Goal: Task Accomplishment & Management: Use online tool/utility

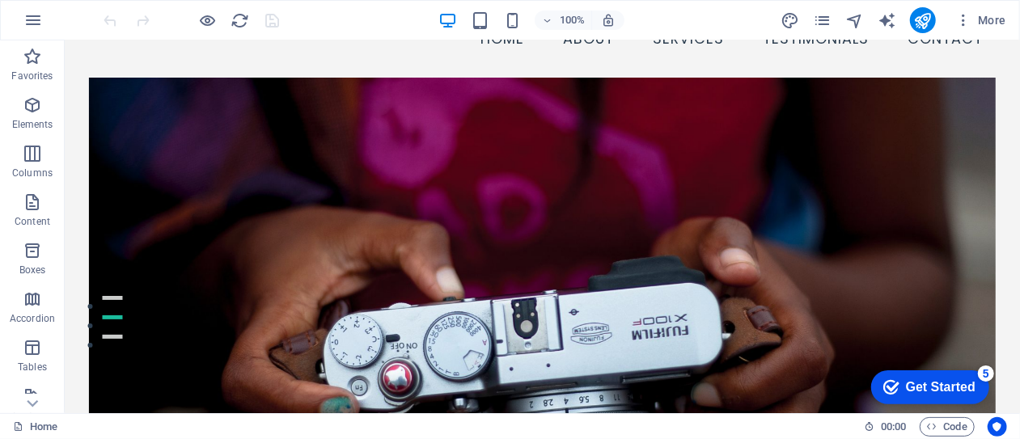
scroll to position [227, 0]
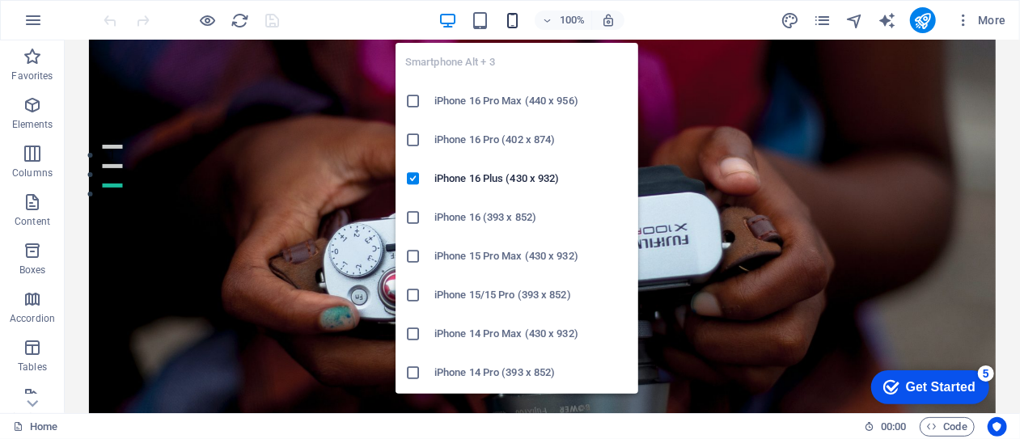
click at [516, 21] on icon "button" at bounding box center [512, 20] width 19 height 19
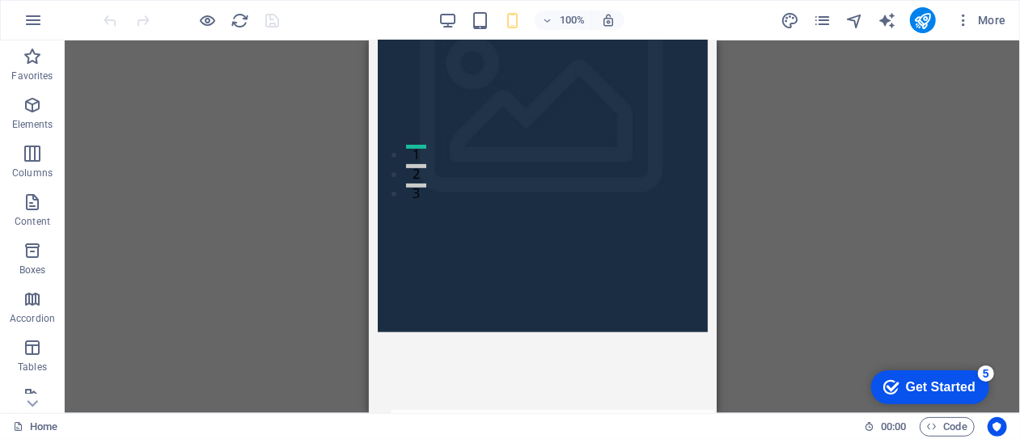
scroll to position [0, 0]
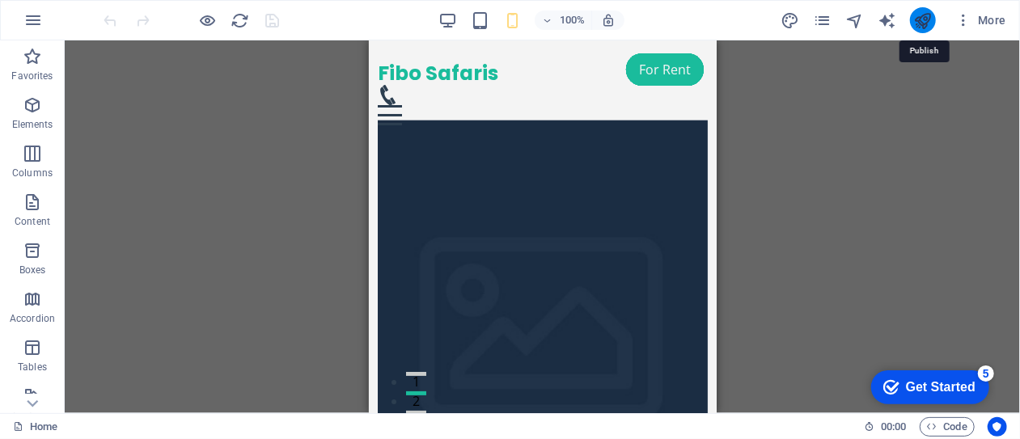
click at [924, 26] on icon "publish" at bounding box center [923, 20] width 19 height 19
click at [923, 28] on icon "publish" at bounding box center [923, 20] width 19 height 19
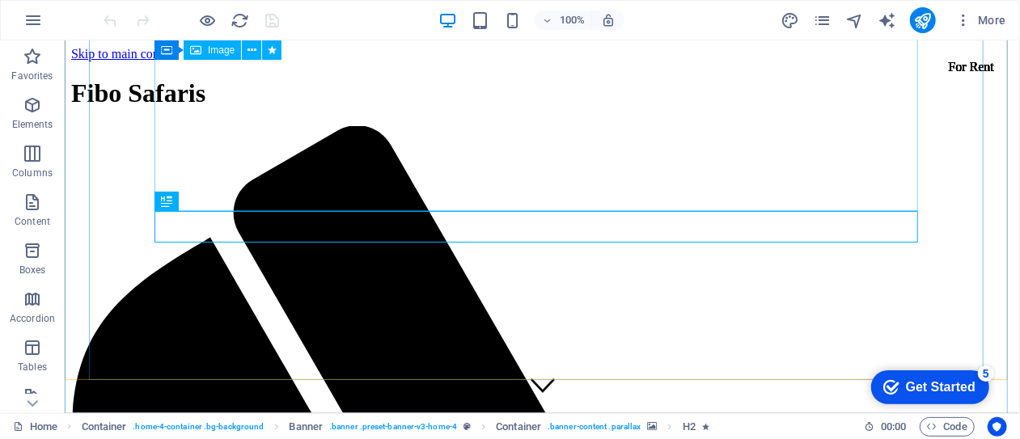
scroll to position [299, 0]
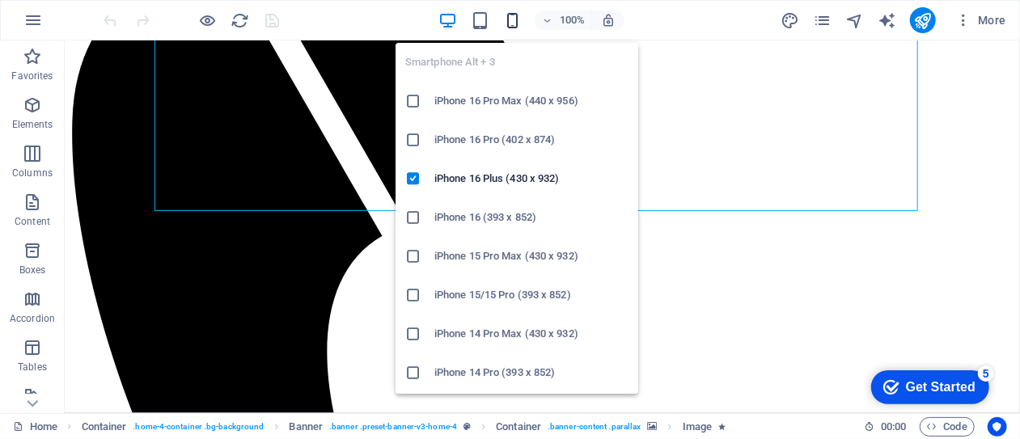
click at [512, 19] on icon "button" at bounding box center [512, 20] width 19 height 19
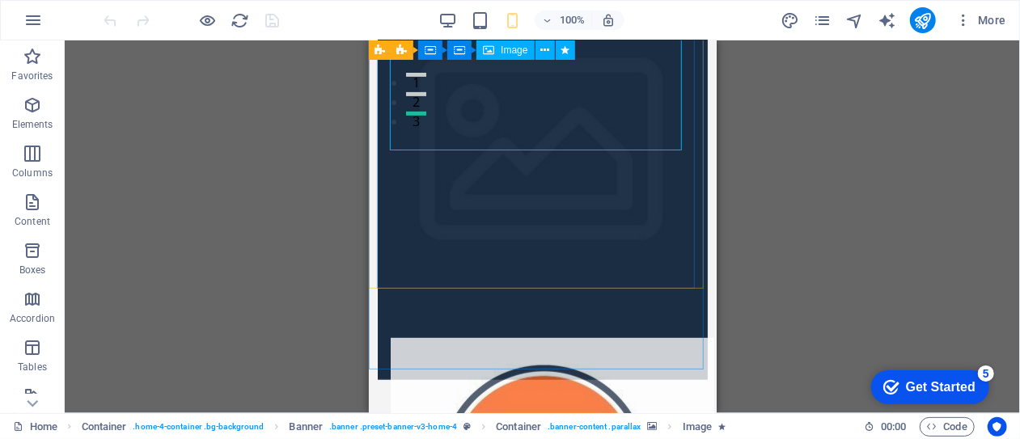
click at [505, 54] on span "Image" at bounding box center [514, 50] width 27 height 10
click at [506, 49] on span "Image" at bounding box center [514, 50] width 27 height 10
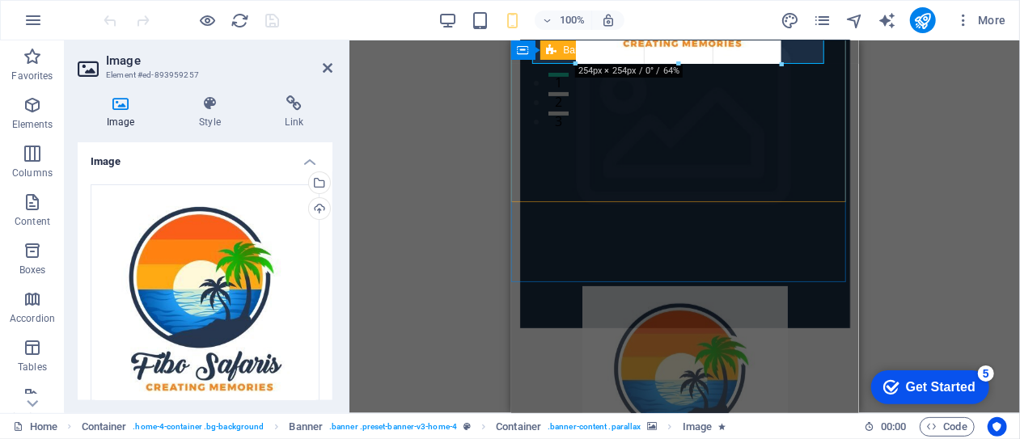
drag, startPoint x: 531, startPoint y: 146, endPoint x: 628, endPoint y: 57, distance: 132.3
type input "254"
select select "px"
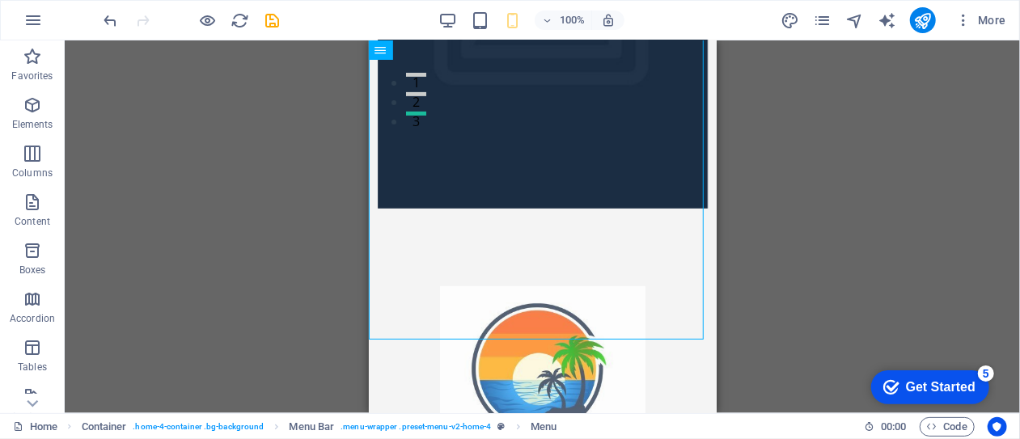
scroll to position [0, 0]
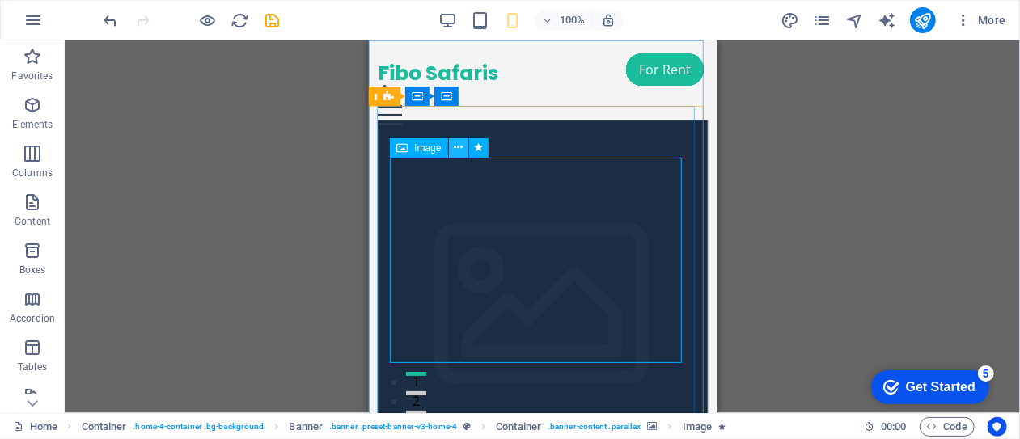
click at [461, 150] on icon at bounding box center [458, 147] width 9 height 17
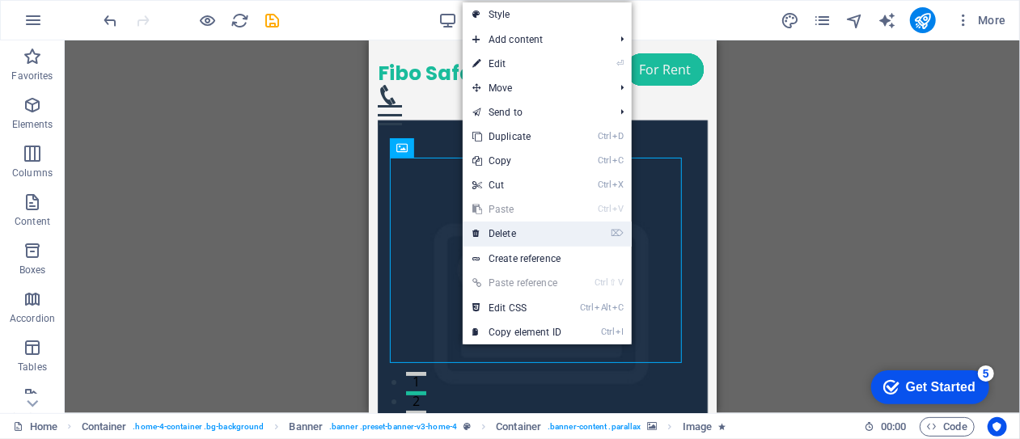
click at [498, 232] on link "⌦ Delete" at bounding box center [517, 234] width 108 height 24
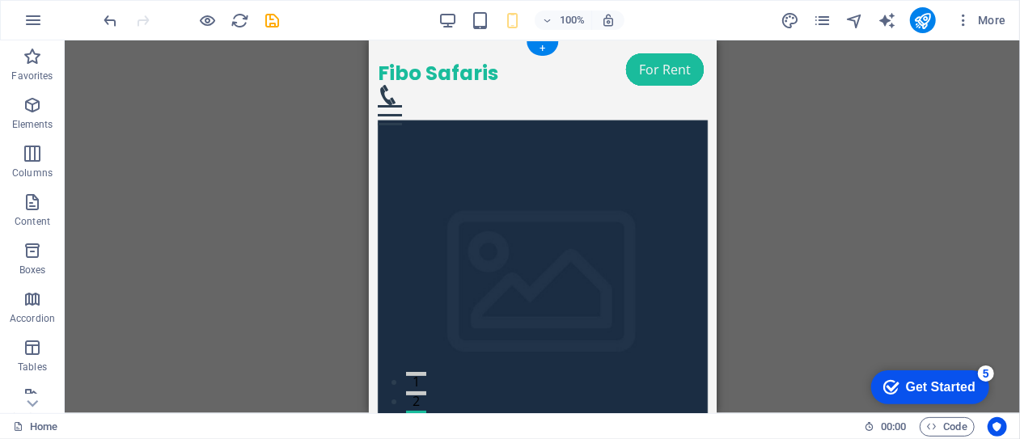
click at [505, 173] on figure at bounding box center [542, 289] width 331 height 340
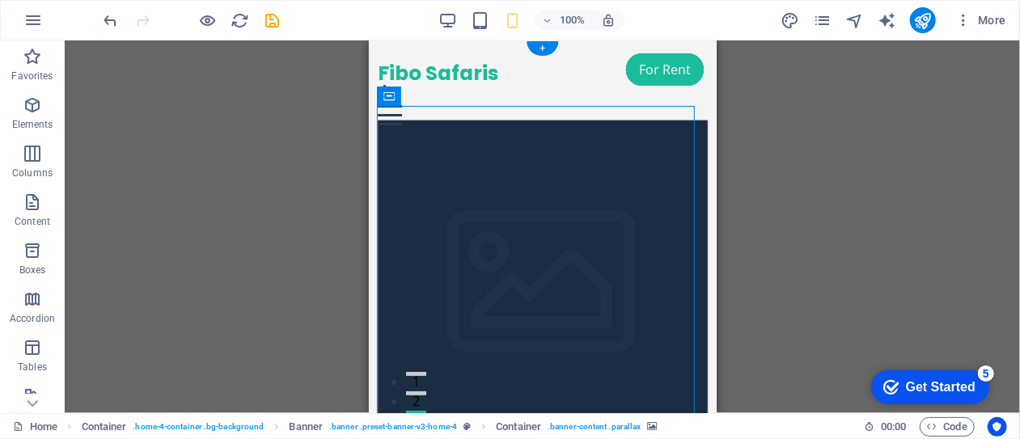
click at [505, 173] on figure at bounding box center [542, 289] width 331 height 340
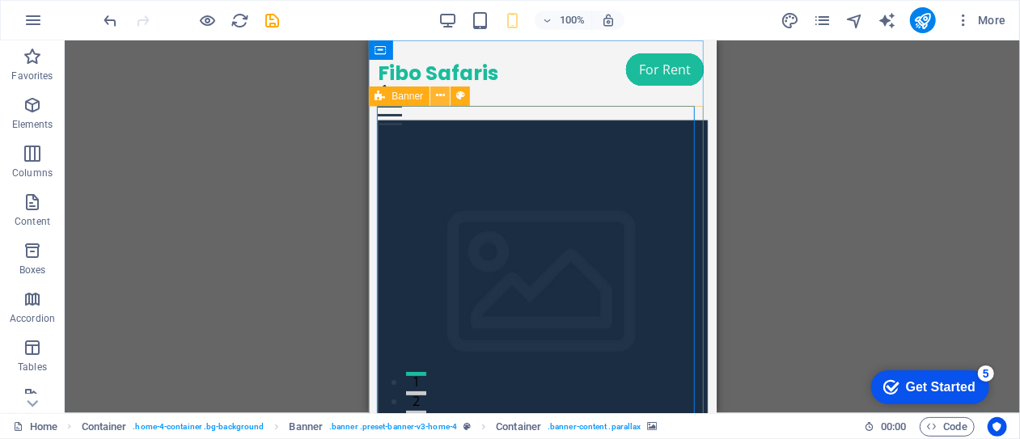
click at [442, 95] on icon at bounding box center [440, 95] width 9 height 17
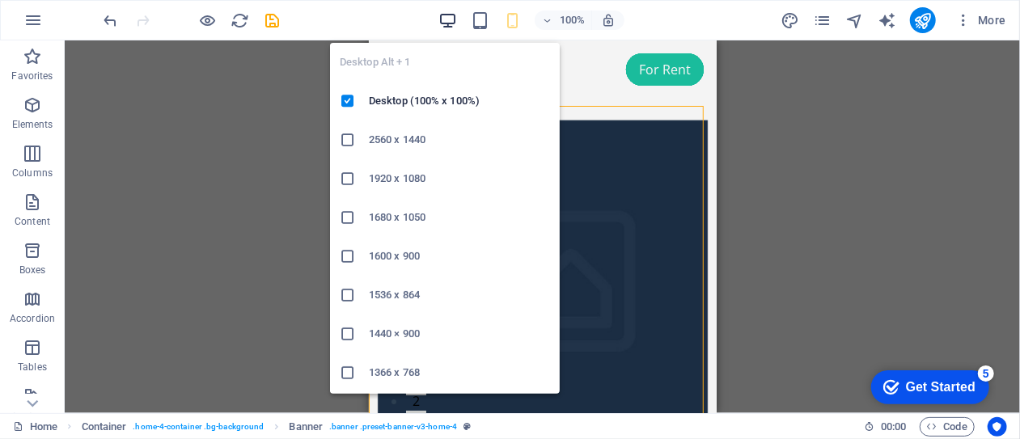
click at [444, 23] on icon "button" at bounding box center [448, 20] width 19 height 19
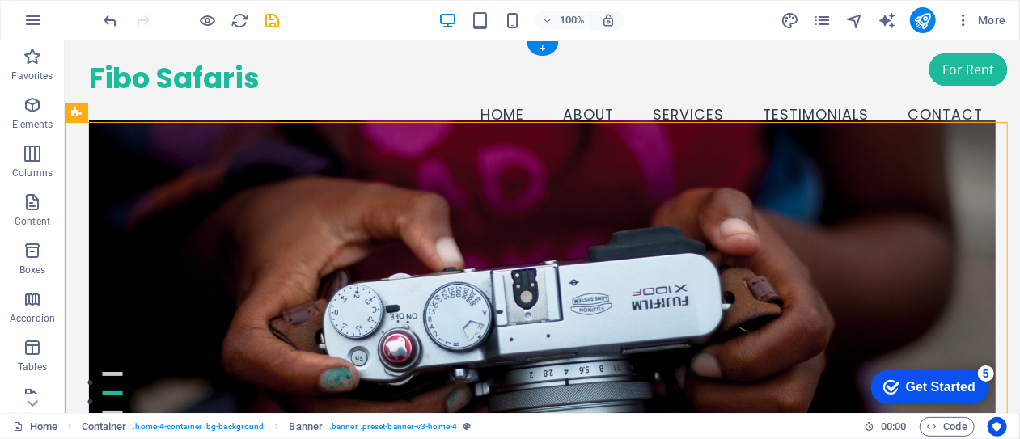
click at [431, 168] on figure at bounding box center [542, 290] width 908 height 340
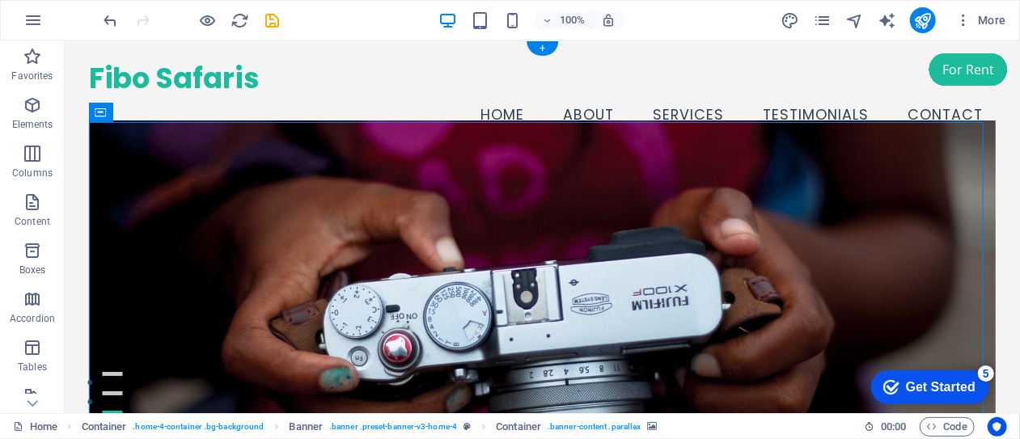
click at [143, 189] on figure at bounding box center [542, 290] width 908 height 340
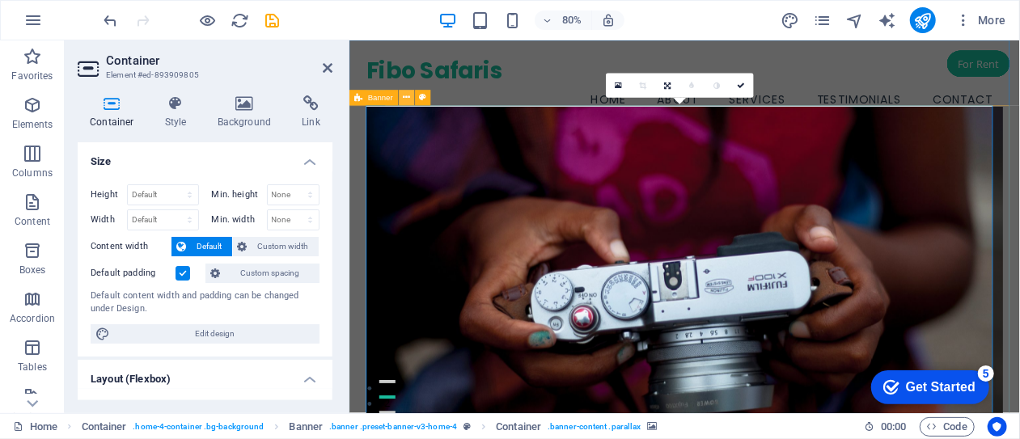
click at [408, 100] on icon at bounding box center [407, 98] width 7 height 14
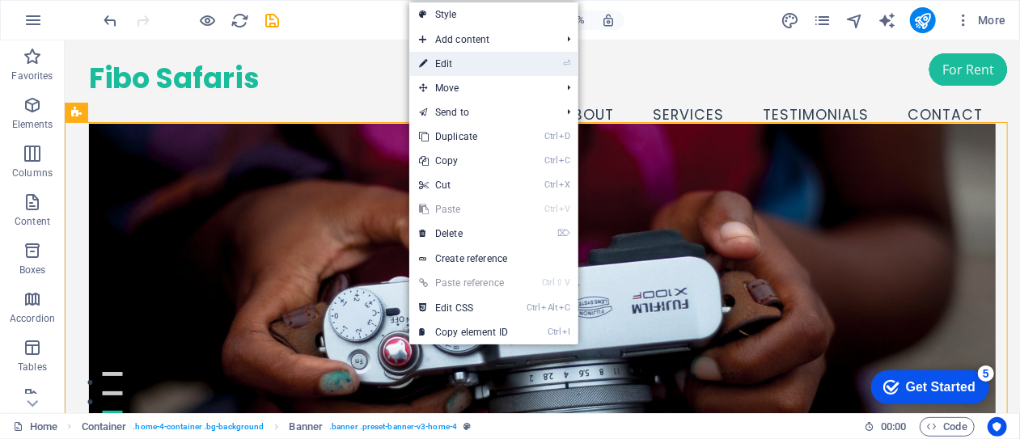
click at [452, 66] on link "⏎ Edit" at bounding box center [463, 64] width 108 height 24
select select "vh"
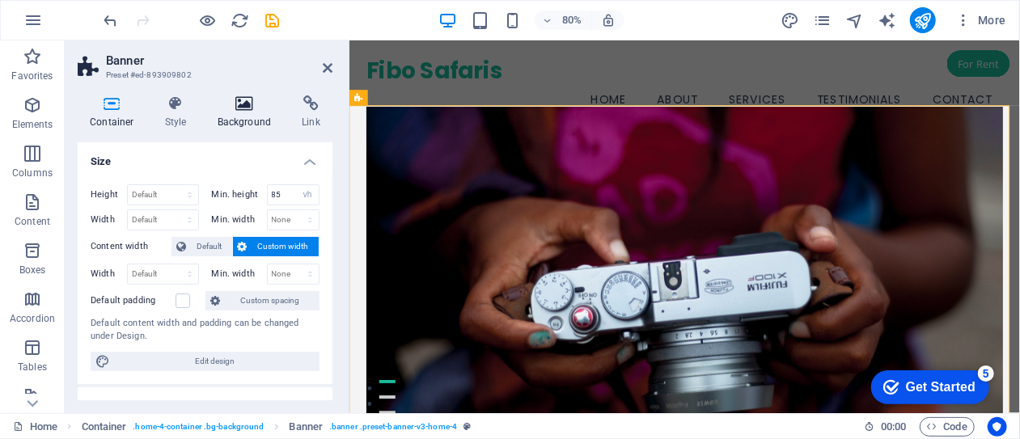
click at [240, 111] on icon at bounding box center [245, 103] width 78 height 16
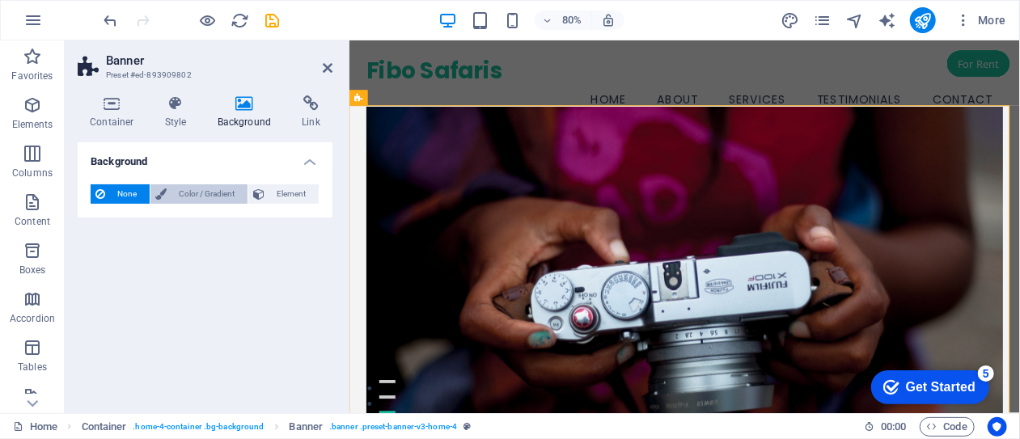
click at [197, 190] on span "Color / Gradient" at bounding box center [207, 193] width 71 height 19
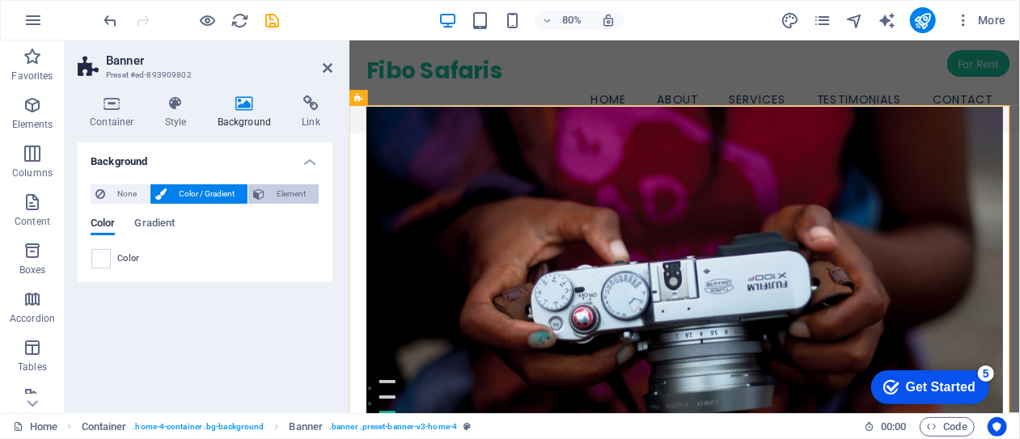
click at [301, 193] on span "Element" at bounding box center [291, 193] width 45 height 19
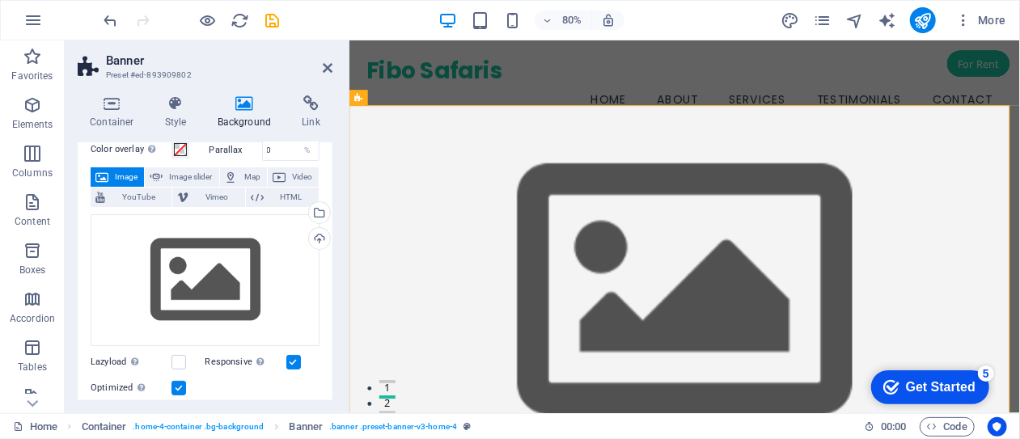
scroll to position [26, 0]
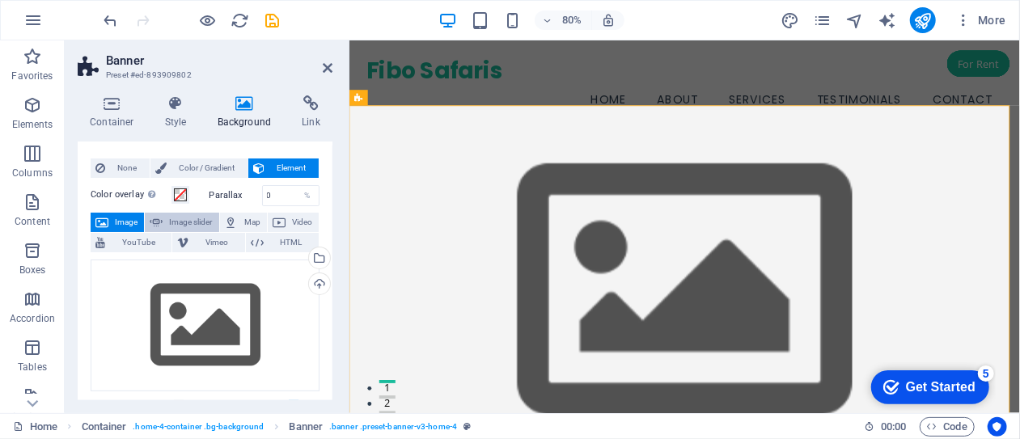
click at [186, 223] on span "Image slider" at bounding box center [191, 222] width 46 height 19
select select "ms"
select select "s"
select select "progressive"
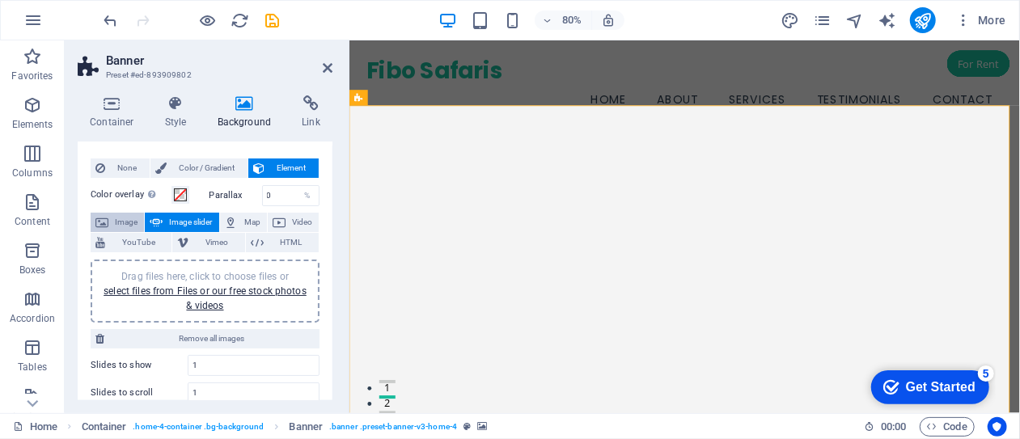
click at [127, 223] on span "Image" at bounding box center [126, 222] width 26 height 19
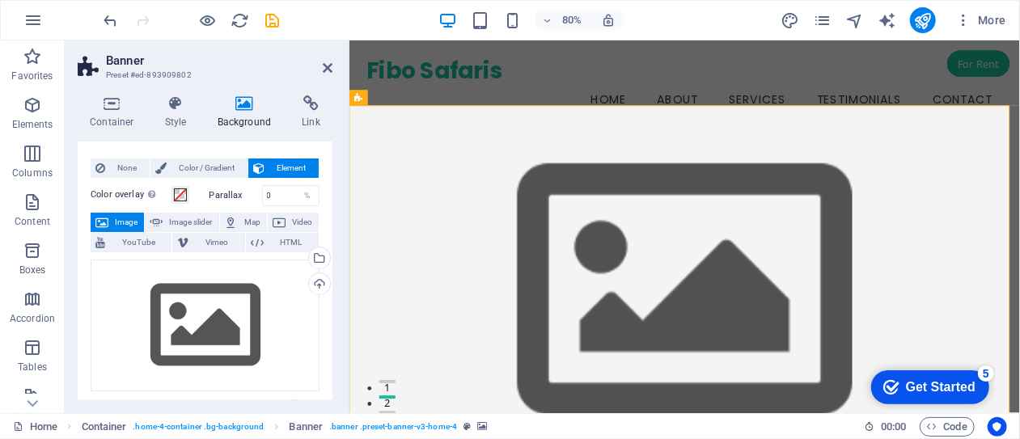
scroll to position [0, 0]
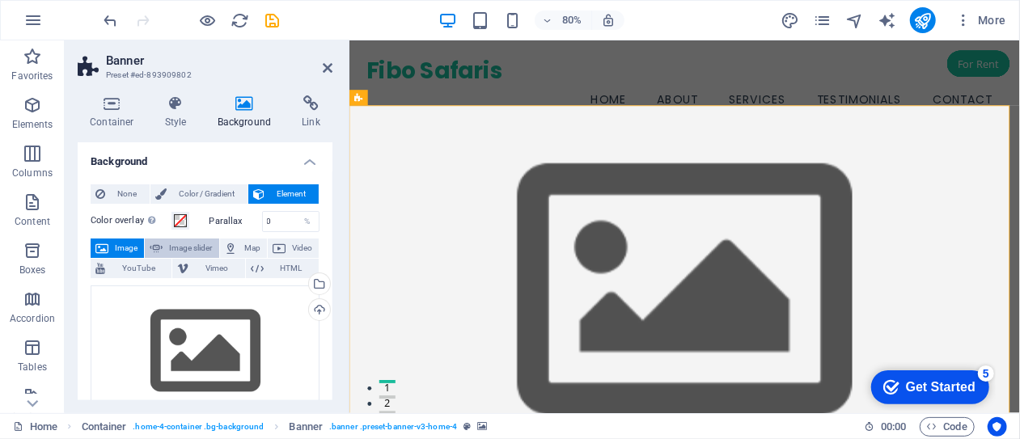
click at [185, 245] on span "Image slider" at bounding box center [191, 248] width 46 height 19
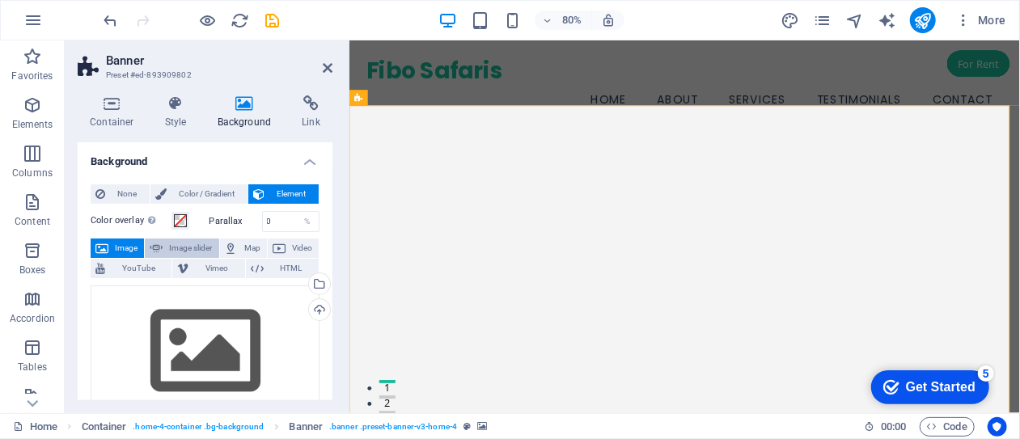
select select "ms"
select select "s"
select select "progressive"
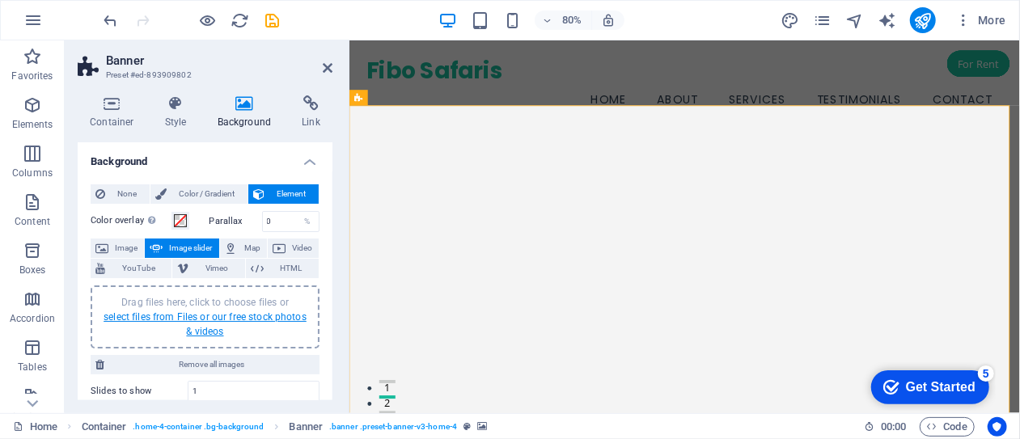
click at [183, 319] on link "select files from Files or our free stock photos & videos" at bounding box center [205, 325] width 203 height 26
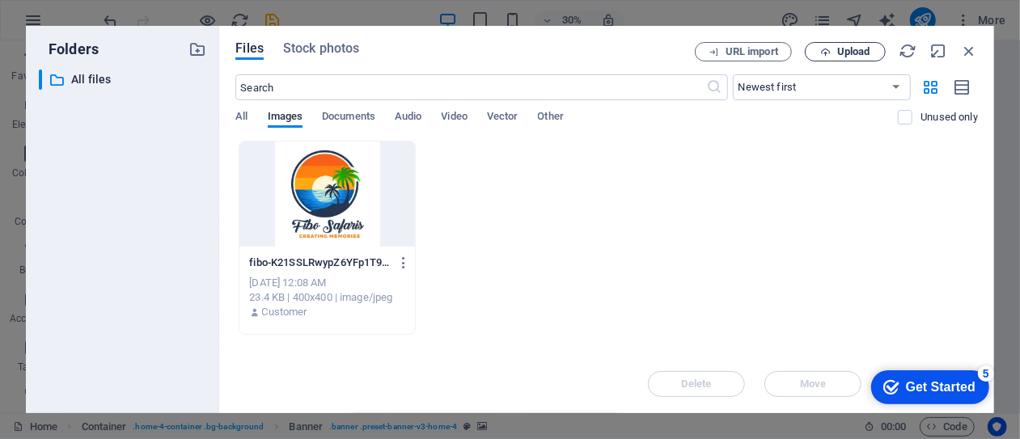
click at [838, 47] on span "Upload" at bounding box center [854, 52] width 33 height 10
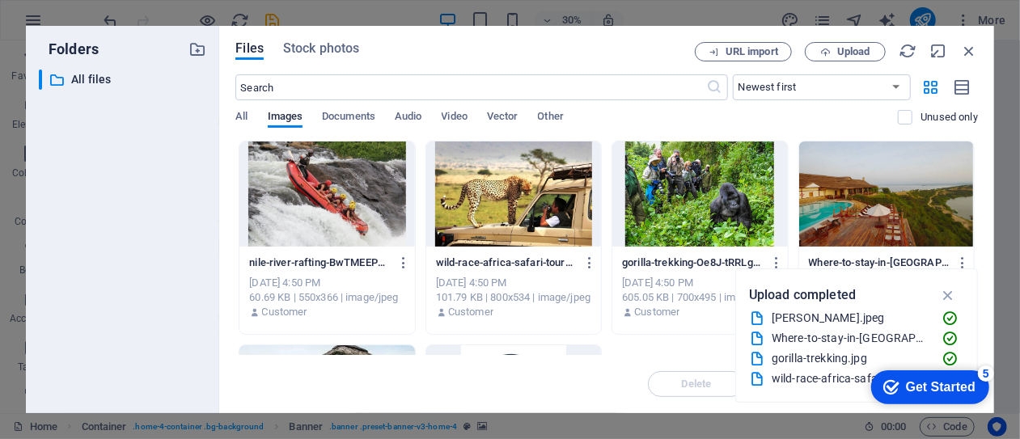
click at [838, 207] on div at bounding box center [886, 194] width 175 height 105
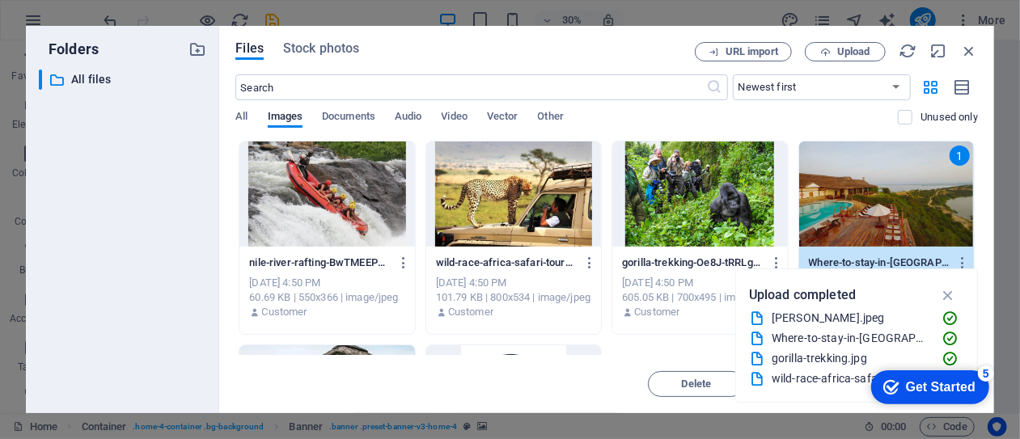
click at [698, 202] on div at bounding box center [700, 194] width 175 height 105
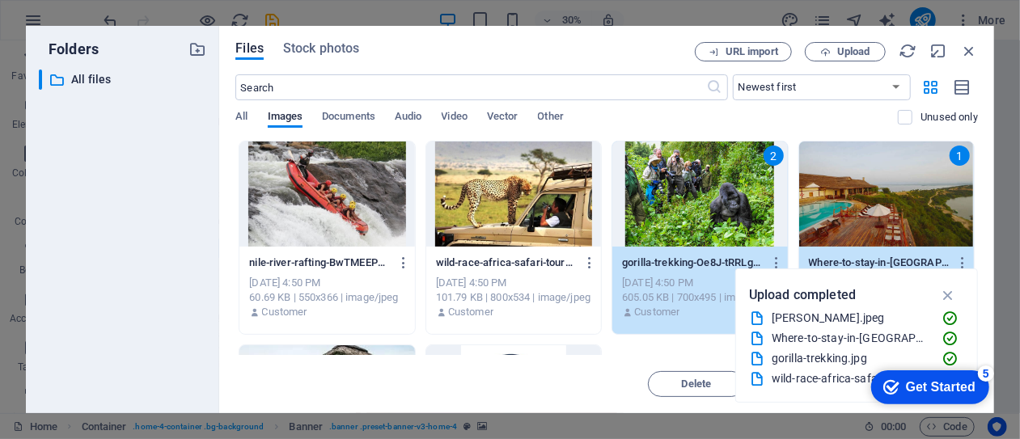
click at [549, 205] on div at bounding box center [513, 194] width 175 height 105
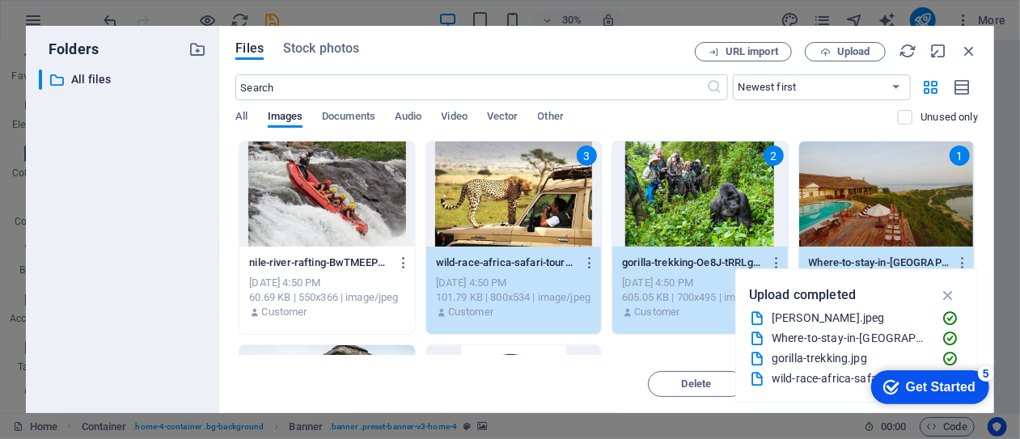
click at [386, 206] on div at bounding box center [327, 194] width 175 height 105
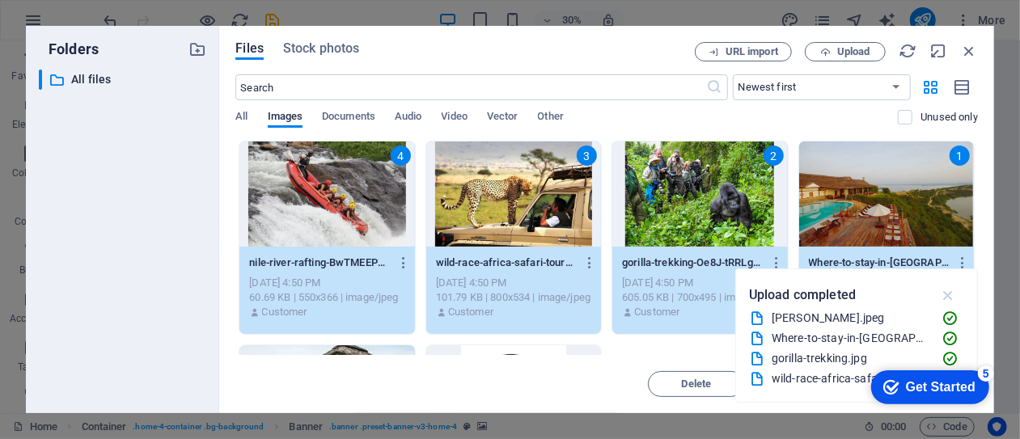
click at [952, 292] on icon "button" at bounding box center [948, 295] width 19 height 18
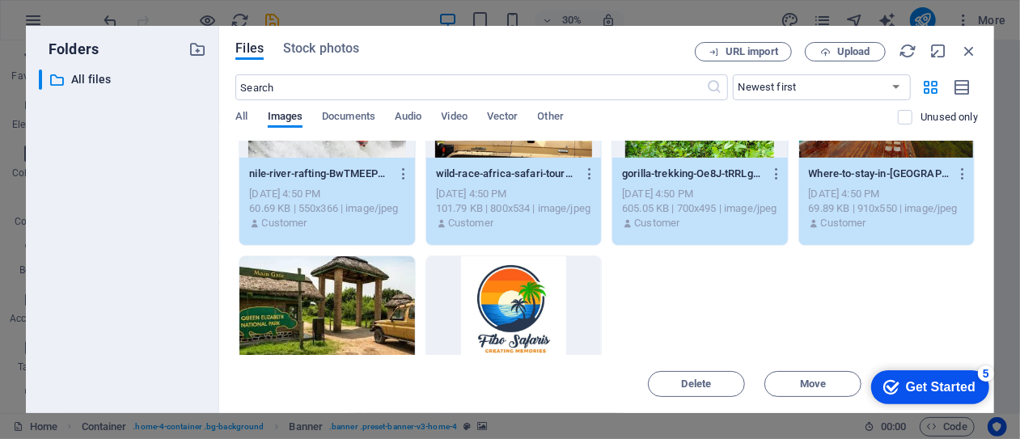
scroll to position [49, 0]
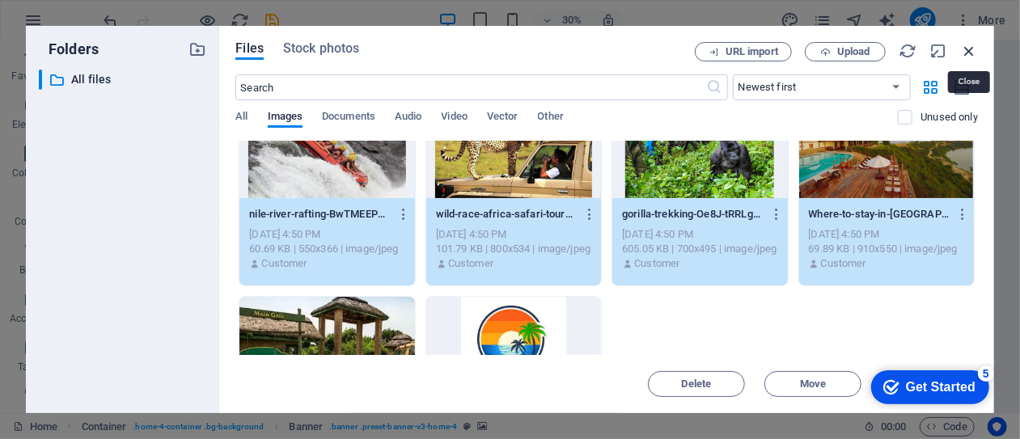
click at [973, 49] on icon "button" at bounding box center [970, 51] width 18 height 18
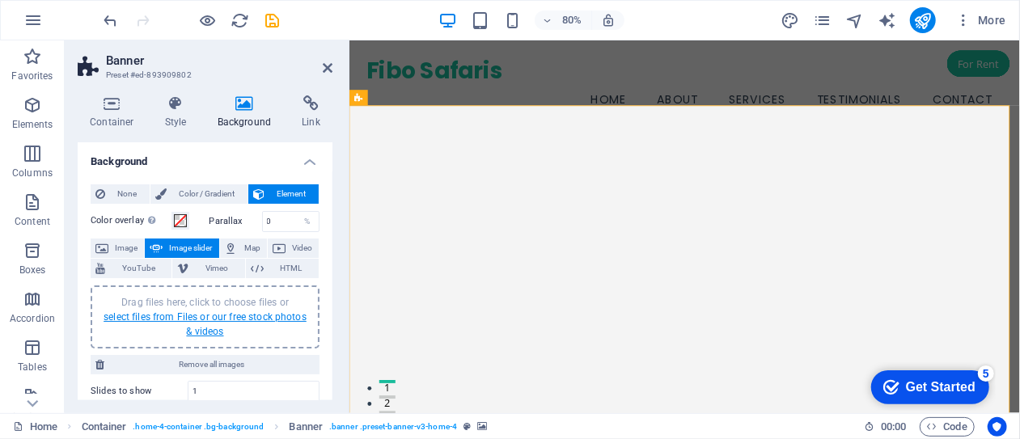
click at [178, 316] on link "select files from Files or our free stock photos & videos" at bounding box center [205, 325] width 203 height 26
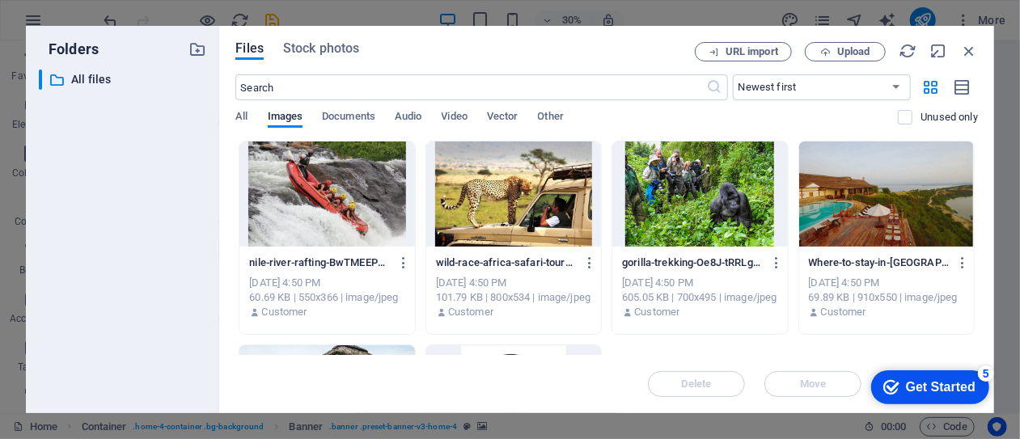
click at [315, 208] on div at bounding box center [327, 194] width 175 height 105
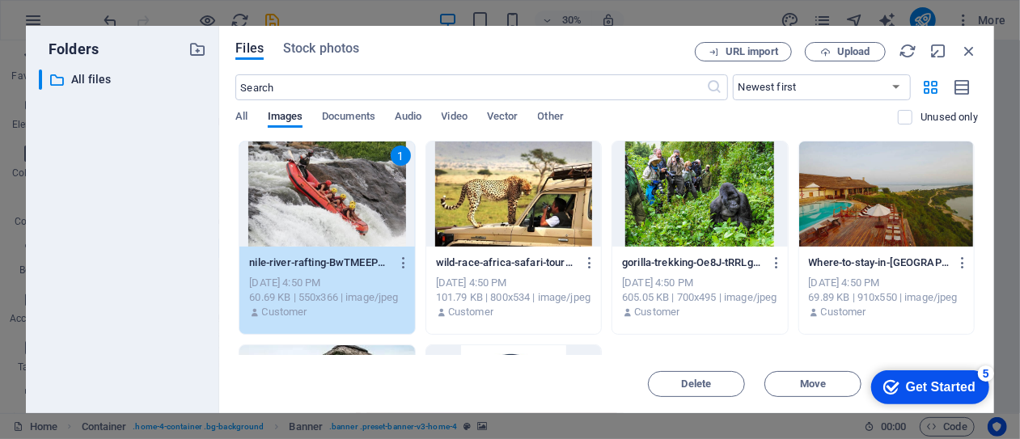
click at [450, 192] on div at bounding box center [513, 194] width 175 height 105
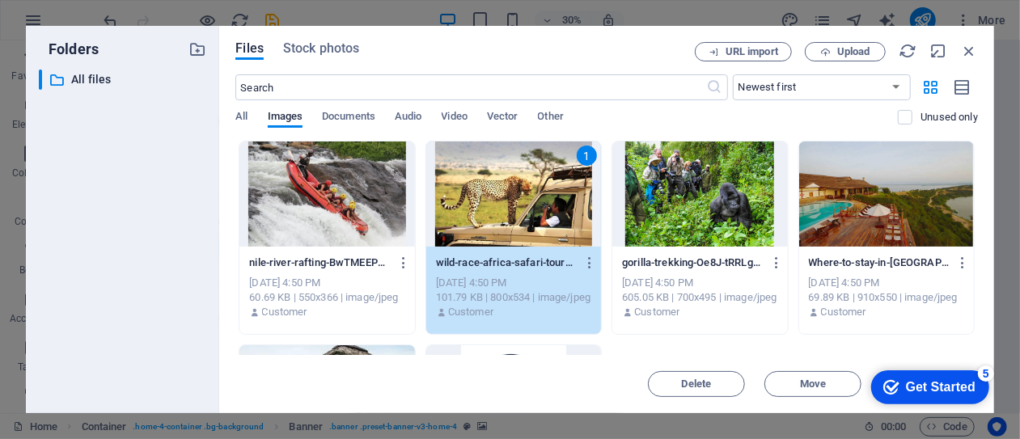
click at [450, 192] on div "1" at bounding box center [513, 194] width 175 height 105
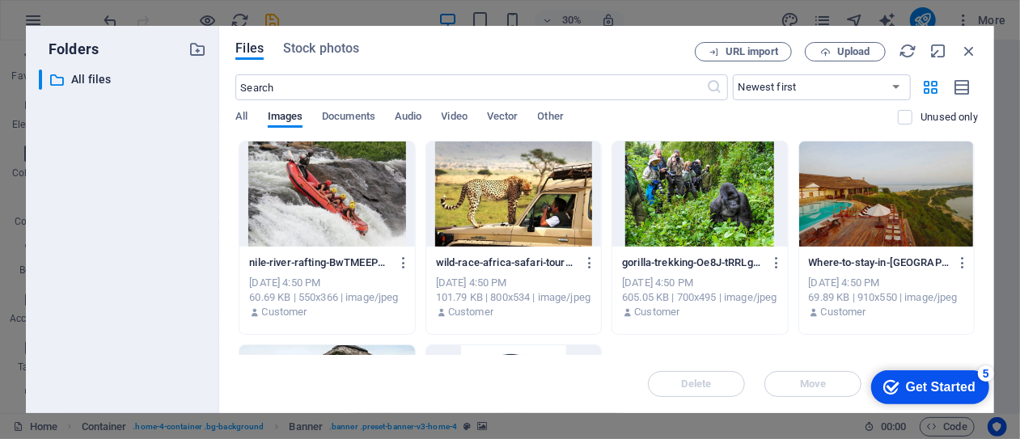
click at [450, 192] on div at bounding box center [513, 194] width 175 height 105
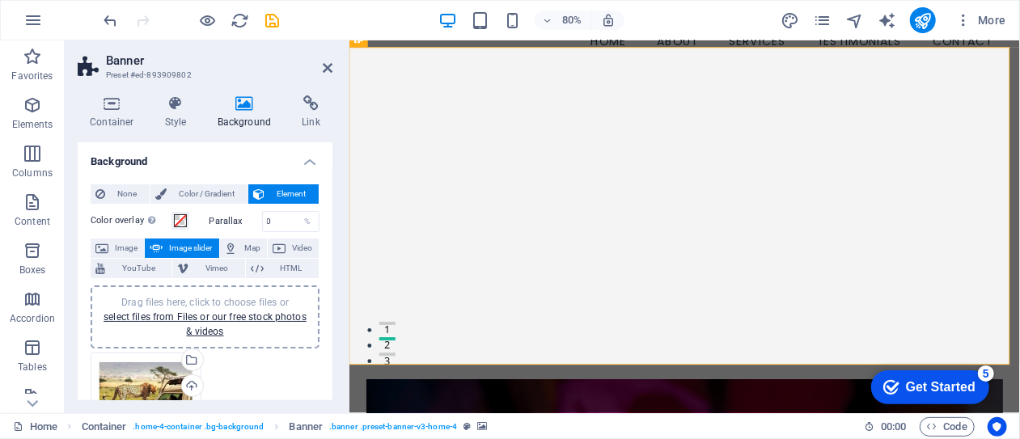
scroll to position [44, 0]
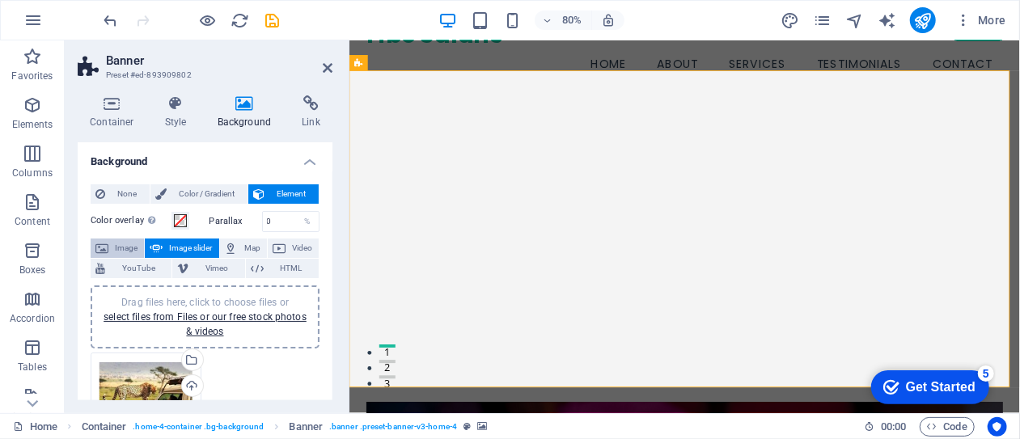
click at [126, 248] on span "Image" at bounding box center [126, 248] width 26 height 19
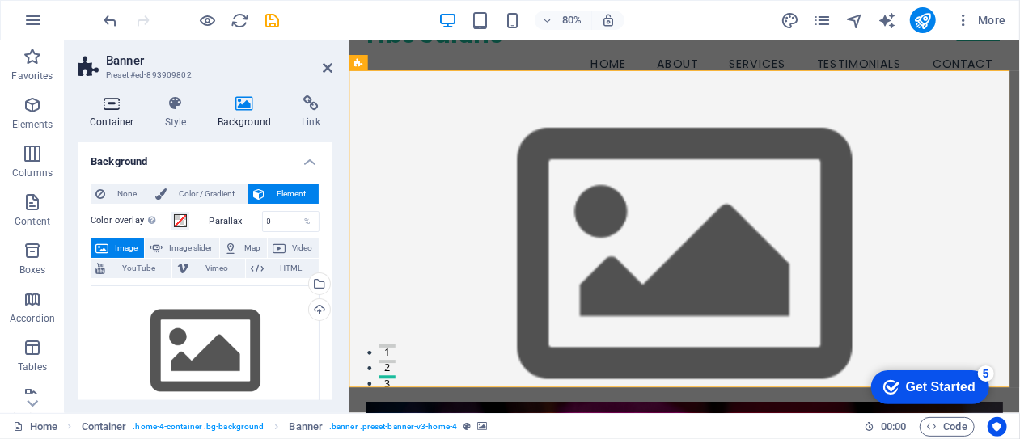
click at [113, 114] on h4 "Container" at bounding box center [115, 112] width 75 height 34
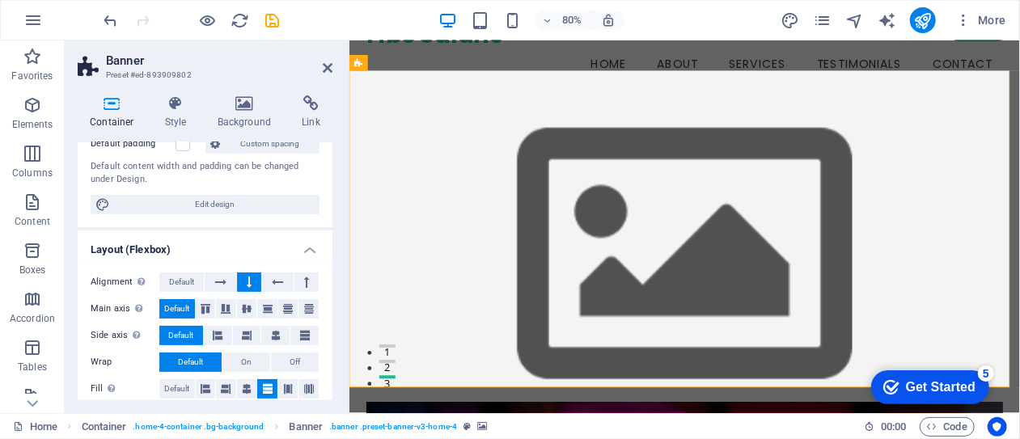
scroll to position [155, 0]
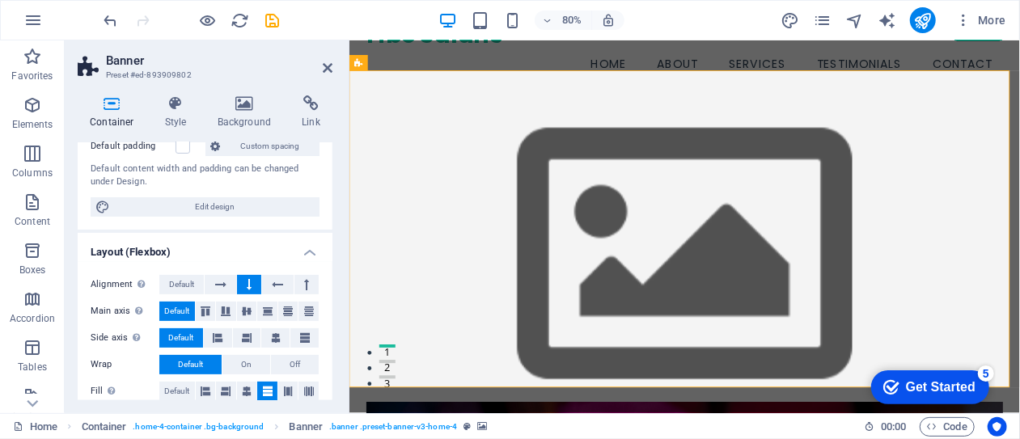
drag, startPoint x: 329, startPoint y: 284, endPoint x: 324, endPoint y: 227, distance: 56.9
click at [324, 227] on ul "Size Height Default px rem % vh vw Min. height 85 None px rem % vh vw Width Def…" at bounding box center [205, 315] width 255 height 655
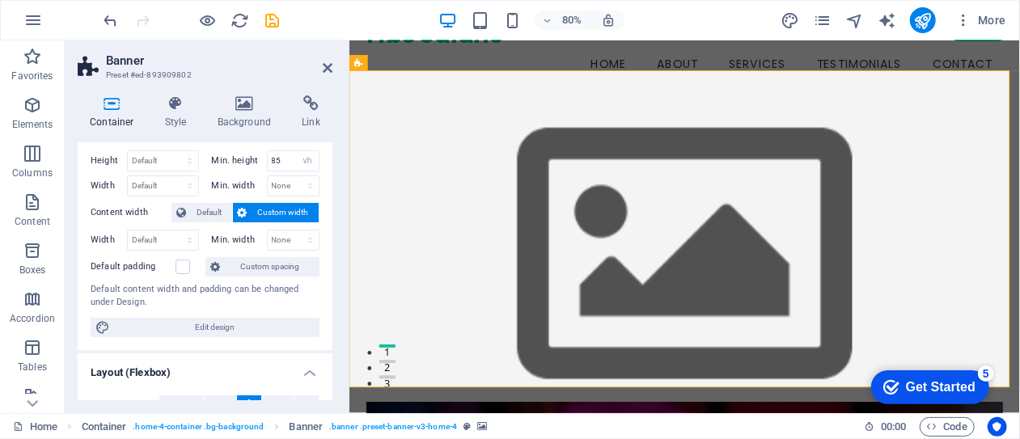
scroll to position [0, 0]
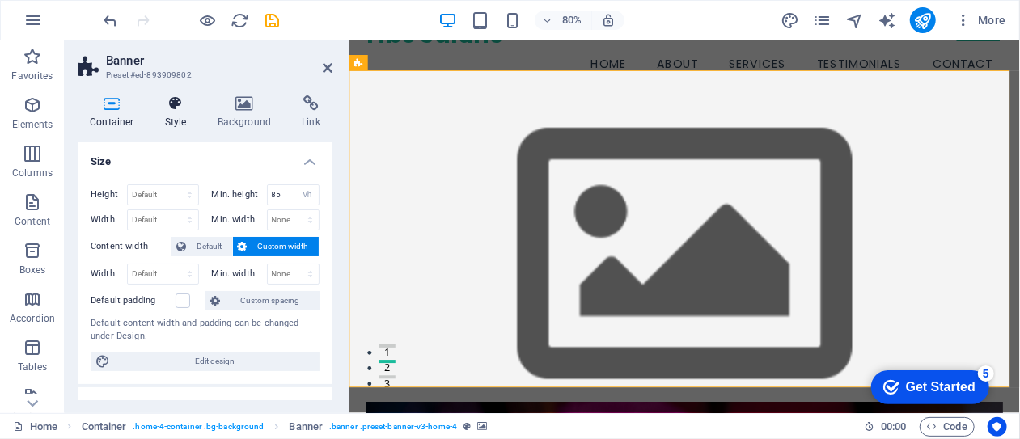
click at [173, 124] on h4 "Style" at bounding box center [179, 112] width 53 height 34
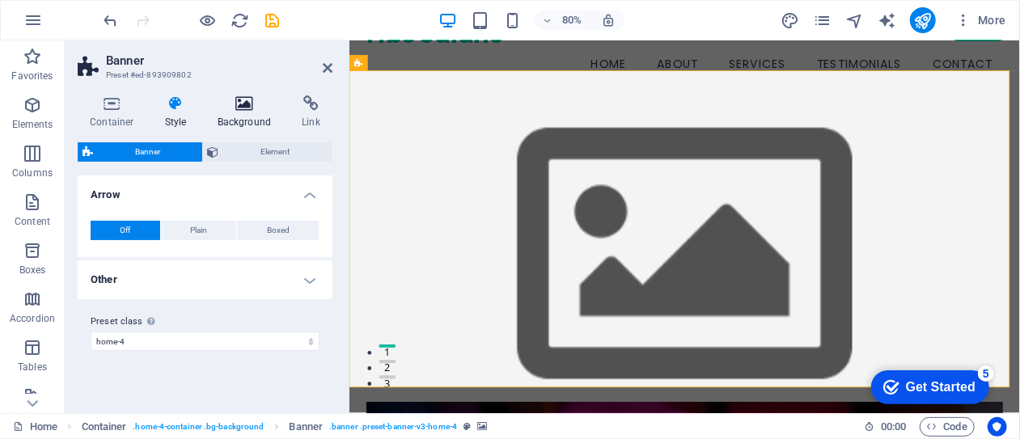
click at [244, 117] on h4 "Background" at bounding box center [248, 112] width 85 height 34
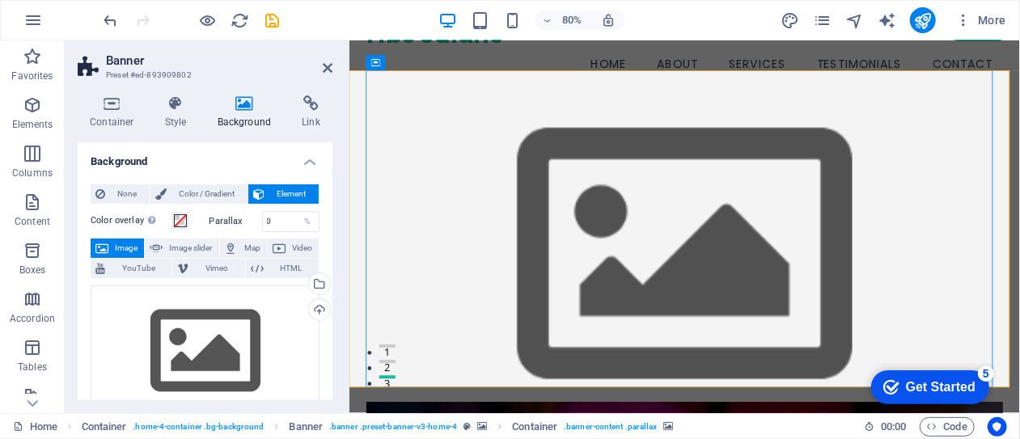
click at [359, 112] on figure at bounding box center [768, 310] width 838 height 397
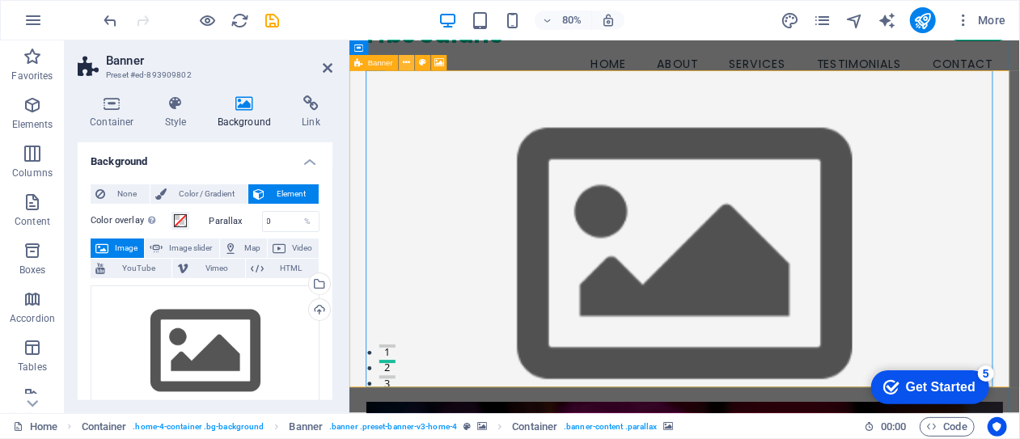
click at [403, 64] on button at bounding box center [406, 62] width 15 height 15
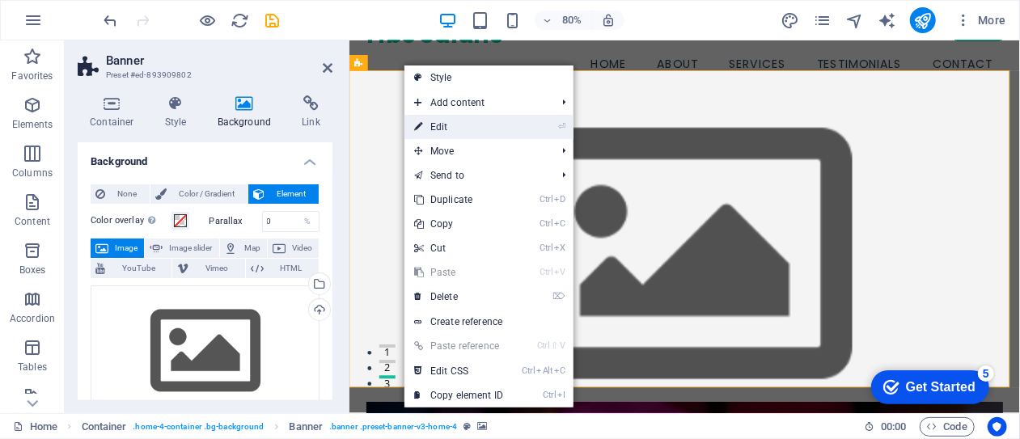
click at [430, 126] on link "⏎ Edit" at bounding box center [459, 127] width 108 height 24
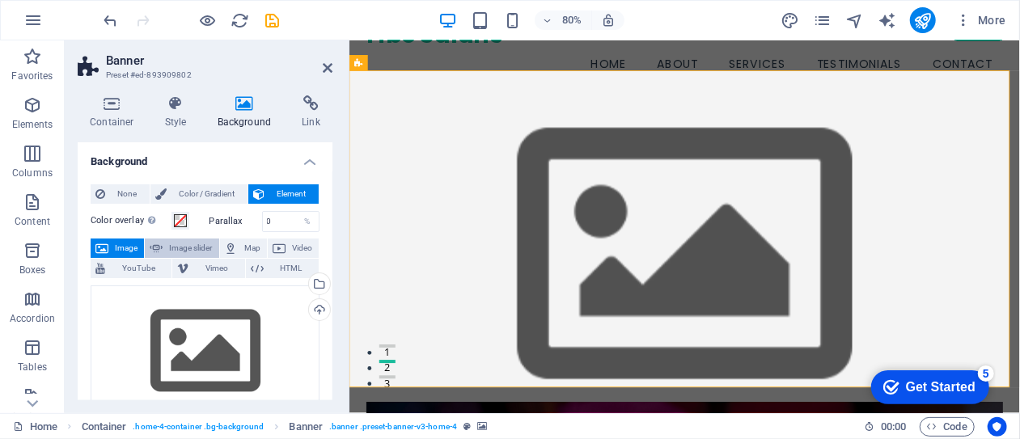
click at [194, 248] on span "Image slider" at bounding box center [191, 248] width 46 height 19
select select "ms"
select select "s"
select select "progressive"
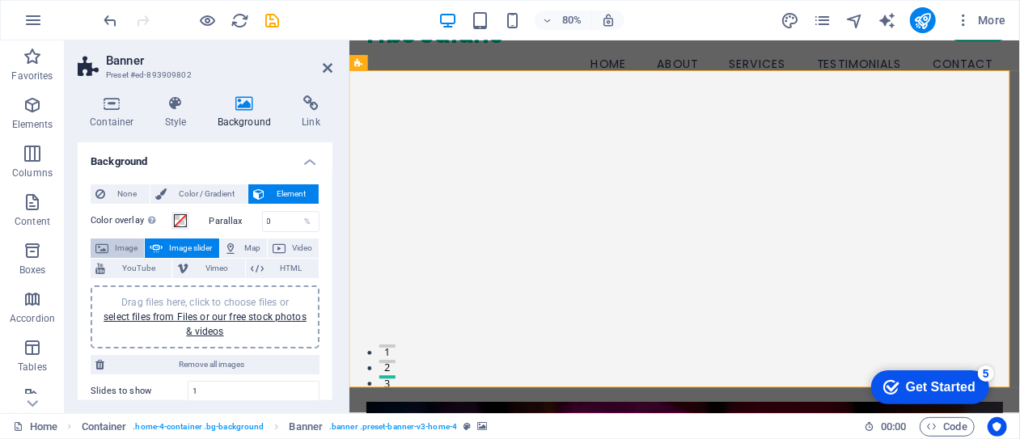
click at [126, 248] on span "Image" at bounding box center [126, 248] width 26 height 19
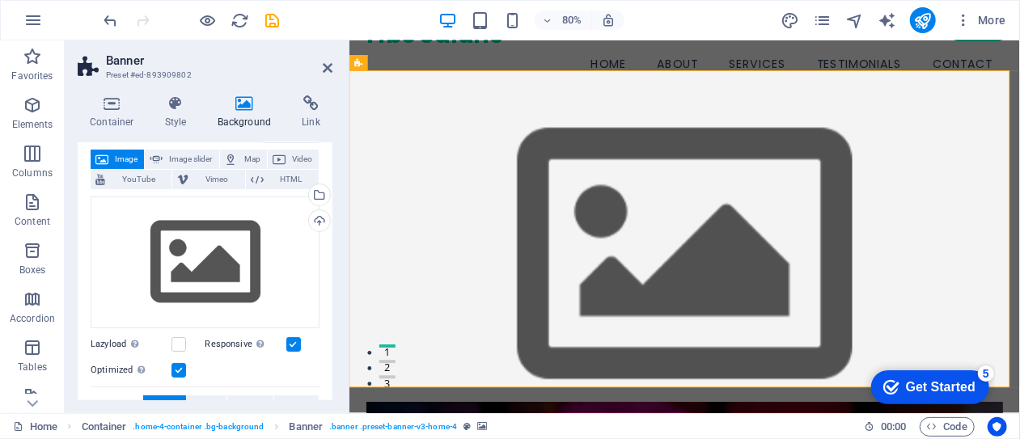
scroll to position [91, 0]
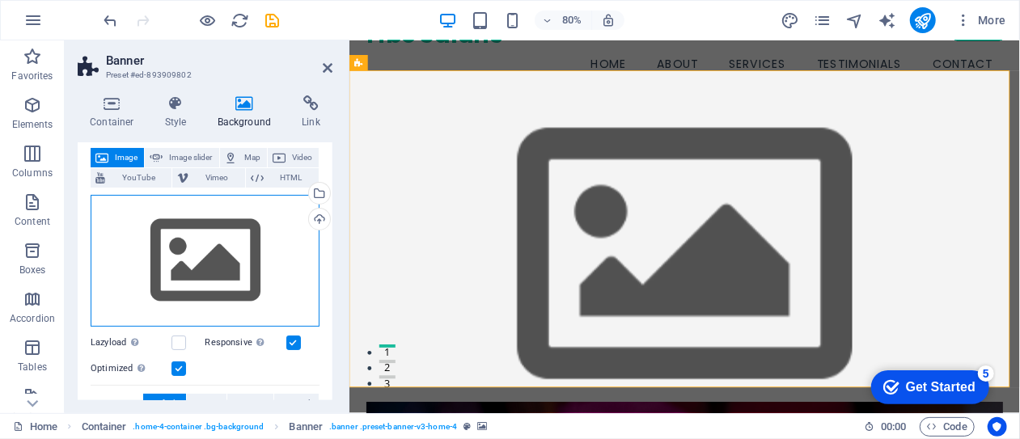
click at [201, 258] on div "Drag files here, click to choose files or select files from Files or our free s…" at bounding box center [205, 261] width 229 height 133
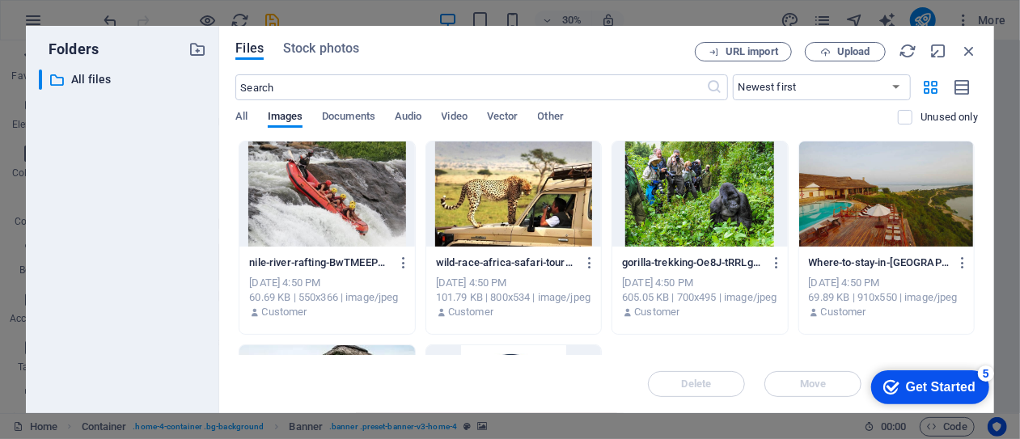
click at [324, 214] on div at bounding box center [327, 194] width 175 height 105
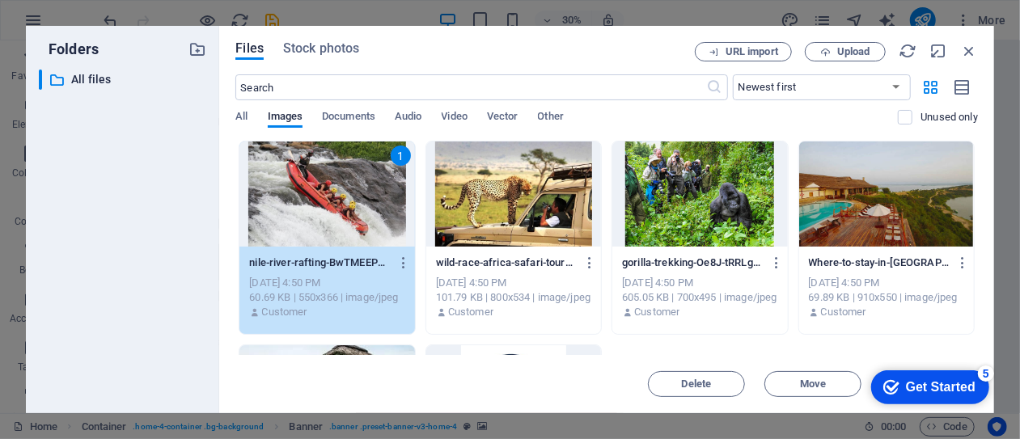
click at [343, 220] on div "1" at bounding box center [327, 194] width 175 height 105
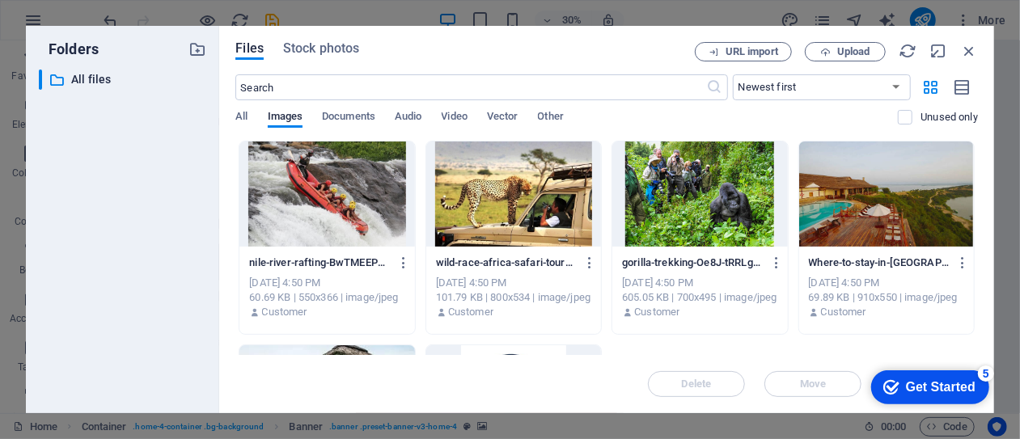
click at [343, 220] on div at bounding box center [327, 194] width 175 height 105
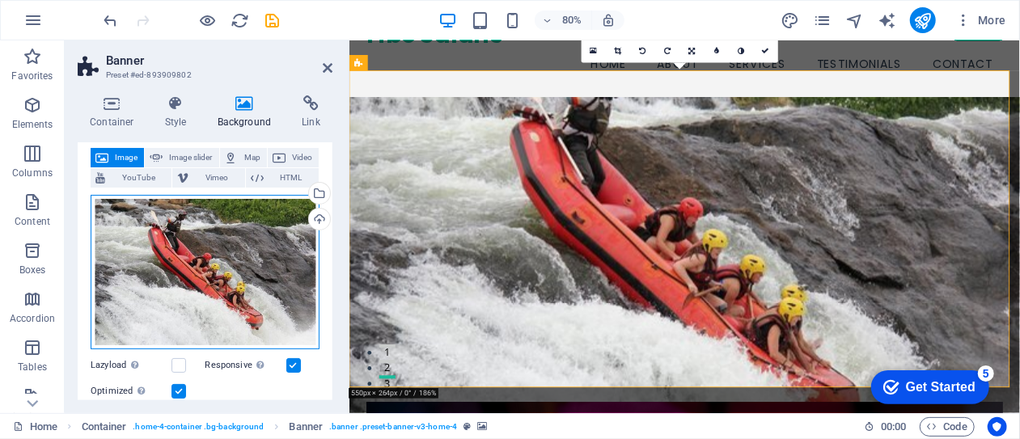
drag, startPoint x: 209, startPoint y: 258, endPoint x: 186, endPoint y: 261, distance: 22.9
click at [186, 261] on div "Drag files here, click to choose files or select files from Files or our free s…" at bounding box center [205, 272] width 229 height 155
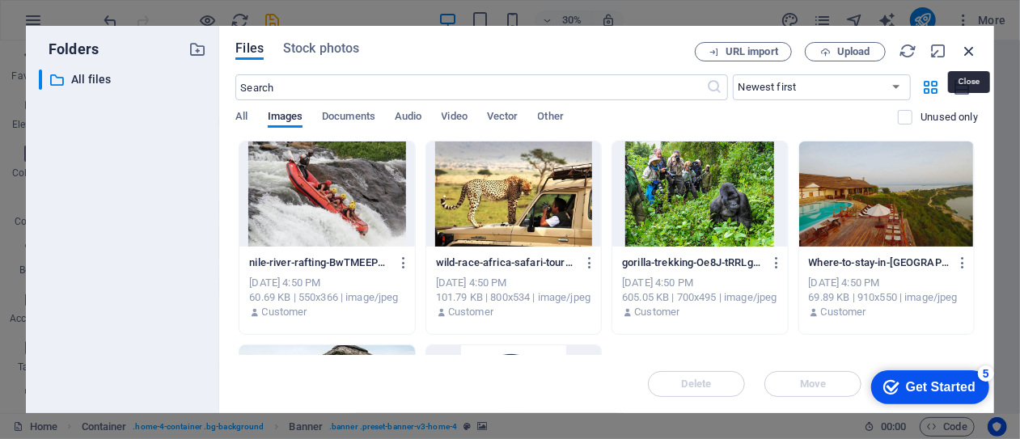
click at [968, 51] on icon "button" at bounding box center [970, 51] width 18 height 18
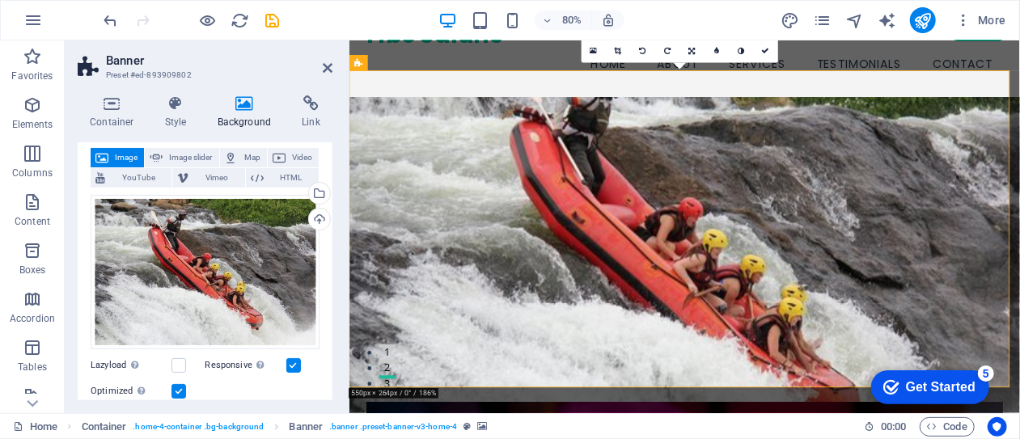
drag, startPoint x: 329, startPoint y: 253, endPoint x: 333, endPoint y: 279, distance: 26.3
click at [333, 279] on div "Container Style Background Link Size Height Default px rem % vh vw Min. height …" at bounding box center [205, 248] width 281 height 331
click at [186, 159] on span "Image slider" at bounding box center [191, 157] width 46 height 19
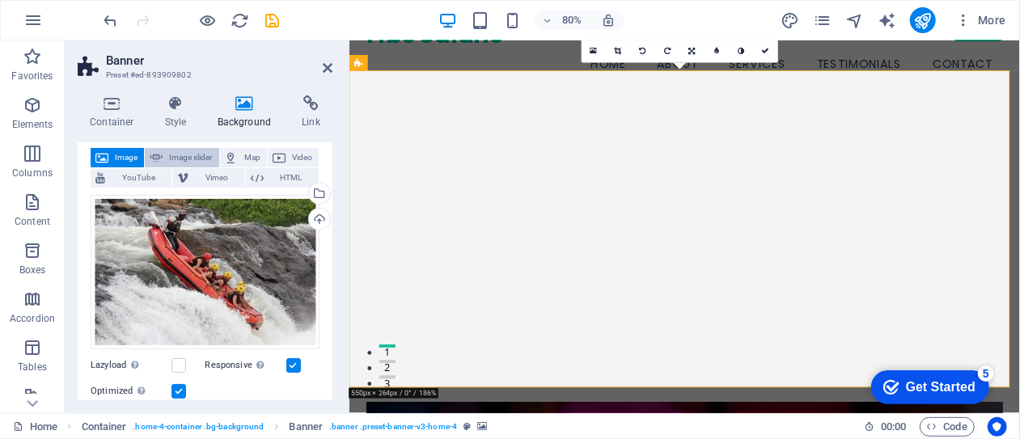
select select "ms"
select select "s"
select select "progressive"
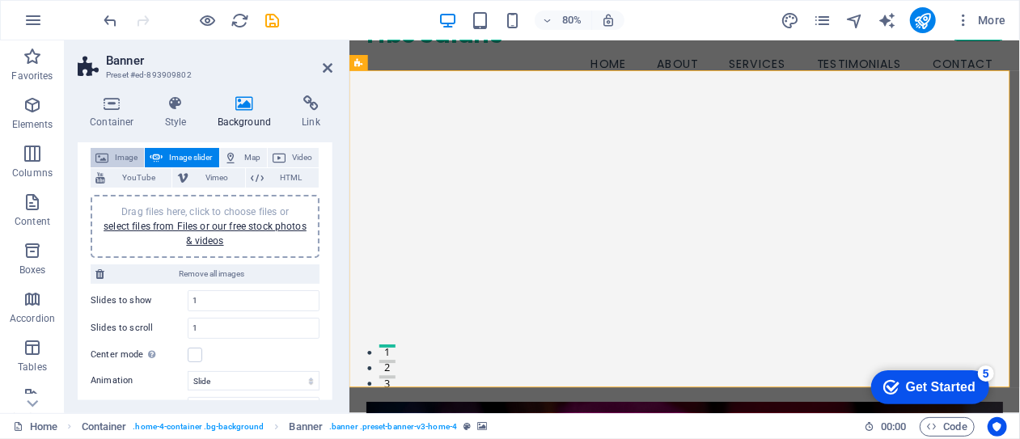
click at [125, 159] on span "Image" at bounding box center [126, 157] width 26 height 19
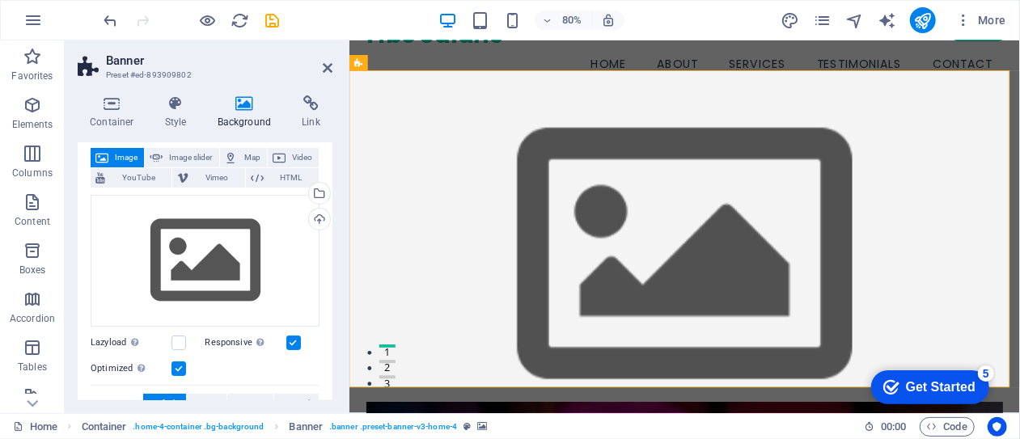
scroll to position [0, 0]
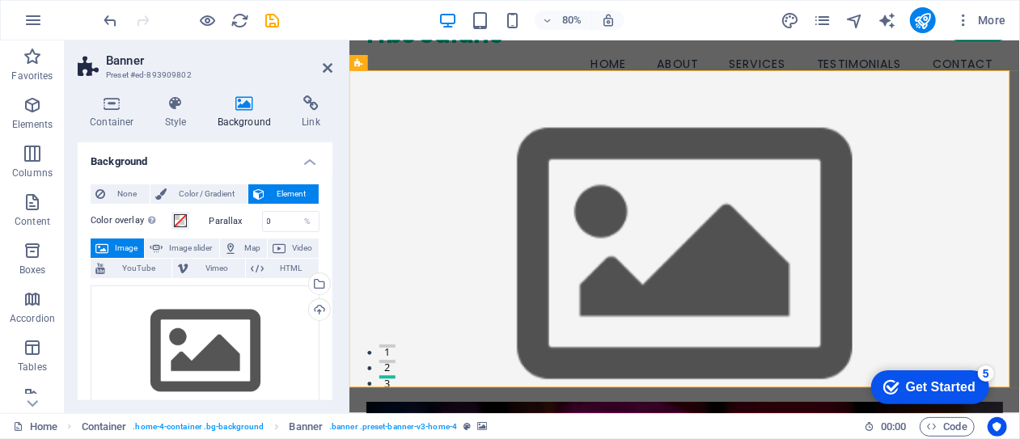
drag, startPoint x: 329, startPoint y: 242, endPoint x: 329, endPoint y: 256, distance: 13.8
click at [329, 256] on div "Background None Color / Gradient Element Stretch background to full-width Color…" at bounding box center [205, 271] width 255 height 258
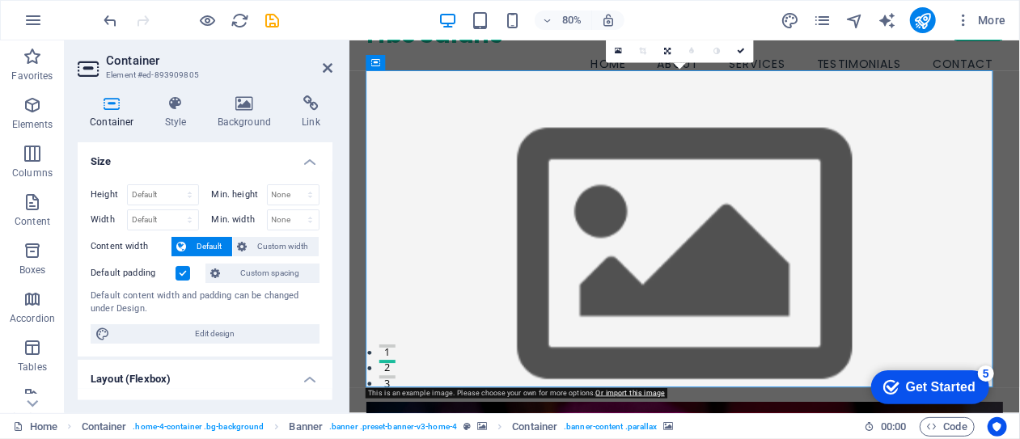
click at [616, 51] on icon at bounding box center [618, 50] width 7 height 9
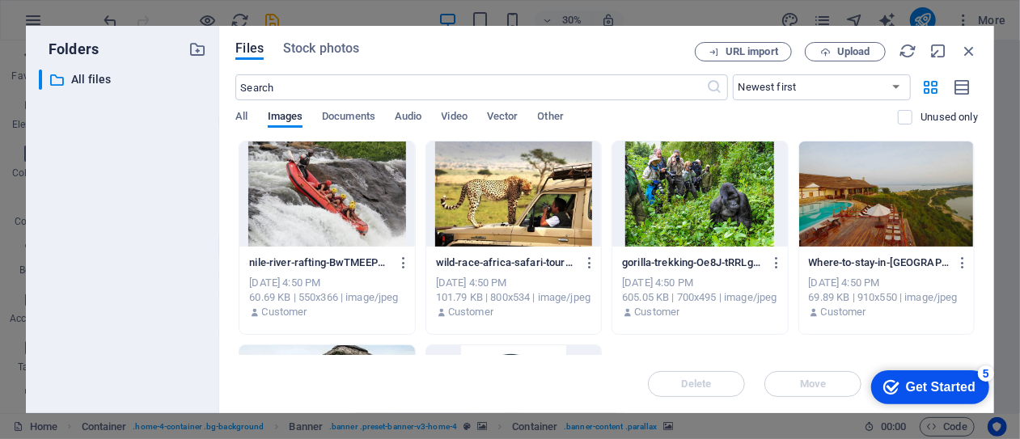
click at [366, 209] on div at bounding box center [327, 194] width 175 height 105
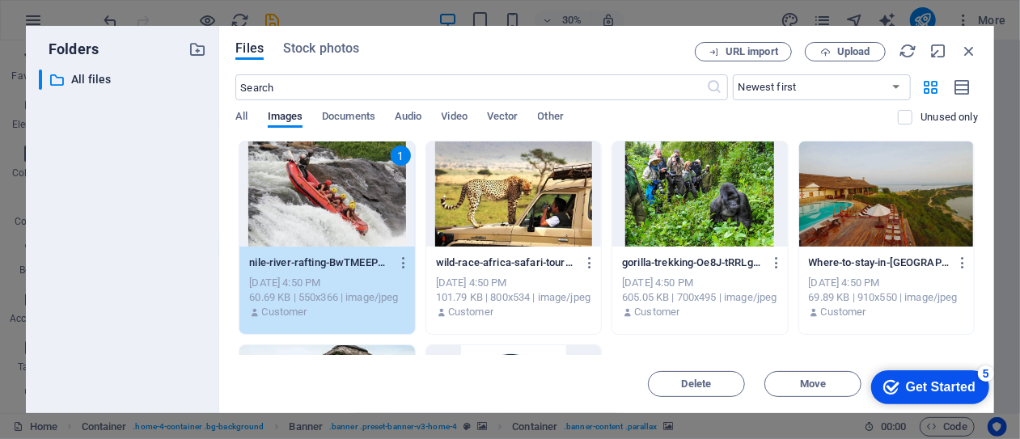
click at [351, 217] on div "1" at bounding box center [327, 194] width 175 height 105
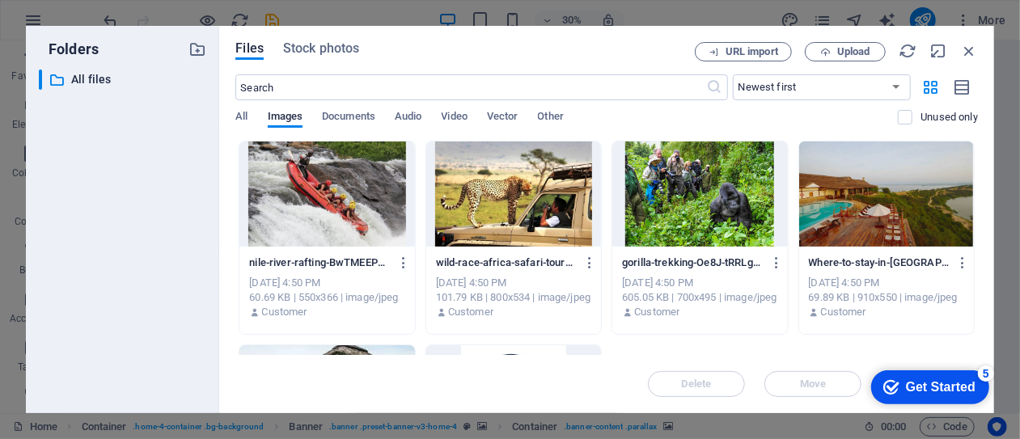
click at [351, 217] on div at bounding box center [327, 194] width 175 height 105
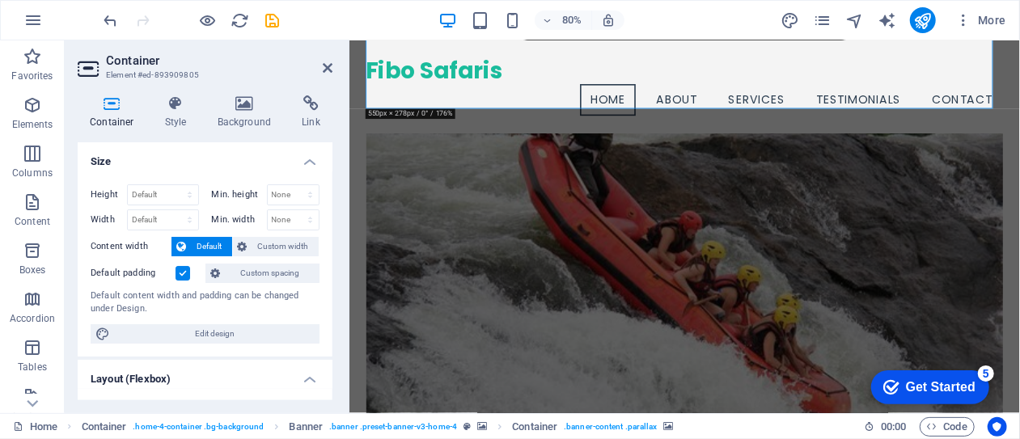
scroll to position [115, 0]
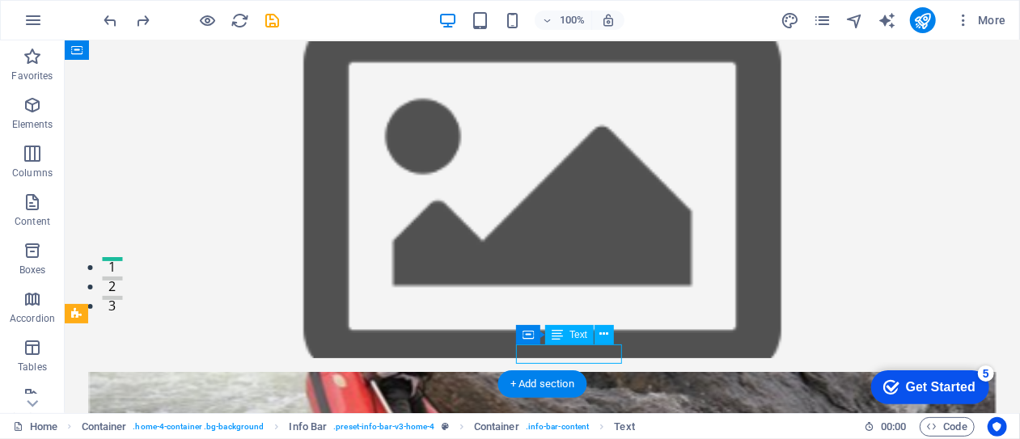
click at [573, 338] on span "Text" at bounding box center [579, 335] width 18 height 10
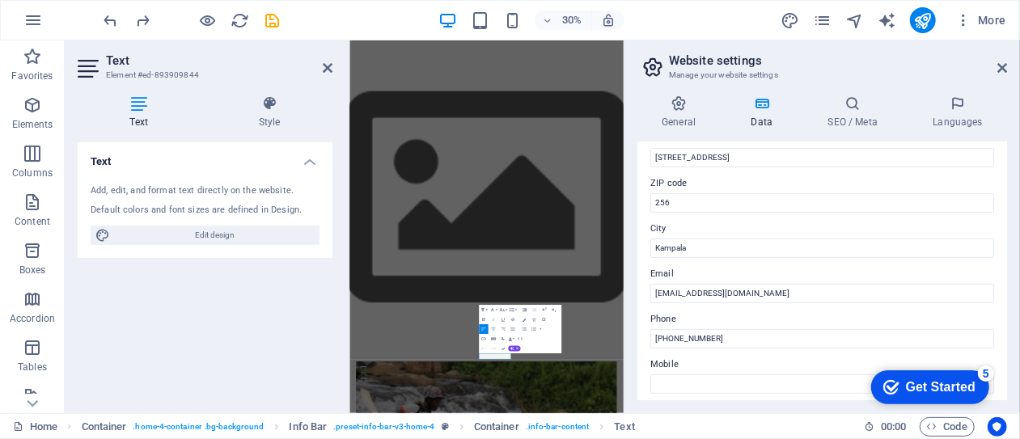
scroll to position [222, 0]
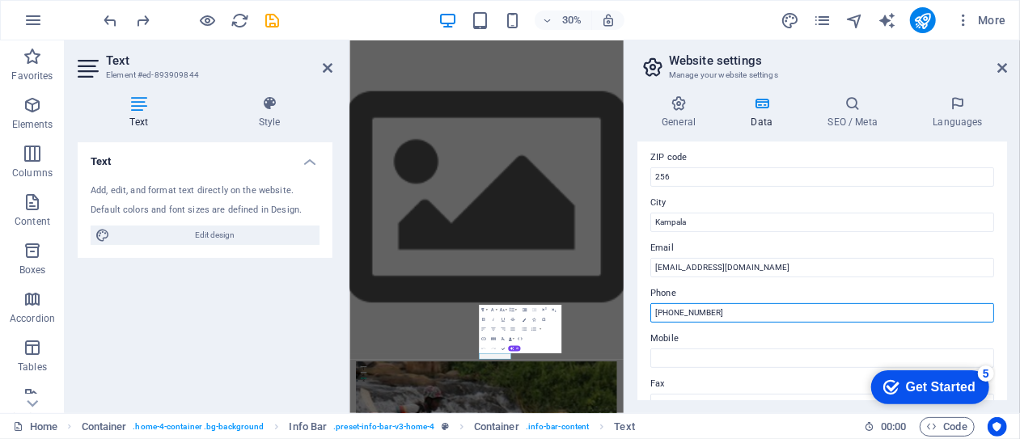
click at [730, 313] on input "[PHONE_NUMBER]" at bounding box center [823, 312] width 344 height 19
type input "[PHONE_NUMBER]"
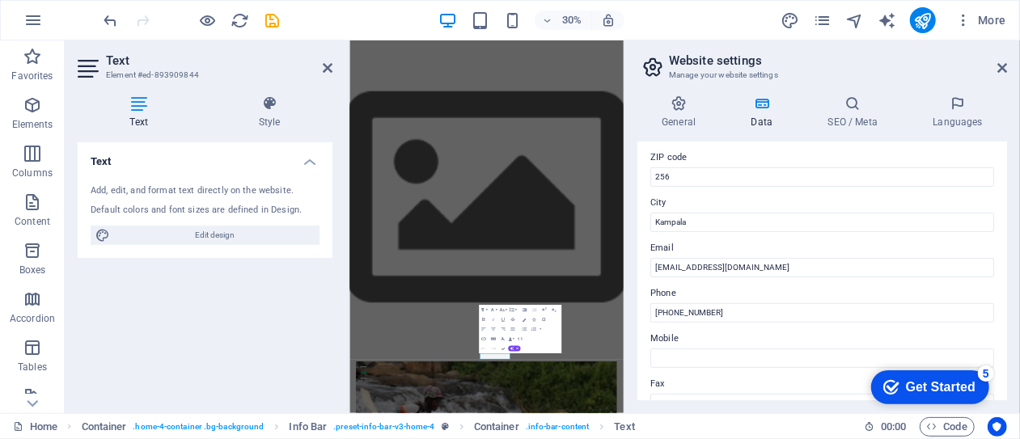
drag, startPoint x: 1003, startPoint y: 234, endPoint x: 1000, endPoint y: 218, distance: 15.7
click at [1000, 218] on div "Contact data for this website. This can be used everywhere on the website and w…" at bounding box center [823, 271] width 370 height 258
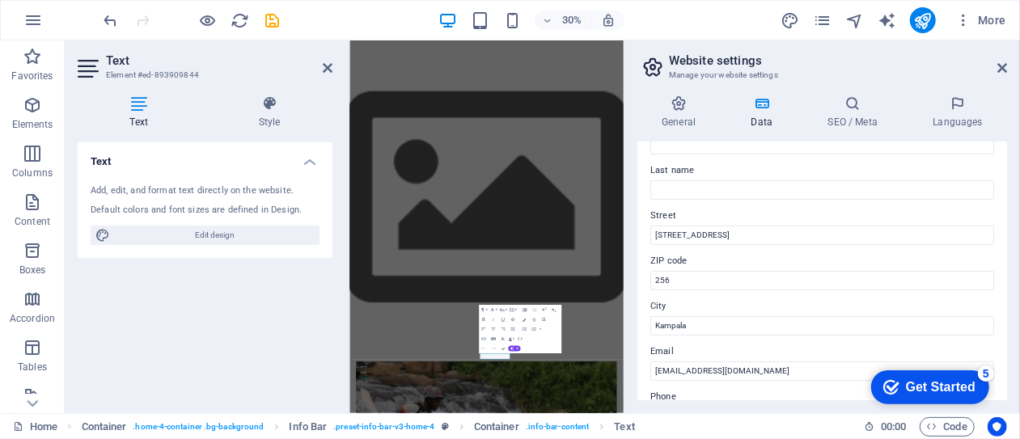
scroll to position [113, 0]
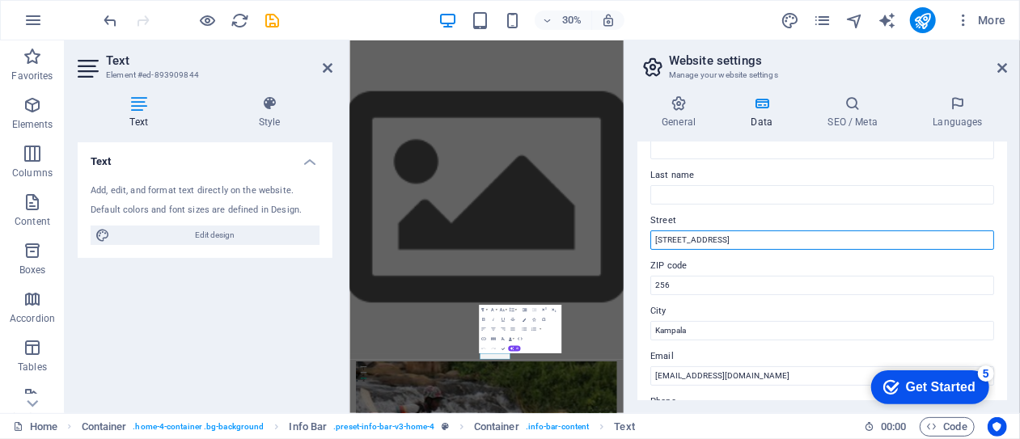
drag, startPoint x: 715, startPoint y: 240, endPoint x: 652, endPoint y: 238, distance: 63.2
click at [652, 238] on input "[STREET_ADDRESS]" at bounding box center [823, 240] width 344 height 19
click at [685, 240] on input "plot [STREET_ADDRESS]" at bounding box center [823, 240] width 344 height 19
click at [725, 240] on input "plot [STREET_ADDRESS]" at bounding box center [823, 240] width 344 height 19
click at [744, 240] on input "plot [STREET_ADDRESS]" at bounding box center [823, 240] width 344 height 19
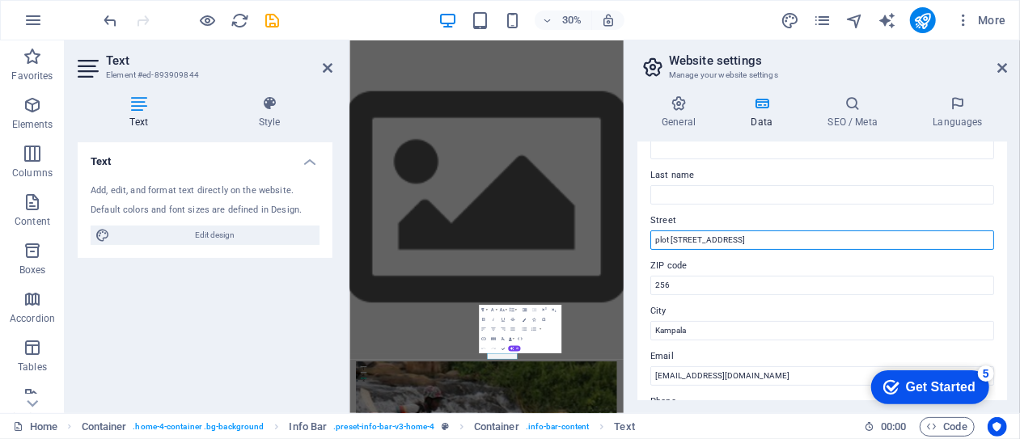
click at [723, 242] on input "plot [STREET_ADDRESS]" at bounding box center [823, 240] width 344 height 19
click at [689, 240] on input "[STREET_ADDRESS]" at bounding box center [823, 240] width 344 height 19
click at [736, 240] on input "[STREET_ADDRESS]" at bounding box center [823, 240] width 344 height 19
click at [739, 241] on input "[STREET_ADDRESS]" at bounding box center [823, 240] width 344 height 19
click at [720, 239] on input "[STREET_ADDRESS]" at bounding box center [823, 240] width 344 height 19
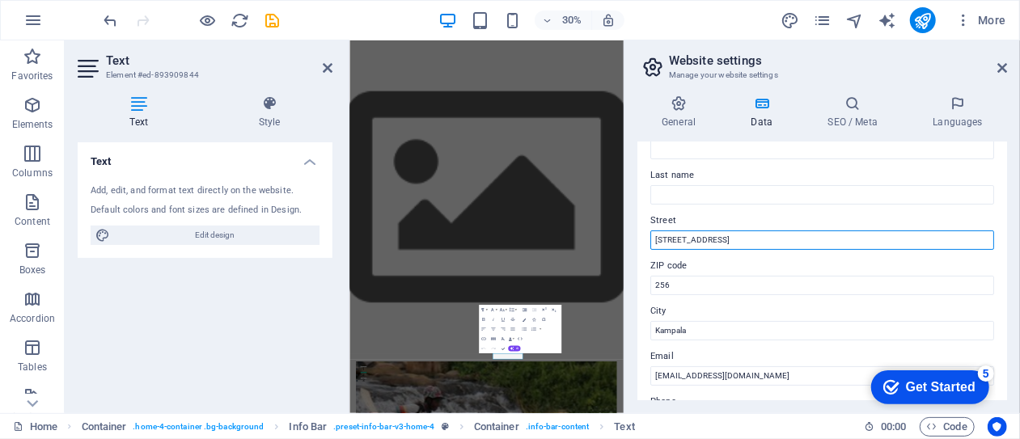
click at [659, 240] on input "[STREET_ADDRESS]" at bounding box center [823, 240] width 344 height 19
click at [680, 240] on input "Plot [STREET_ADDRESS]" at bounding box center [823, 240] width 344 height 19
click at [697, 242] on input "Plot [STREET_ADDRESS]" at bounding box center [823, 240] width 344 height 19
click at [706, 239] on input "Plot [STREET_ADDRESS]" at bounding box center [823, 240] width 344 height 19
click at [692, 241] on input "Plot [STREET_ADDRESS]" at bounding box center [823, 240] width 344 height 19
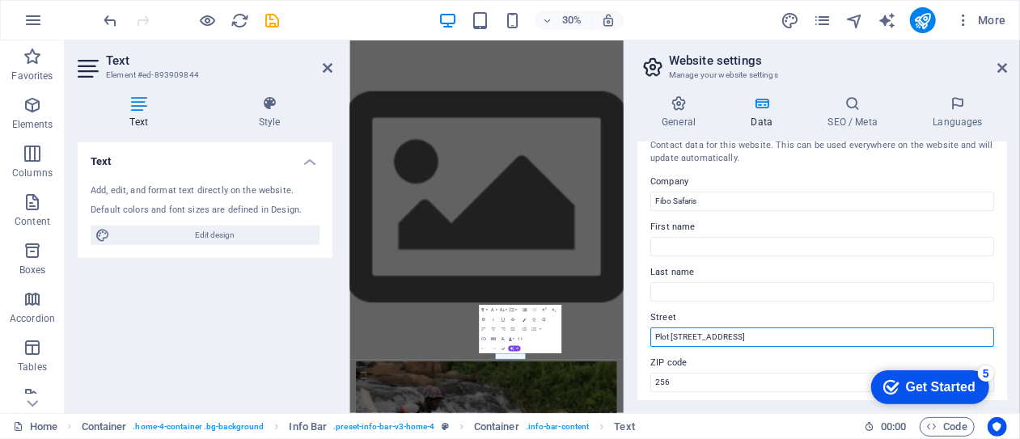
scroll to position [0, 0]
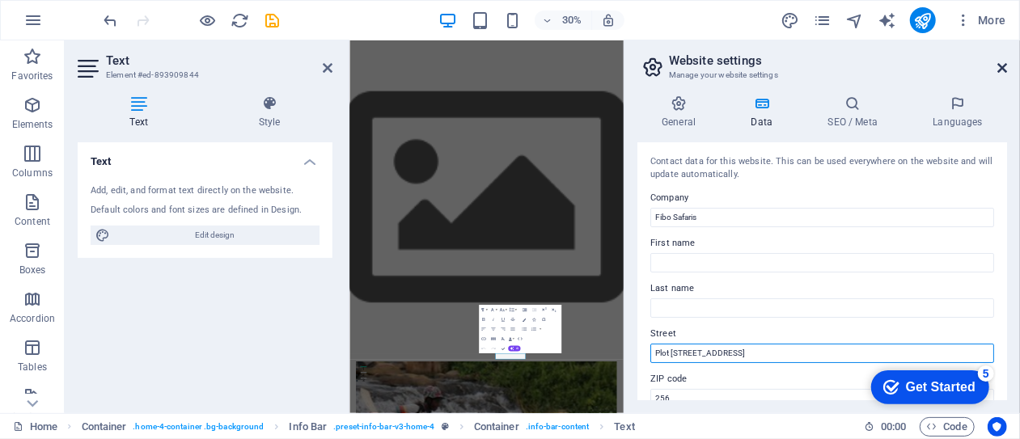
type input "Plot [STREET_ADDRESS]"
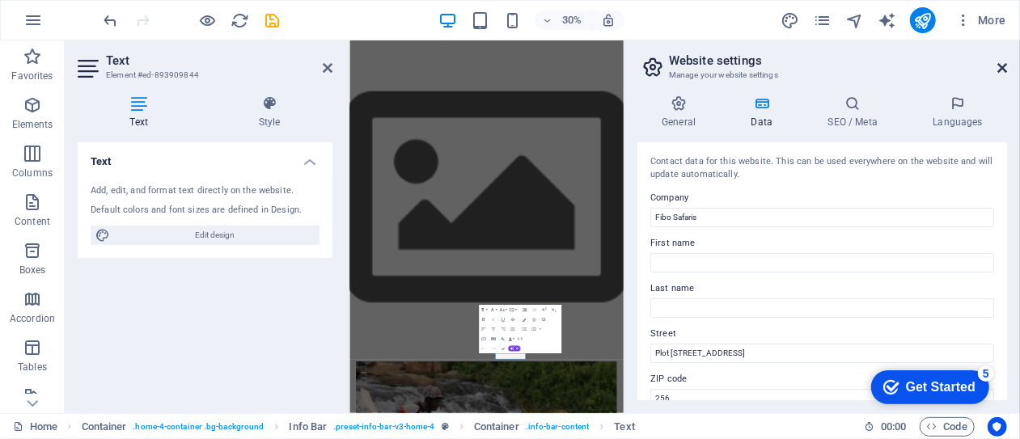
click at [1003, 66] on icon at bounding box center [1003, 67] width 10 height 13
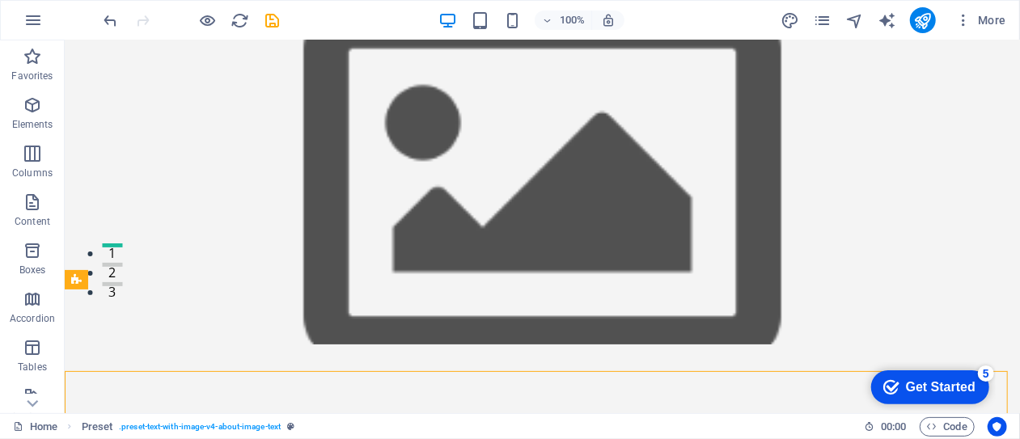
scroll to position [408, 0]
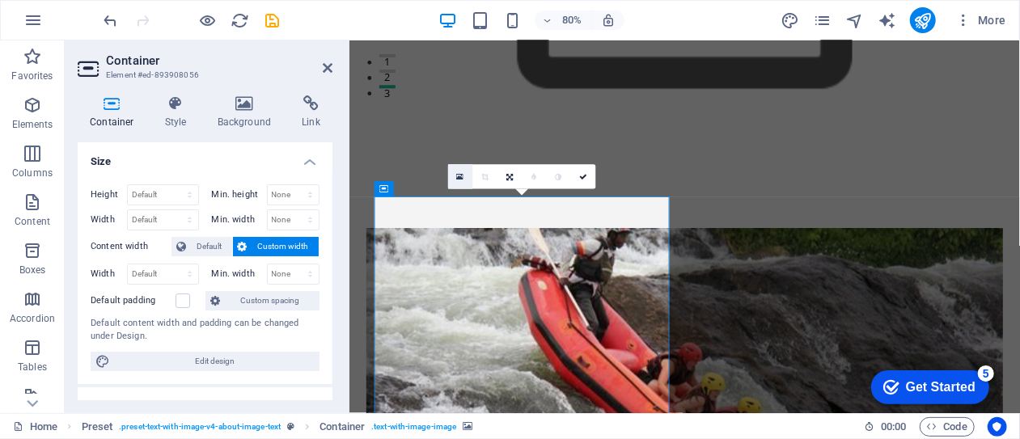
click at [461, 178] on icon at bounding box center [460, 176] width 7 height 9
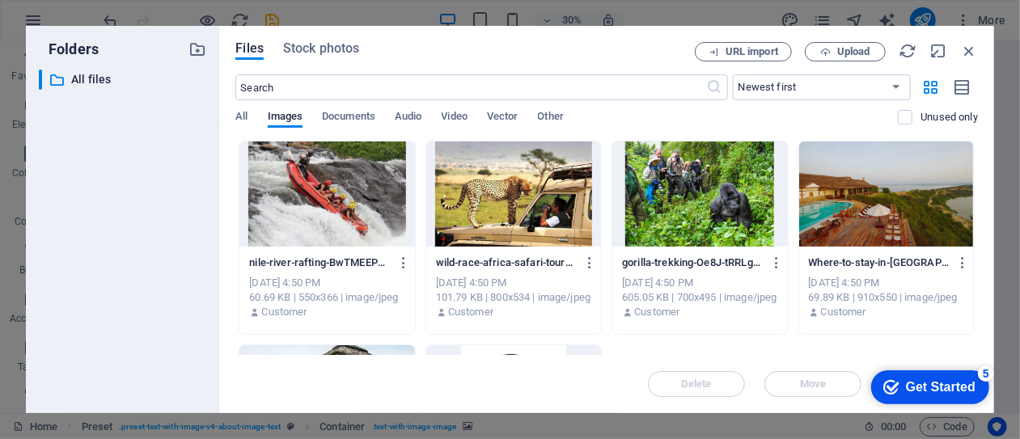
click at [671, 184] on div at bounding box center [700, 194] width 175 height 105
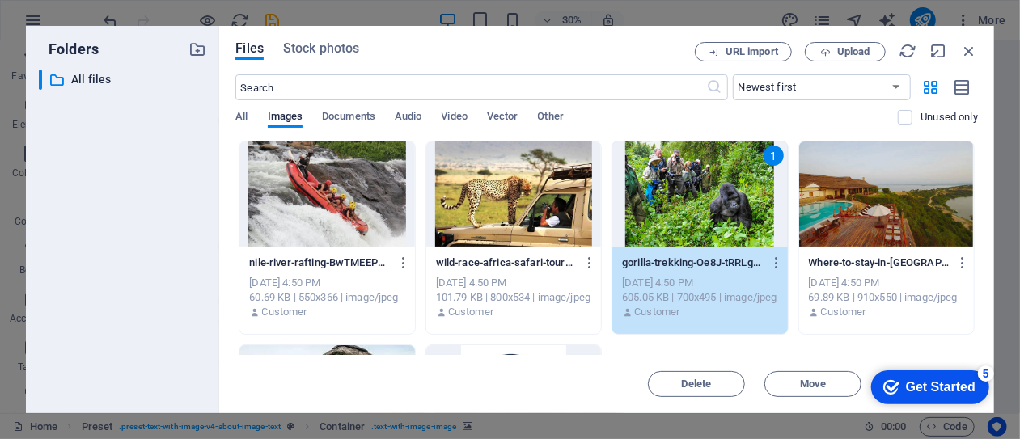
click at [712, 207] on div "1" at bounding box center [700, 194] width 175 height 105
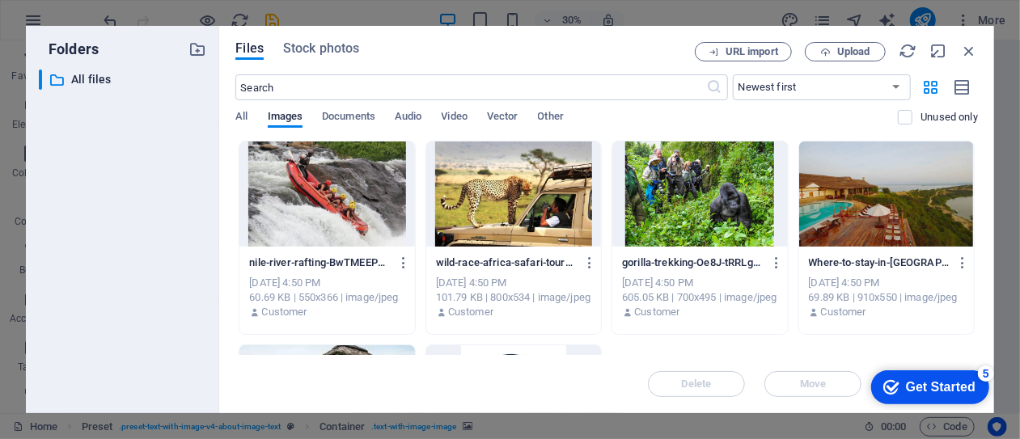
click at [712, 207] on div at bounding box center [700, 194] width 175 height 105
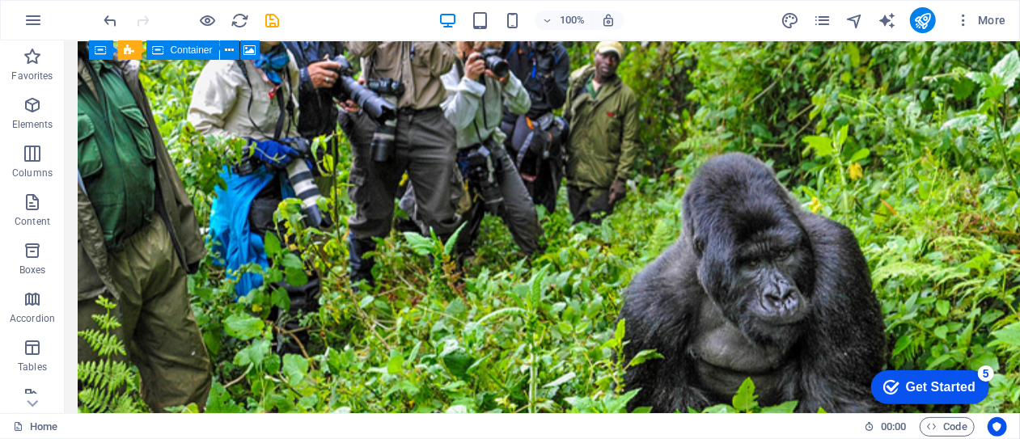
scroll to position [1298, 0]
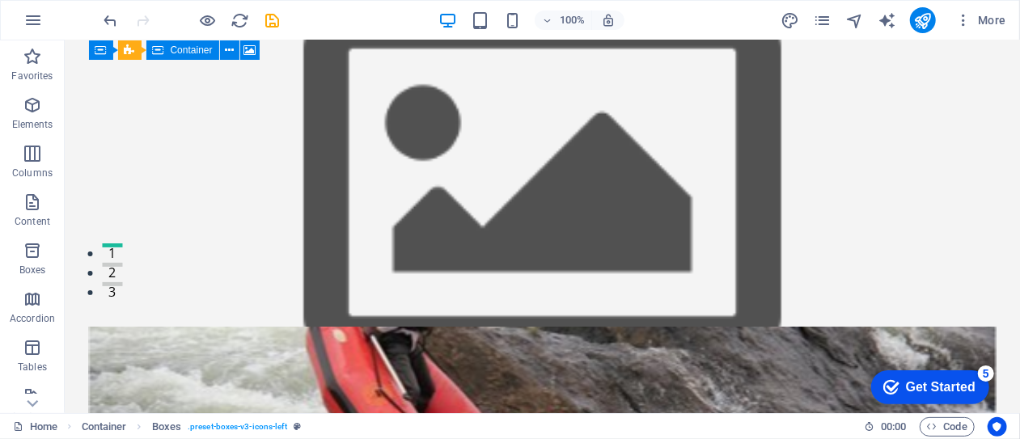
scroll to position [0, 0]
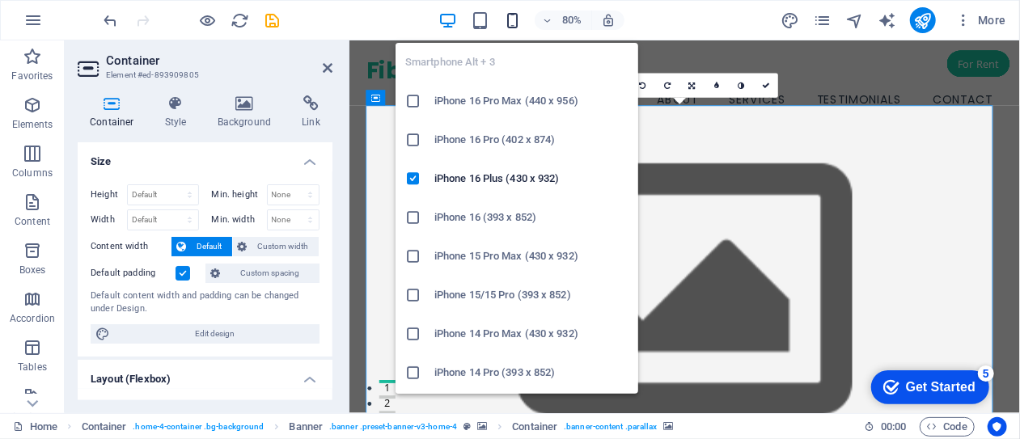
click at [514, 25] on icon "button" at bounding box center [512, 20] width 19 height 19
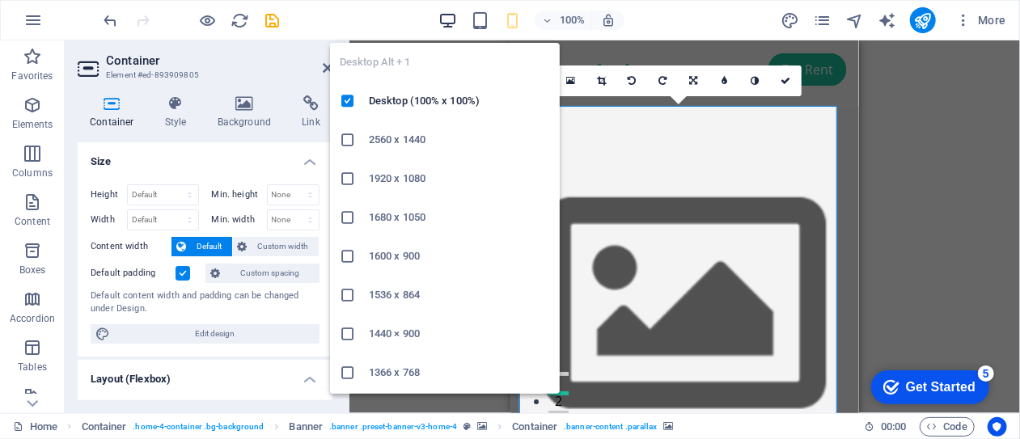
click at [451, 17] on icon "button" at bounding box center [448, 20] width 19 height 19
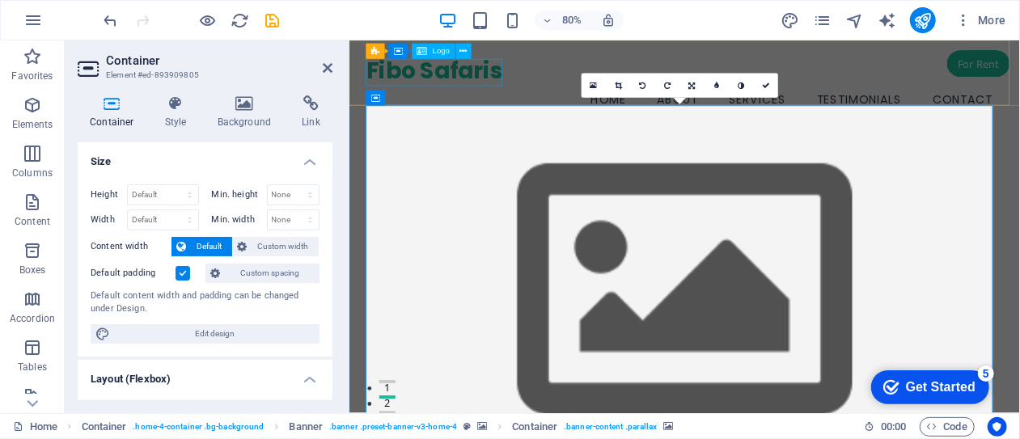
click at [495, 84] on div "Fibo Safaris" at bounding box center [768, 78] width 796 height 34
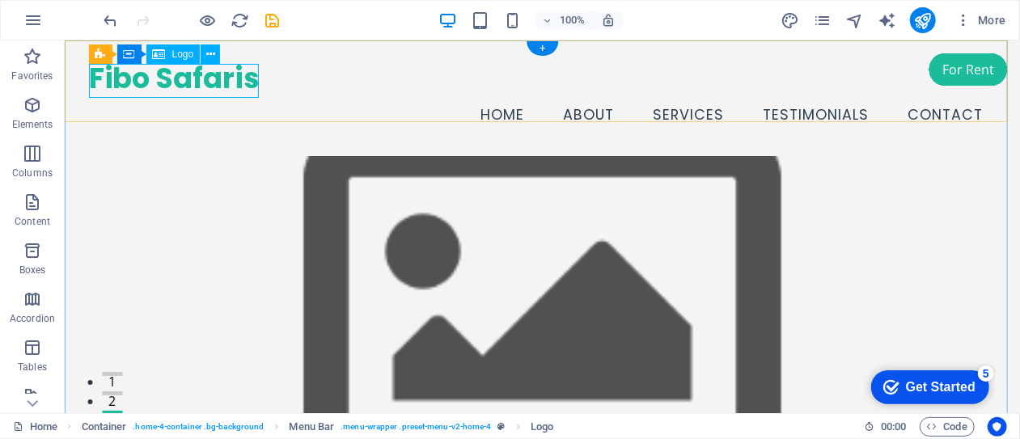
click at [182, 79] on div "Fibo Safaris" at bounding box center [542, 78] width 908 height 34
click at [170, 75] on div "Fibo Safaris" at bounding box center [542, 78] width 908 height 34
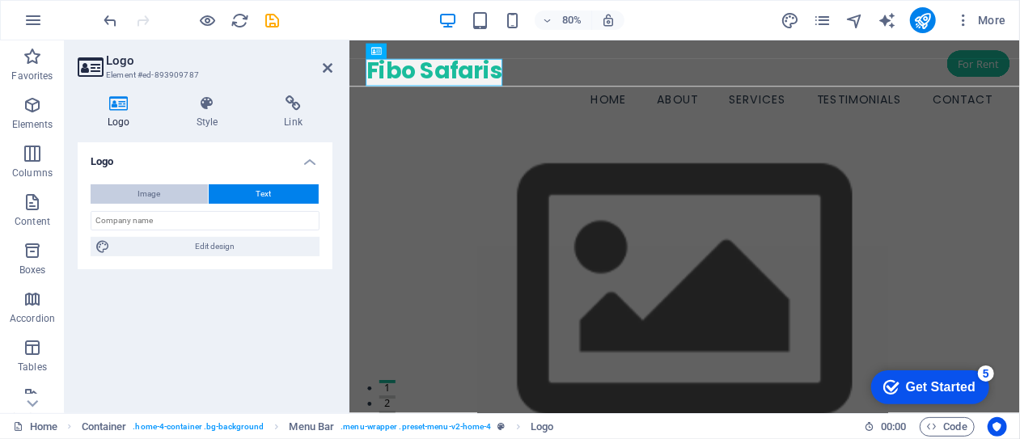
click at [141, 195] on span "Image" at bounding box center [149, 193] width 23 height 19
select select "DISABLED_OPTION_VALUE"
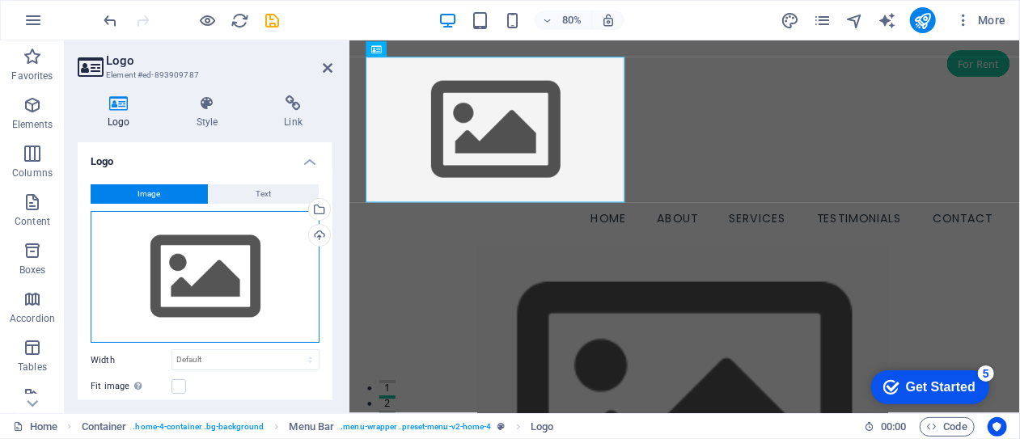
click at [206, 283] on div "Drag files here, click to choose files or select files from Files or our free s…" at bounding box center [205, 277] width 229 height 133
click at [206, 283] on body "Fibo Safaris Home Favorites Elements Columns Content Boxes Accordion Tables Fea…" at bounding box center [510, 219] width 1020 height 439
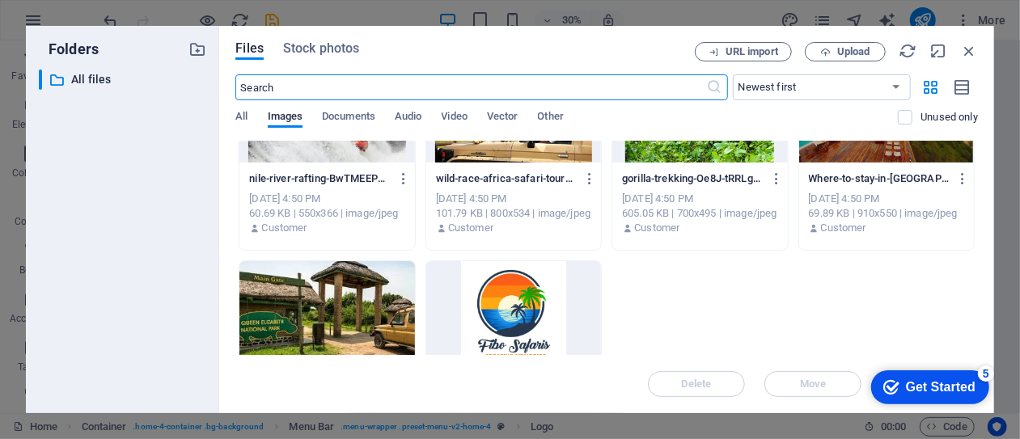
scroll to position [99, 0]
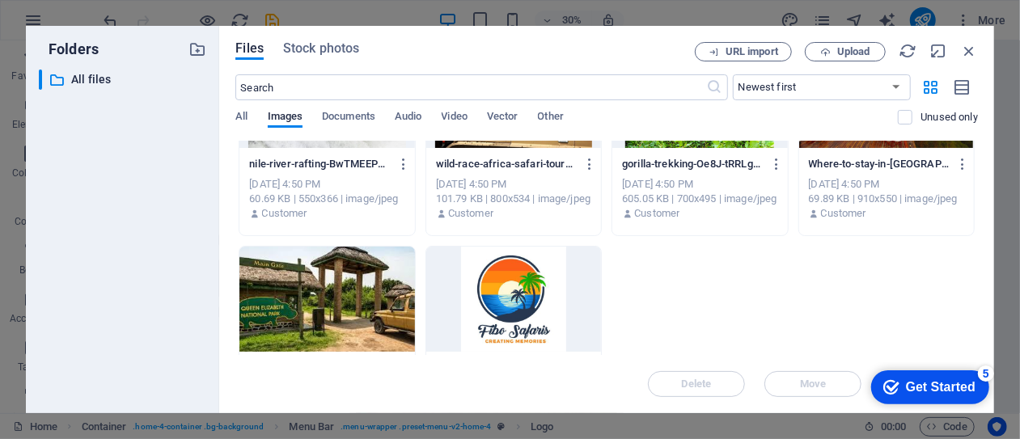
click at [515, 293] on div at bounding box center [513, 299] width 175 height 105
click at [489, 295] on div "1" at bounding box center [513, 299] width 175 height 105
click at [489, 295] on div at bounding box center [513, 299] width 175 height 105
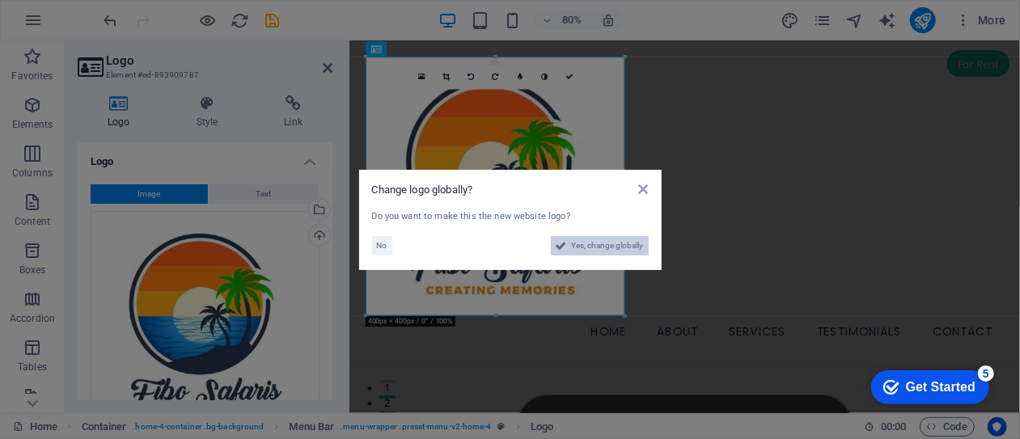
click at [601, 244] on span "Yes, change globally" at bounding box center [608, 245] width 72 height 19
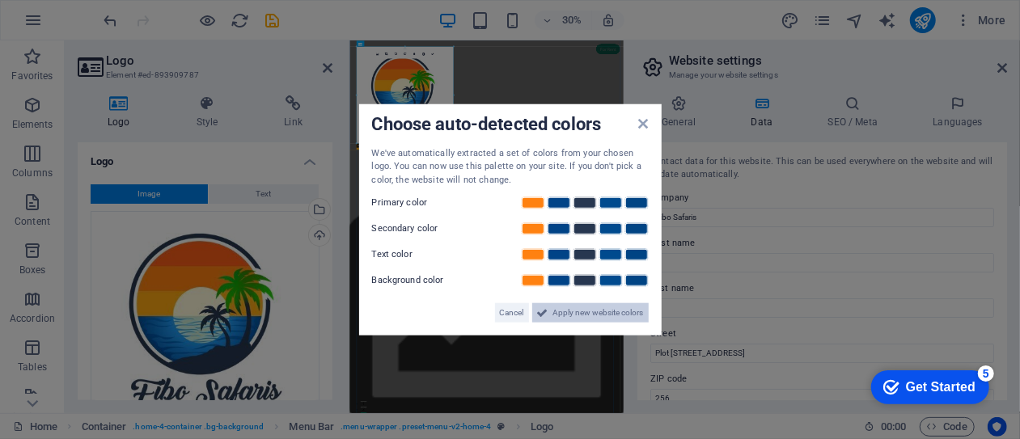
click at [572, 312] on span "Apply new website colors" at bounding box center [598, 312] width 91 height 19
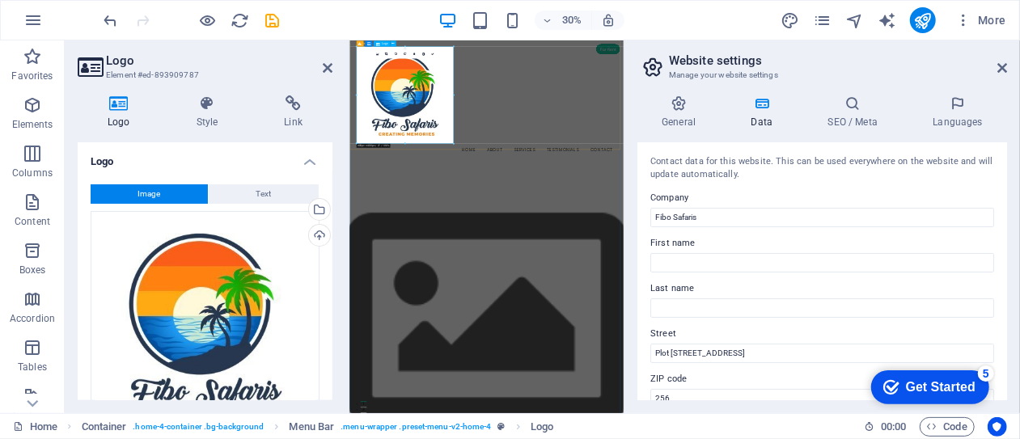
click at [617, 292] on div at bounding box center [805, 223] width 869 height 324
drag, startPoint x: 801, startPoint y: 182, endPoint x: 517, endPoint y: 214, distance: 285.9
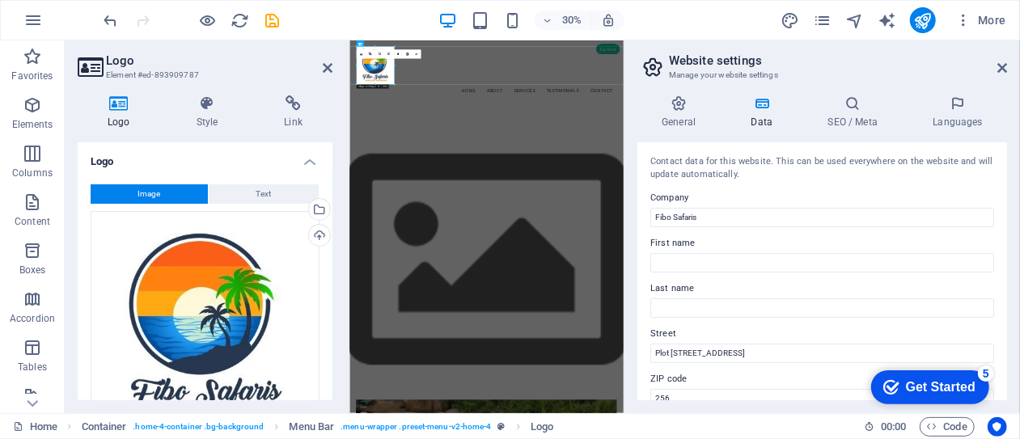
drag, startPoint x: 452, startPoint y: 144, endPoint x: 252, endPoint y: -99, distance: 314.5
type input "156"
select select "px"
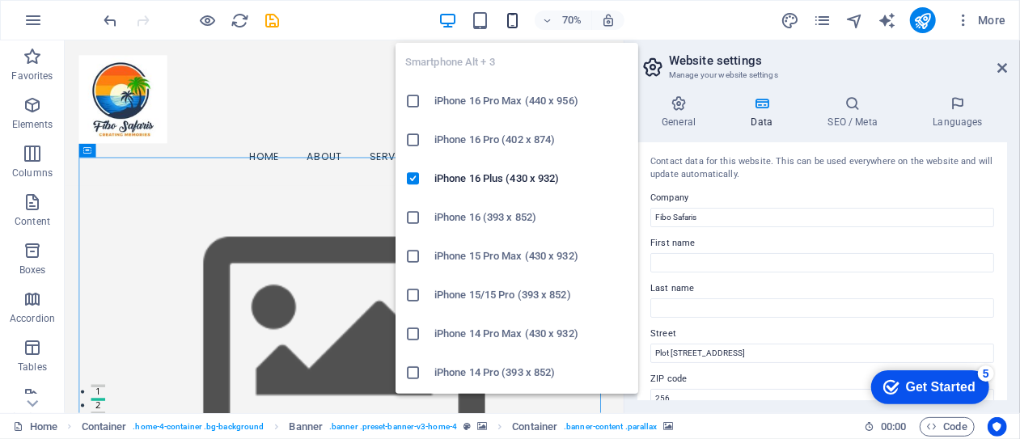
click at [518, 21] on icon "button" at bounding box center [512, 20] width 19 height 19
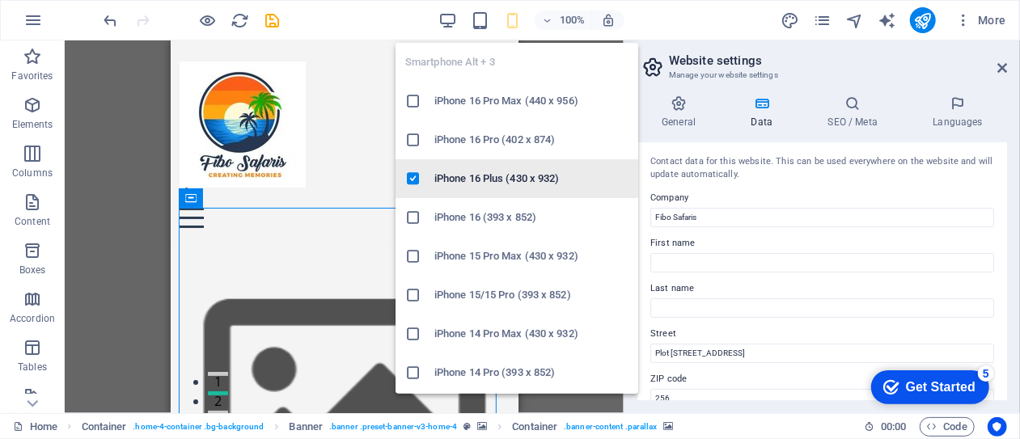
click at [487, 177] on h6 "iPhone 16 Plus (430 x 932)" at bounding box center [532, 178] width 194 height 19
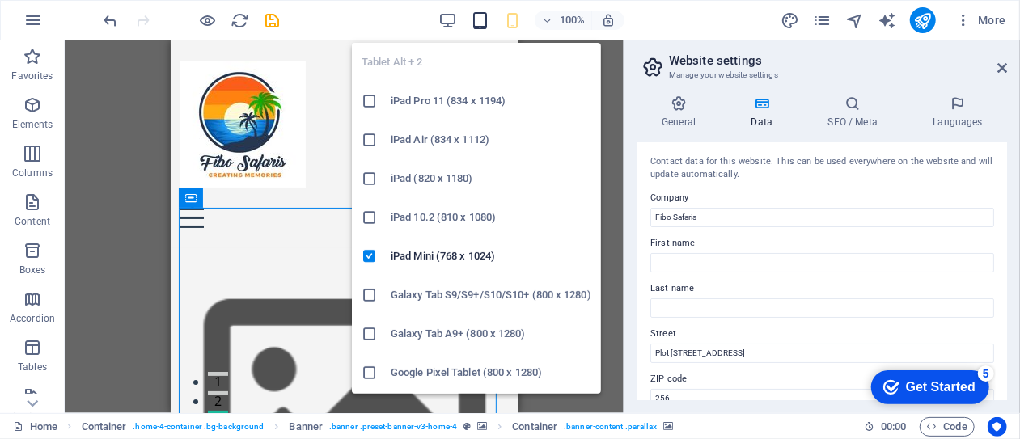
click at [482, 19] on icon "button" at bounding box center [480, 20] width 19 height 19
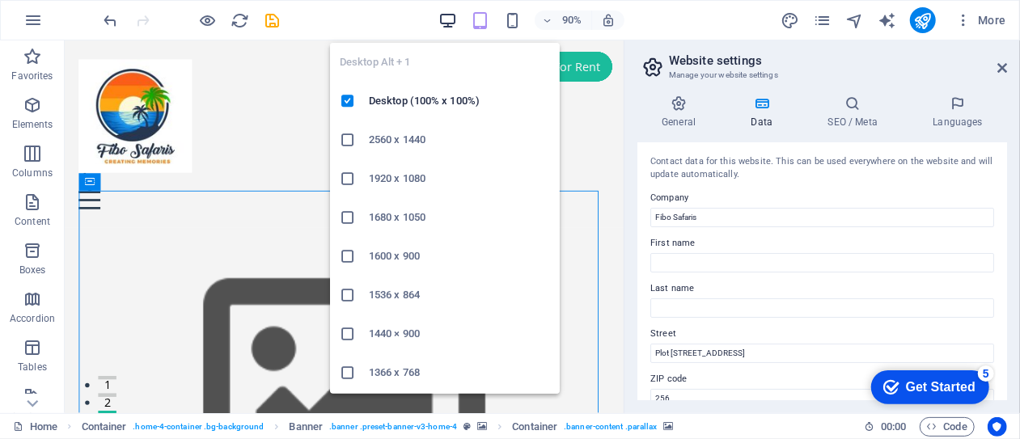
click at [448, 20] on icon "button" at bounding box center [448, 20] width 19 height 19
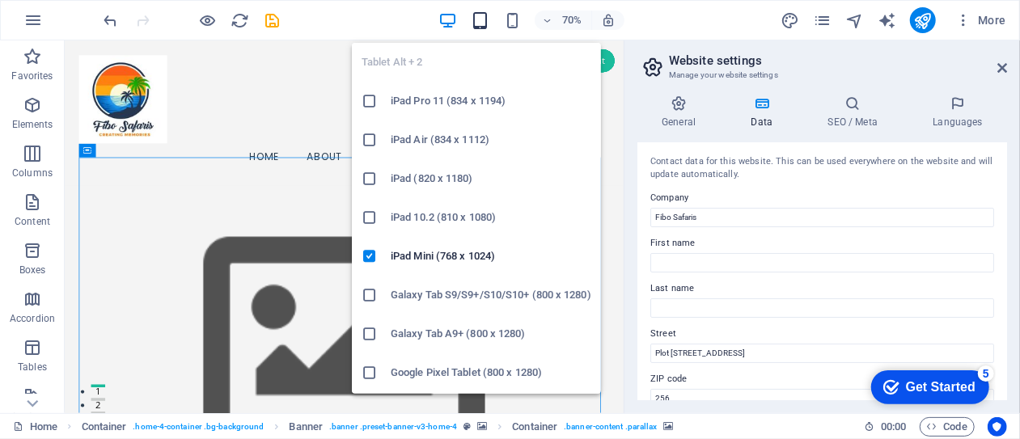
click at [481, 25] on icon "button" at bounding box center [480, 20] width 19 height 19
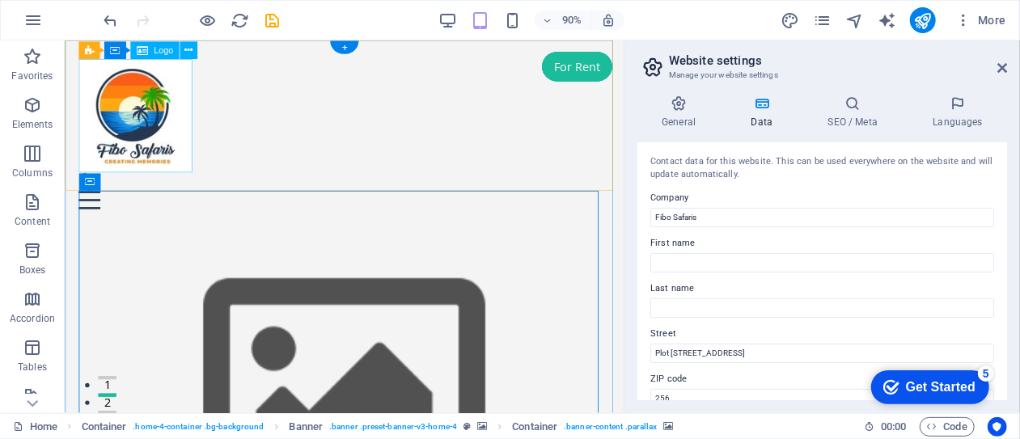
click at [145, 112] on div at bounding box center [375, 124] width 591 height 126
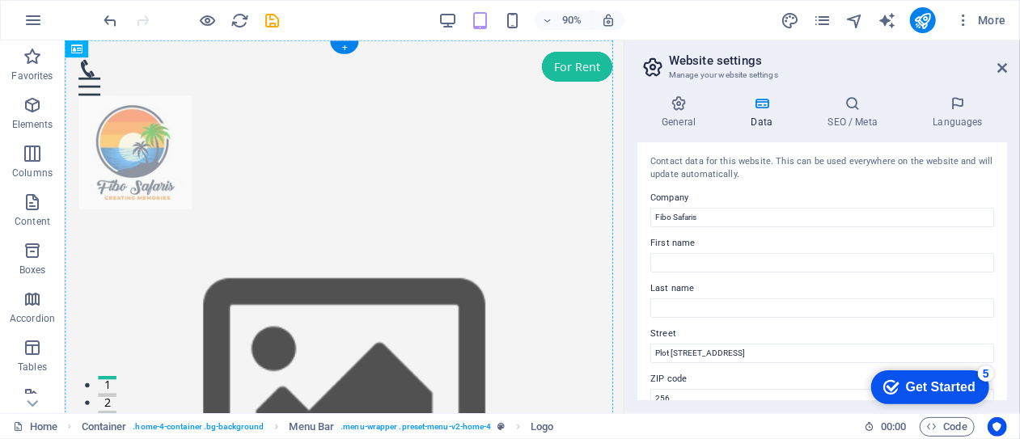
drag, startPoint x: 145, startPoint y: 111, endPoint x: 312, endPoint y: 112, distance: 167.5
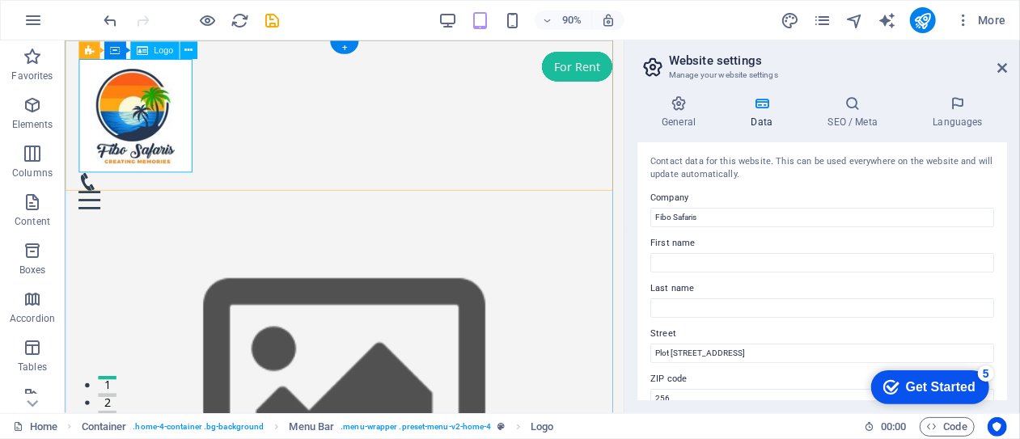
click at [166, 138] on div at bounding box center [375, 124] width 591 height 126
click at [189, 48] on icon at bounding box center [188, 50] width 8 height 15
click at [156, 126] on div at bounding box center [375, 124] width 591 height 126
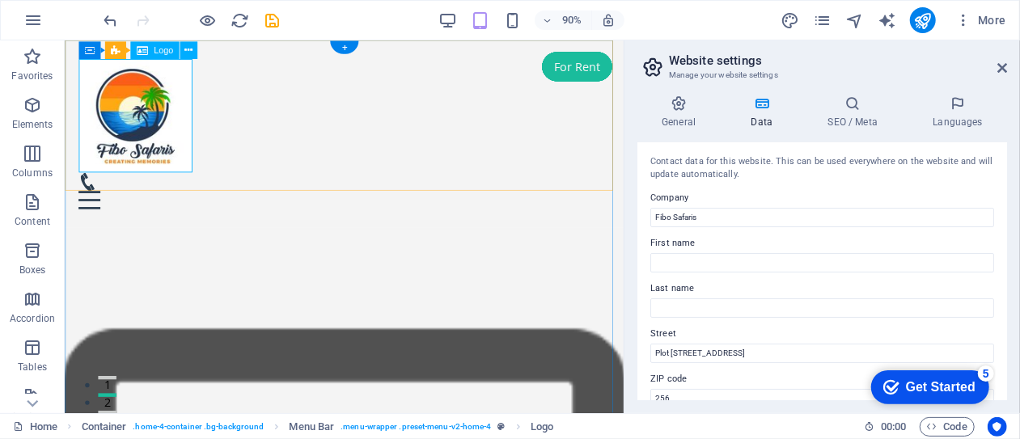
select select "px"
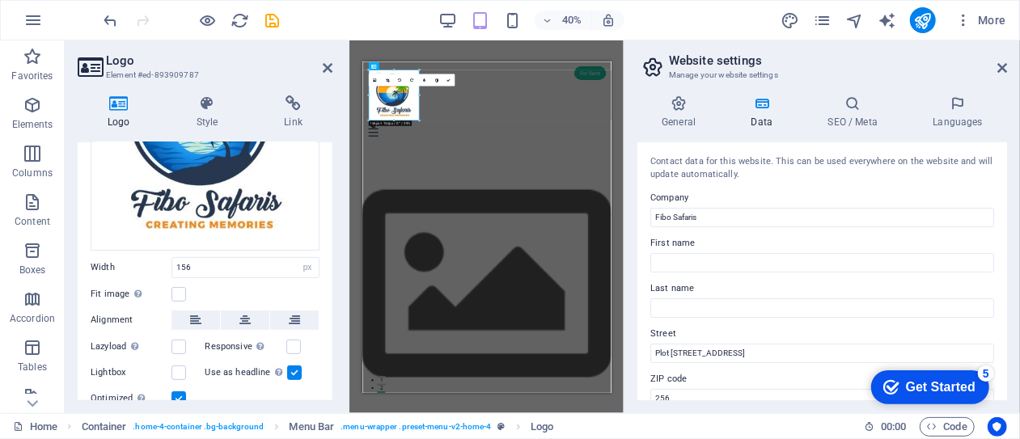
scroll to position [201, 0]
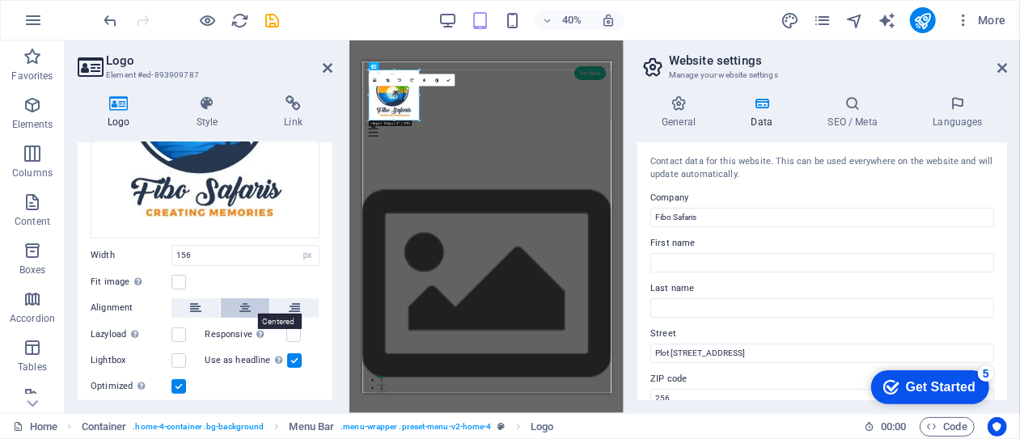
click at [246, 304] on icon at bounding box center [245, 308] width 11 height 19
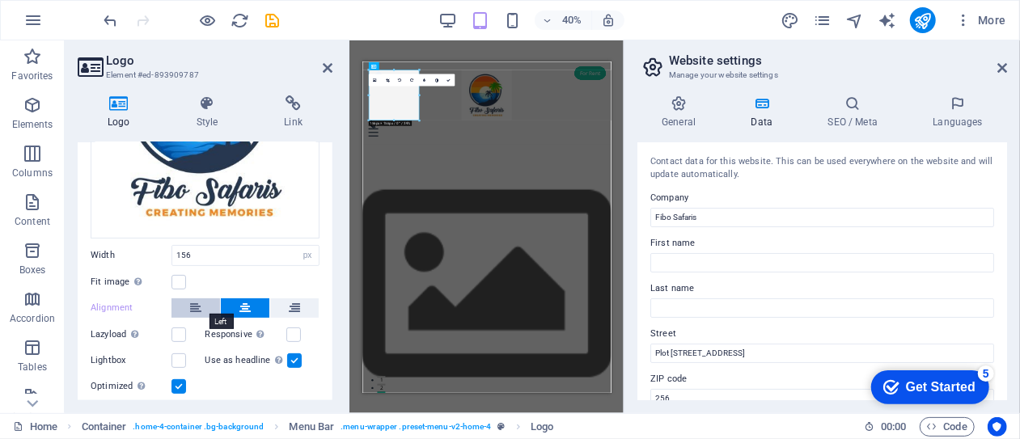
click at [199, 300] on icon at bounding box center [195, 308] width 11 height 19
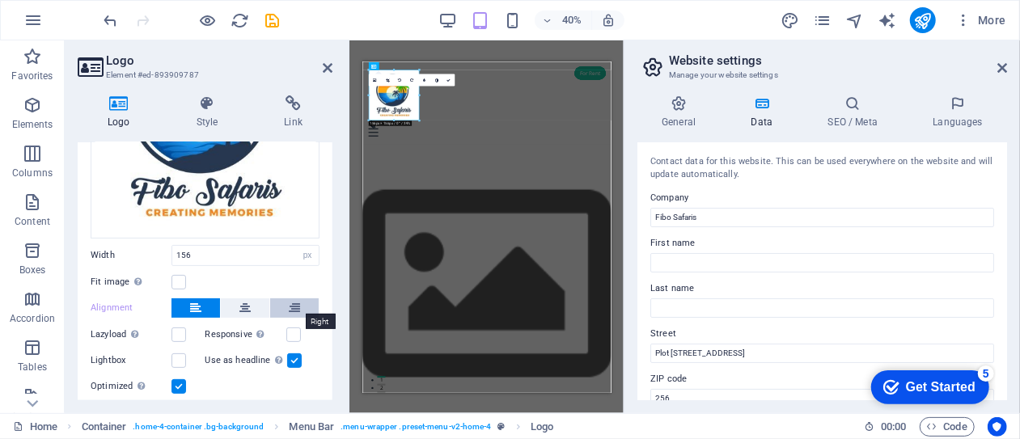
click at [290, 301] on icon at bounding box center [294, 308] width 11 height 19
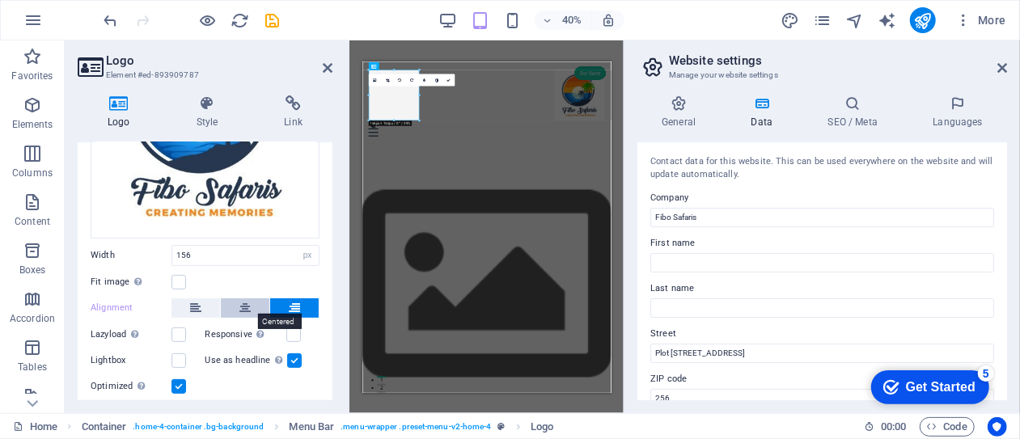
click at [243, 304] on icon at bounding box center [245, 308] width 11 height 19
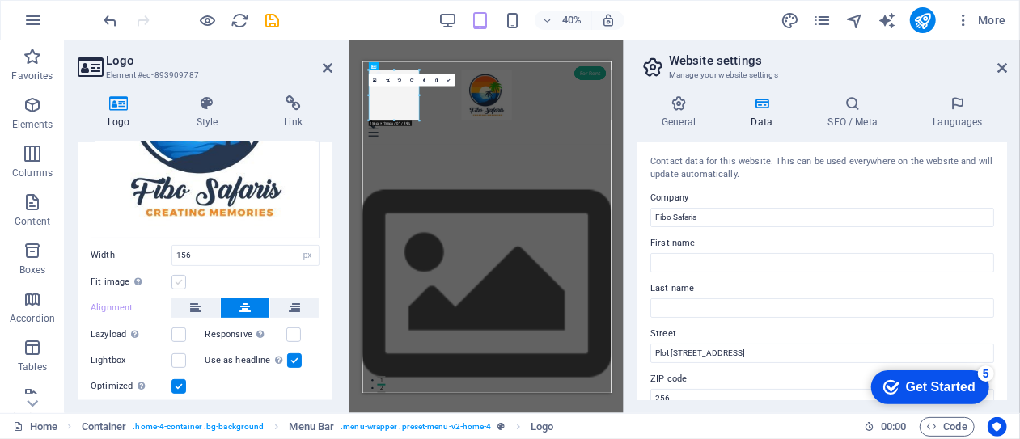
click at [178, 278] on label at bounding box center [179, 282] width 15 height 15
click at [0, 0] on input "Fit image Automatically fit image to a fixed width and height" at bounding box center [0, 0] width 0 height 0
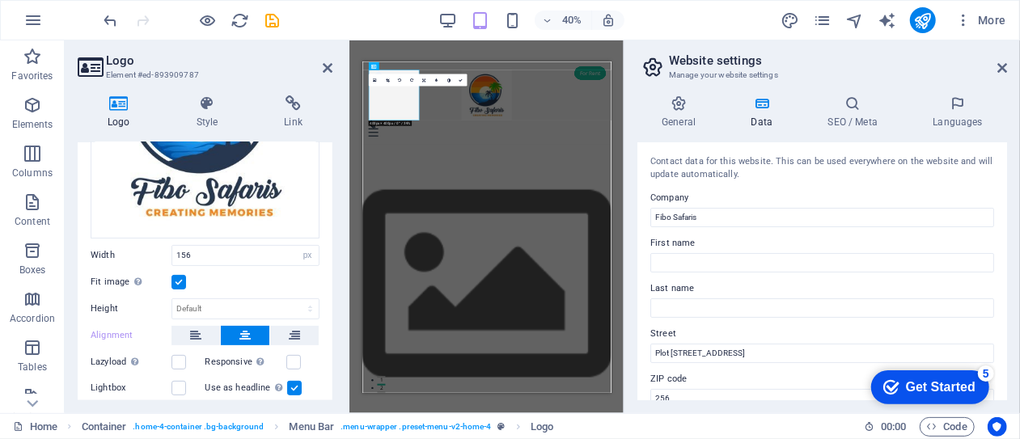
click at [178, 278] on label at bounding box center [179, 282] width 15 height 15
click at [0, 0] on input "Fit image Automatically fit image to a fixed width and height" at bounding box center [0, 0] width 0 height 0
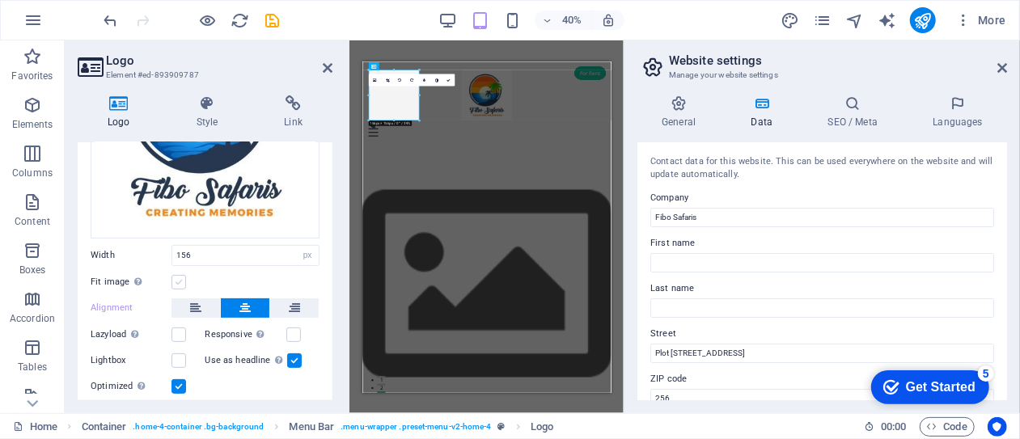
click at [178, 278] on label at bounding box center [179, 282] width 15 height 15
click at [0, 0] on input "Fit image Automatically fit image to a fixed width and height" at bounding box center [0, 0] width 0 height 0
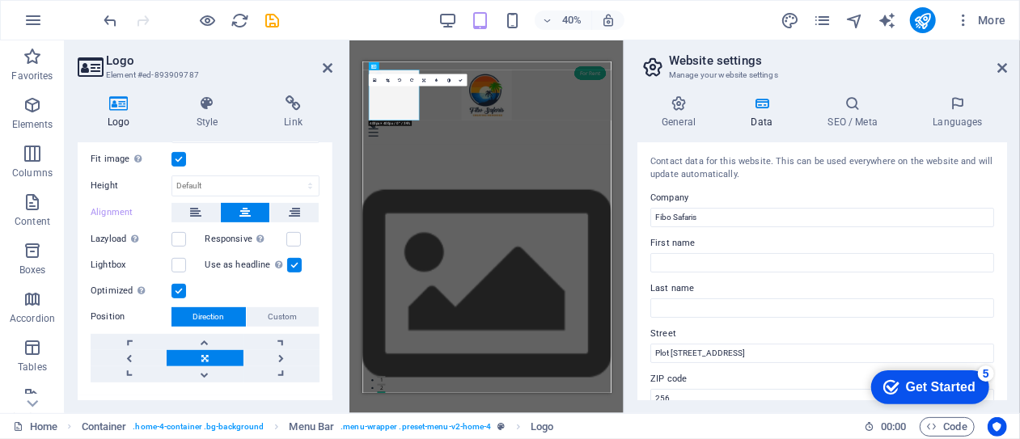
scroll to position [332, 0]
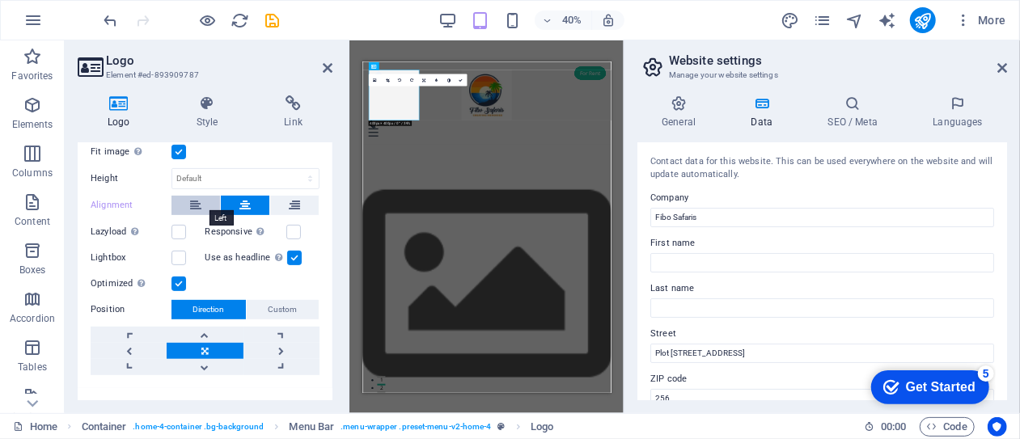
click at [193, 205] on icon at bounding box center [195, 205] width 11 height 19
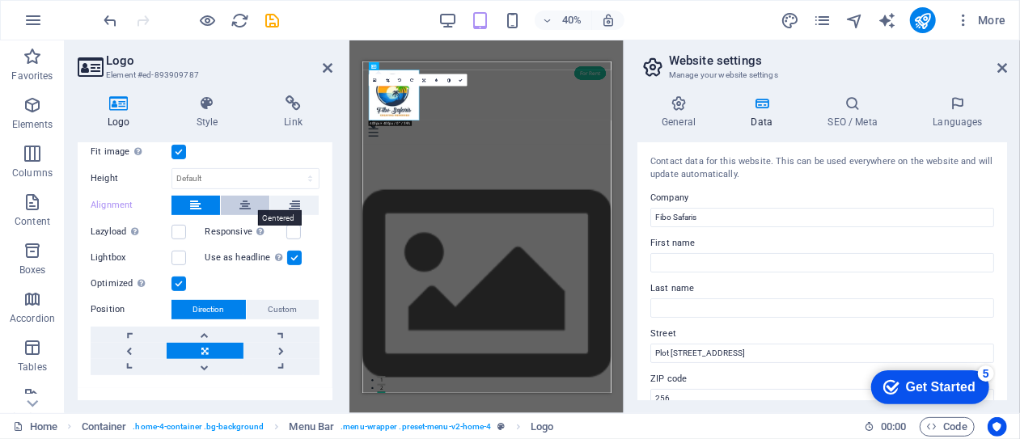
click at [241, 199] on icon at bounding box center [245, 205] width 11 height 19
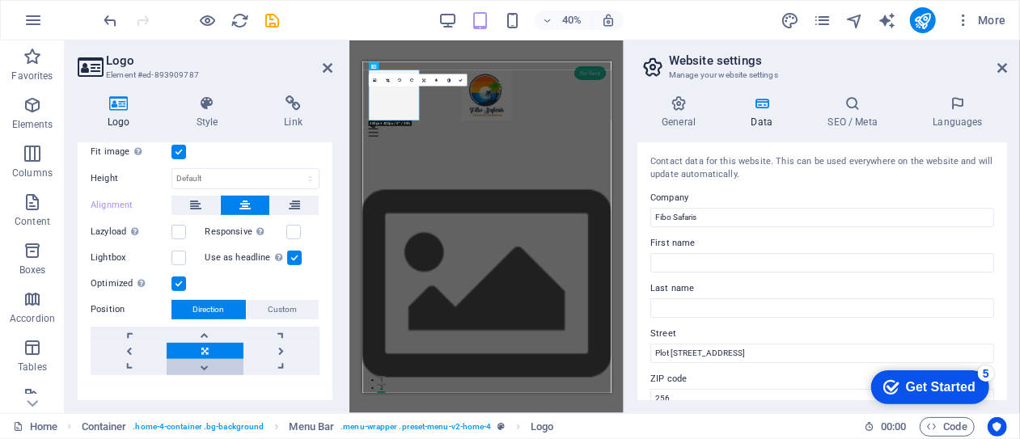
click at [204, 362] on link at bounding box center [205, 367] width 76 height 16
click at [206, 330] on link at bounding box center [205, 335] width 76 height 16
click at [202, 349] on link at bounding box center [205, 351] width 76 height 16
click at [279, 348] on link at bounding box center [282, 351] width 76 height 16
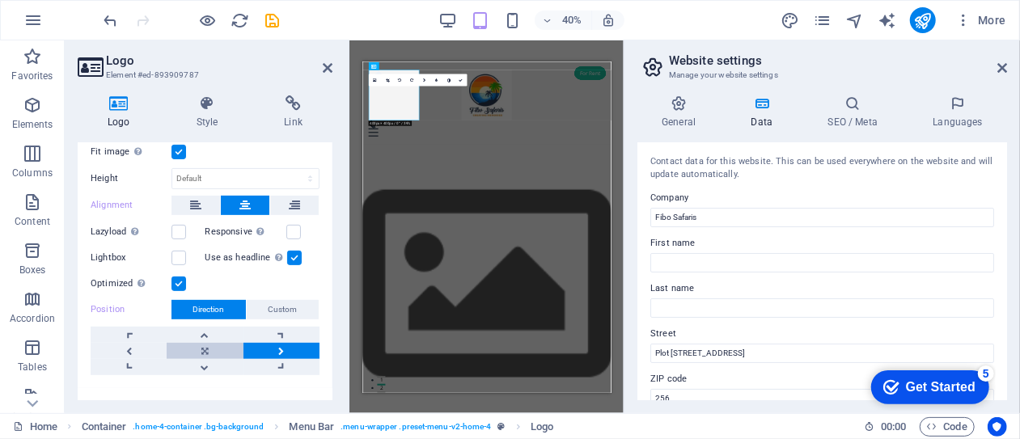
click at [199, 345] on link at bounding box center [205, 351] width 76 height 16
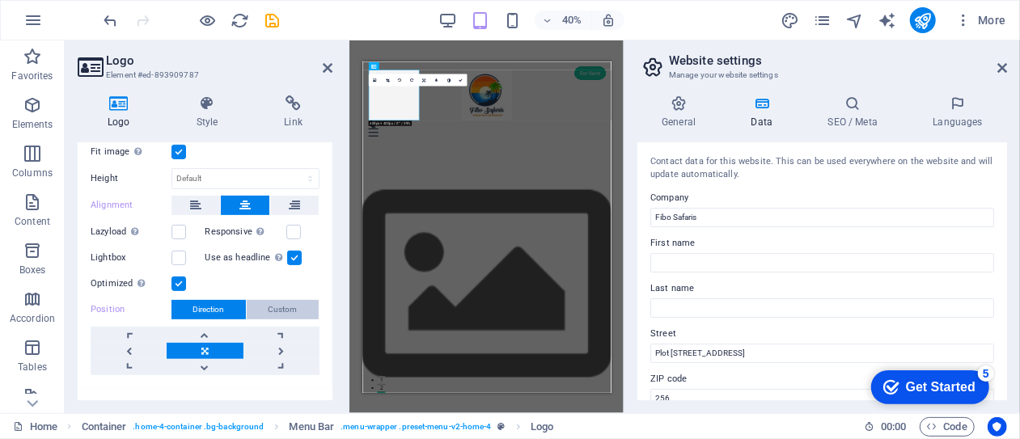
click at [283, 307] on span "Custom" at bounding box center [283, 309] width 29 height 19
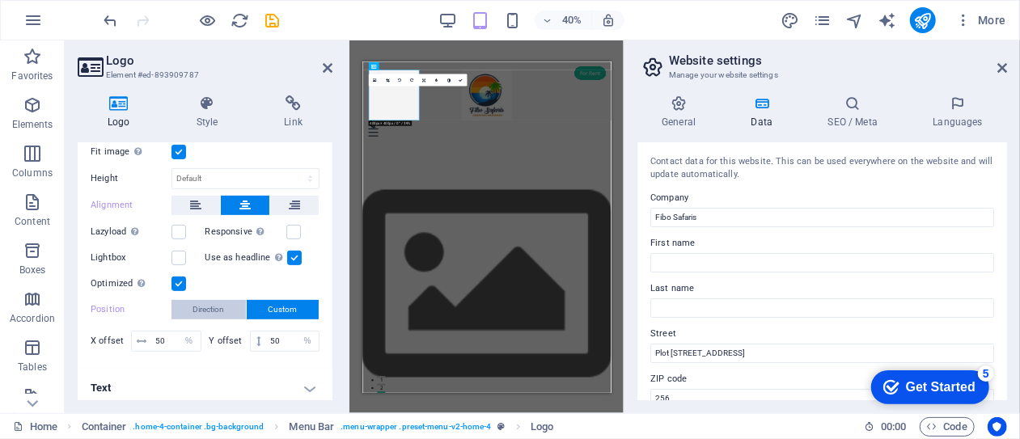
click at [212, 305] on span "Direction" at bounding box center [209, 309] width 32 height 19
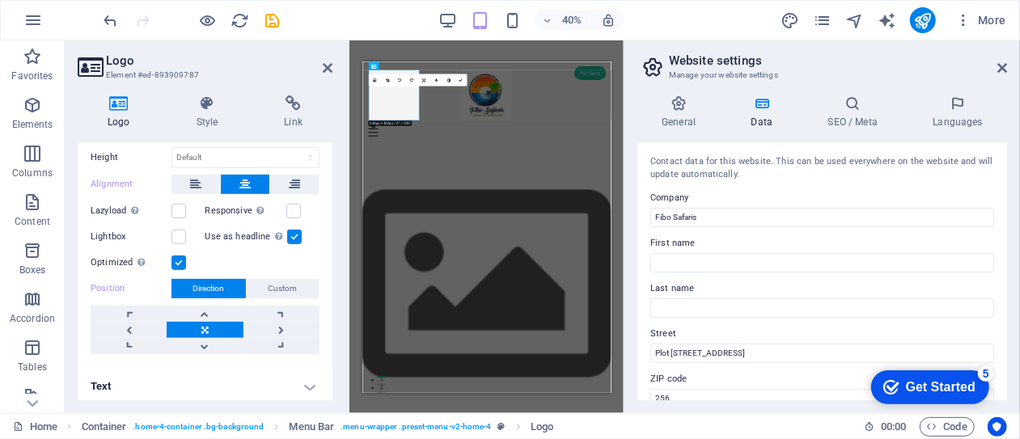
scroll to position [354, 0]
drag, startPoint x: 327, startPoint y: 315, endPoint x: 325, endPoint y: 242, distance: 72.8
click at [325, 242] on div "Image Text Drag files here, click to choose files or select files from Files or…" at bounding box center [205, 92] width 255 height 549
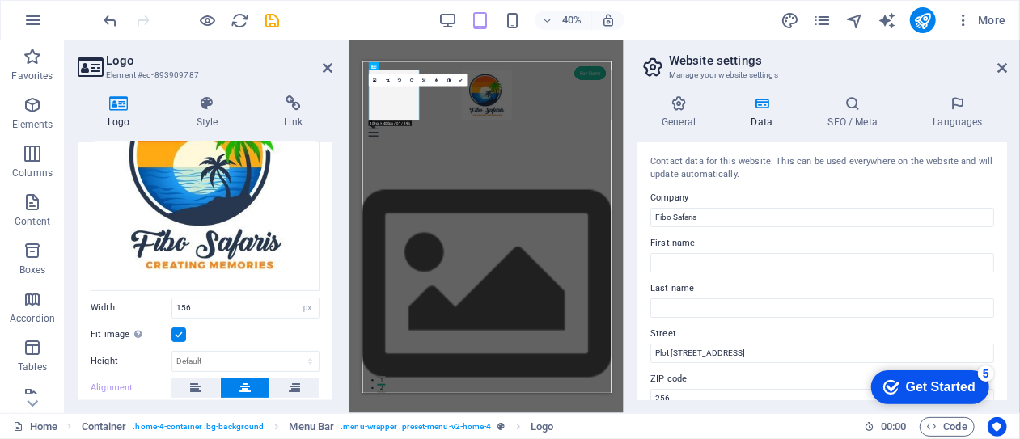
scroll to position [117, 0]
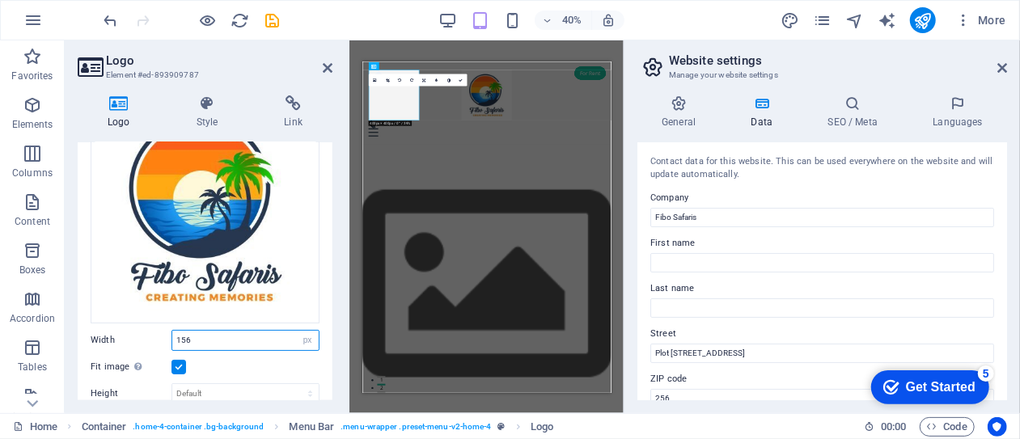
click at [191, 339] on input "156" at bounding box center [245, 340] width 146 height 19
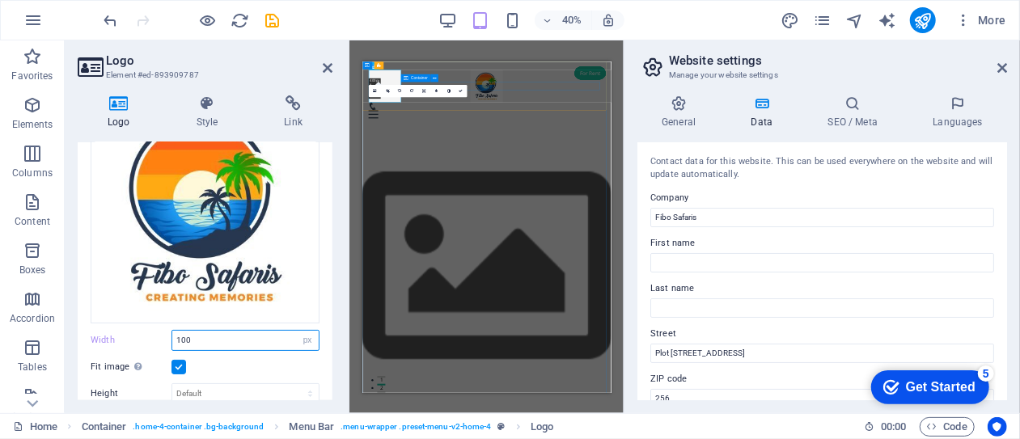
type input "100"
click at [763, 163] on div "Menu" at bounding box center [672, 183] width 591 height 40
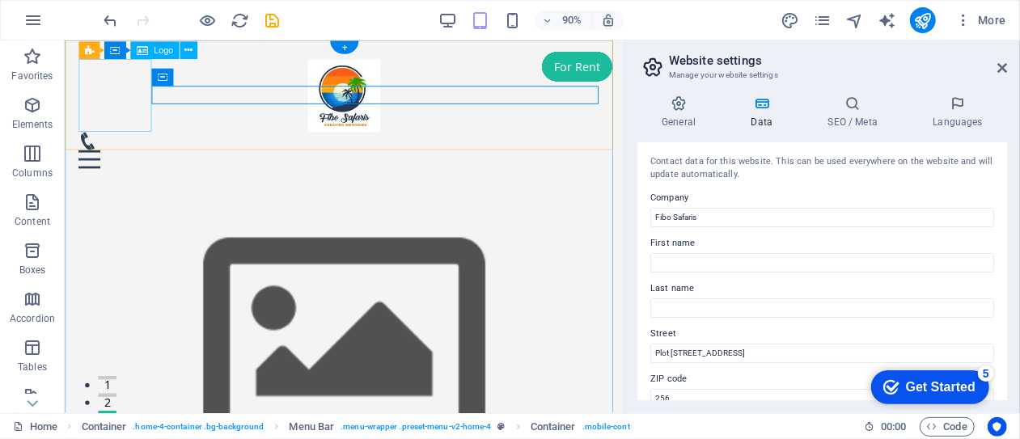
click at [116, 98] on div at bounding box center [375, 101] width 591 height 81
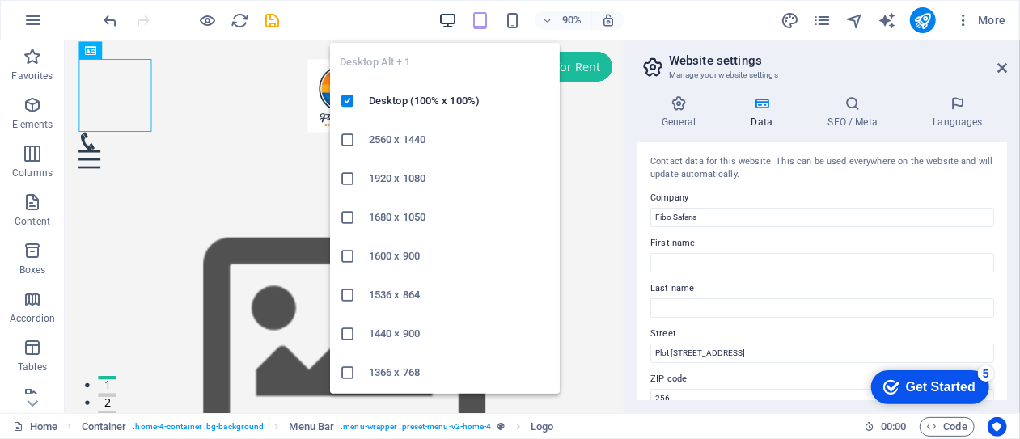
click at [450, 17] on icon "button" at bounding box center [448, 20] width 19 height 19
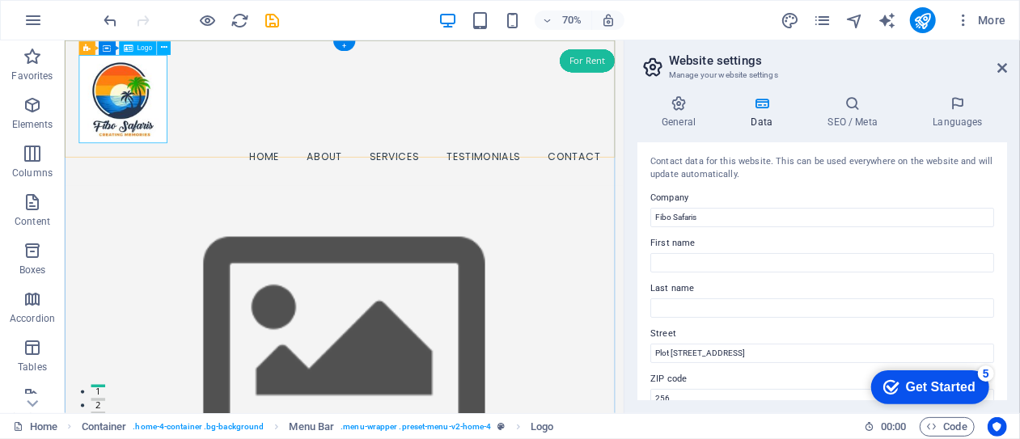
click at [129, 133] on div at bounding box center [464, 124] width 759 height 126
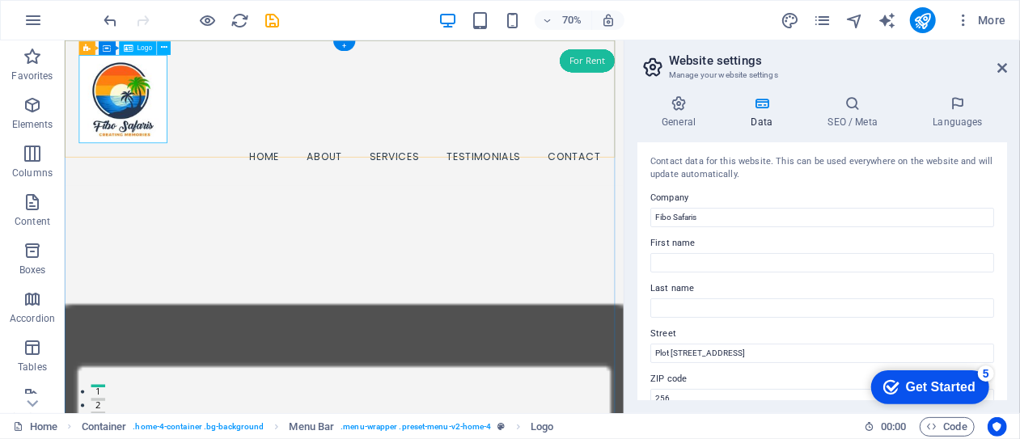
select select "px"
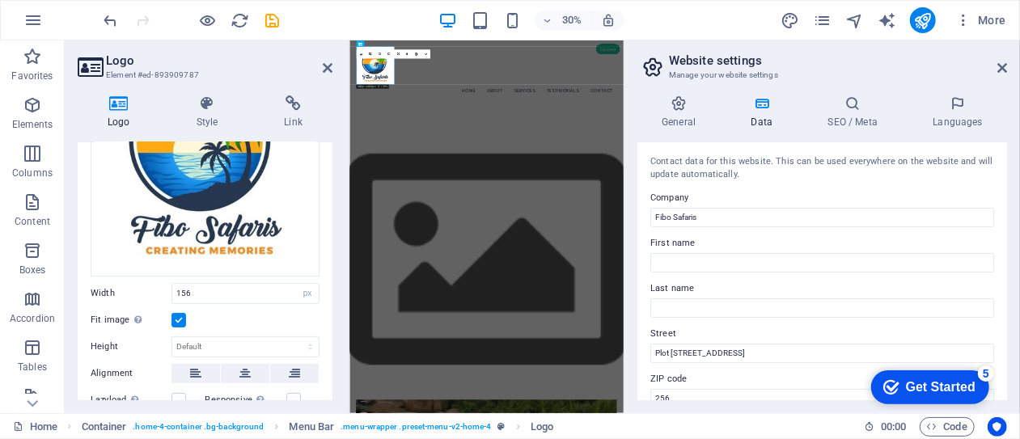
scroll to position [176, 0]
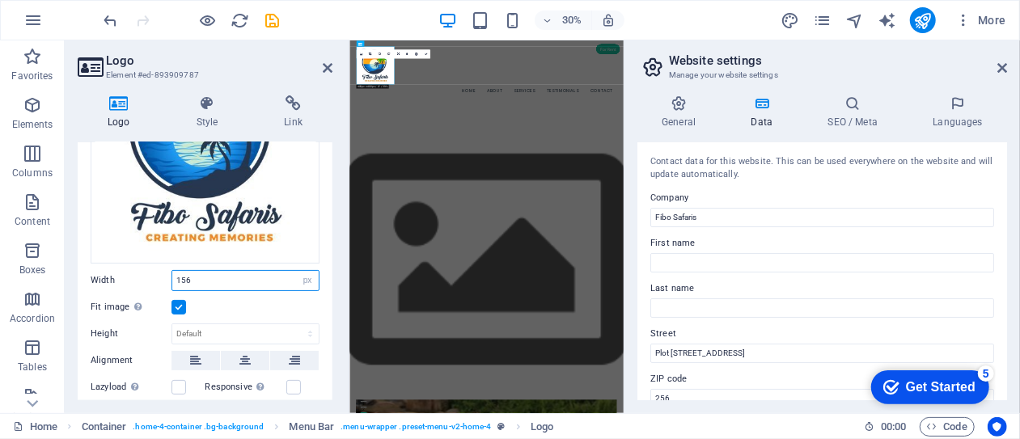
click at [193, 278] on input "156" at bounding box center [245, 280] width 146 height 19
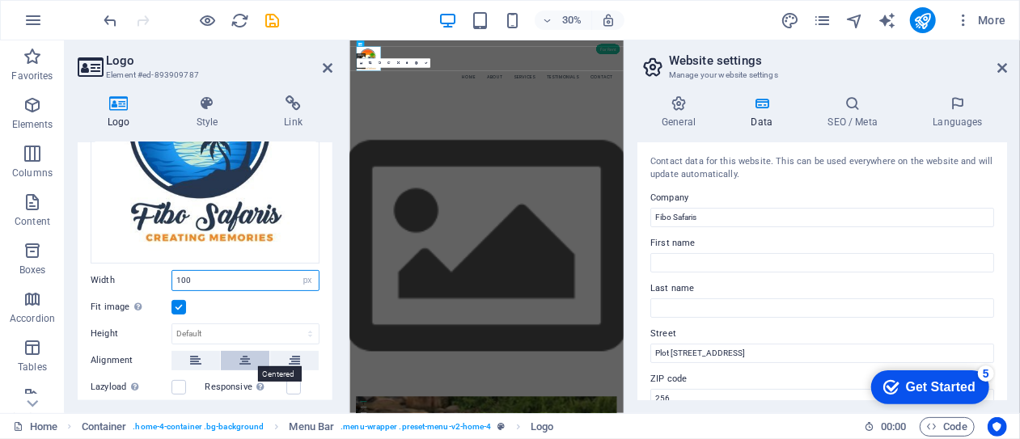
type input "100"
click at [244, 355] on icon at bounding box center [245, 360] width 11 height 19
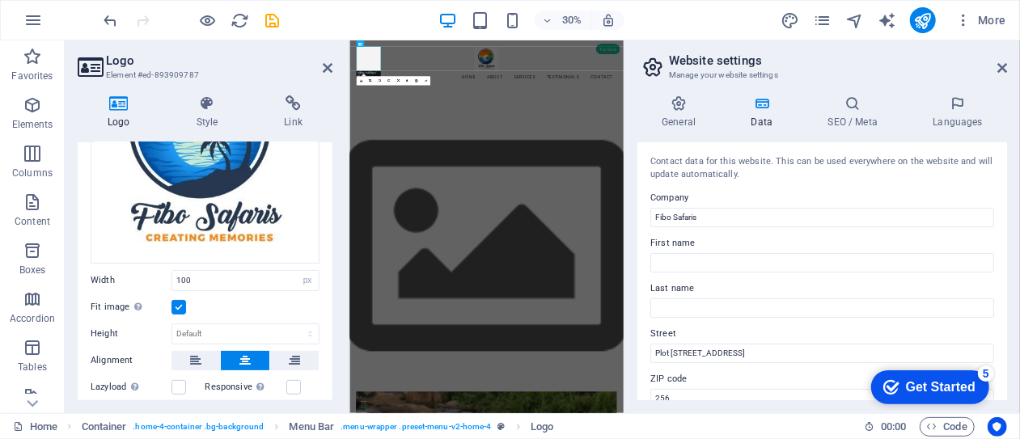
click at [244, 355] on icon at bounding box center [245, 360] width 11 height 19
click at [197, 355] on icon at bounding box center [195, 360] width 11 height 19
click at [178, 384] on label at bounding box center [179, 387] width 15 height 15
click at [0, 0] on input "Lazyload Loading images after the page loads improves page speed." at bounding box center [0, 0] width 0 height 0
click at [291, 384] on label at bounding box center [293, 387] width 15 height 15
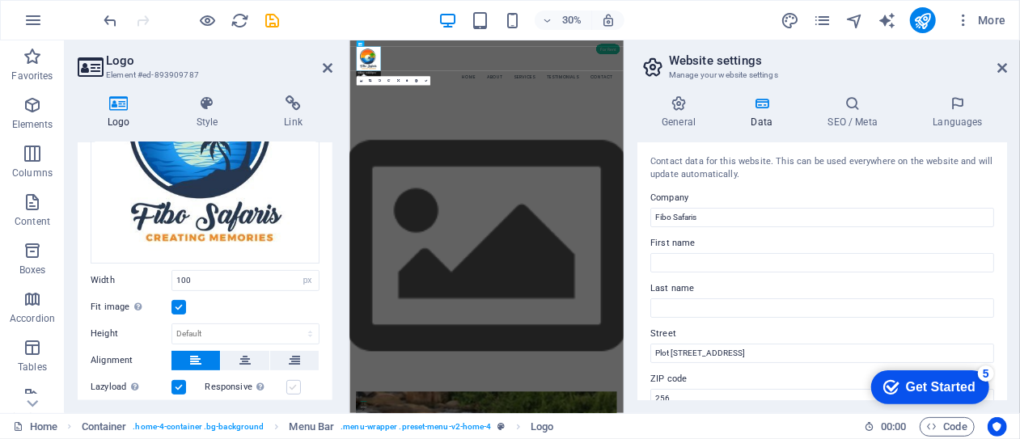
click at [0, 0] on input "Responsive Automatically load retina image and smartphone optimized sizes." at bounding box center [0, 0] width 0 height 0
click at [174, 382] on label at bounding box center [179, 387] width 15 height 15
click at [0, 0] on input "Lazyload Loading images after the page loads improves page speed." at bounding box center [0, 0] width 0 height 0
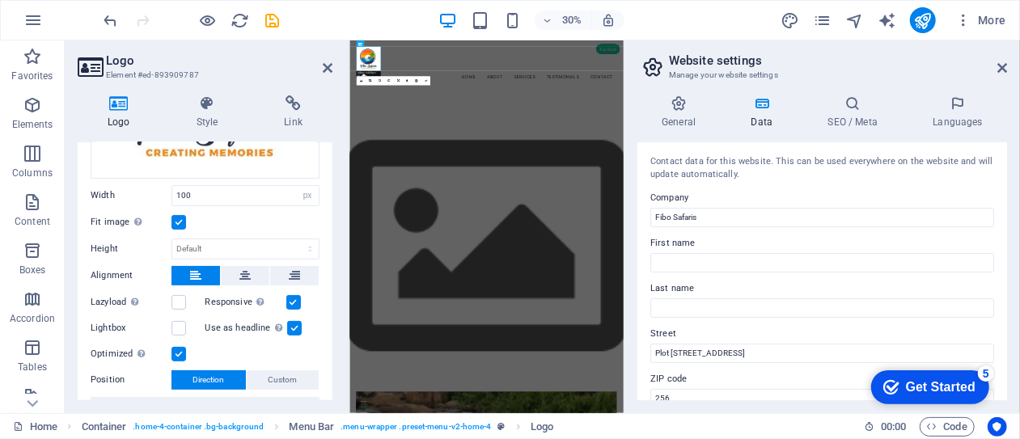
scroll to position [281, 0]
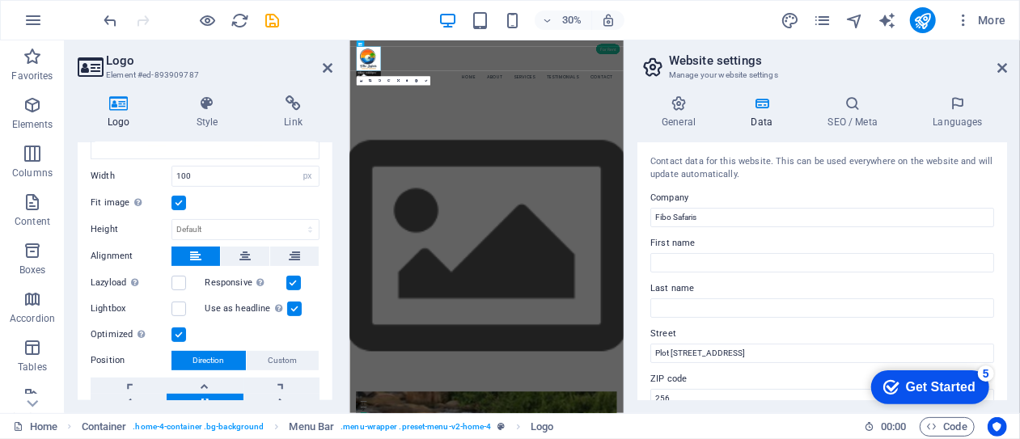
click at [290, 305] on label at bounding box center [294, 309] width 15 height 15
click at [0, 0] on input "Use as headline The image will be wrapped in an H1 headline tag. Useful for giv…" at bounding box center [0, 0] width 0 height 0
click at [290, 305] on label at bounding box center [294, 309] width 15 height 15
click at [0, 0] on input "Use as headline The image will be wrapped in an H1 headline tag. Useful for giv…" at bounding box center [0, 0] width 0 height 0
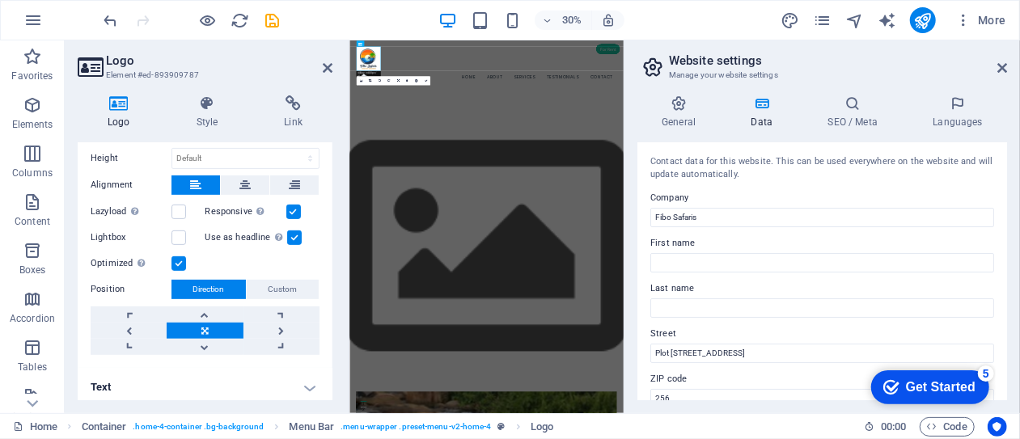
scroll to position [354, 0]
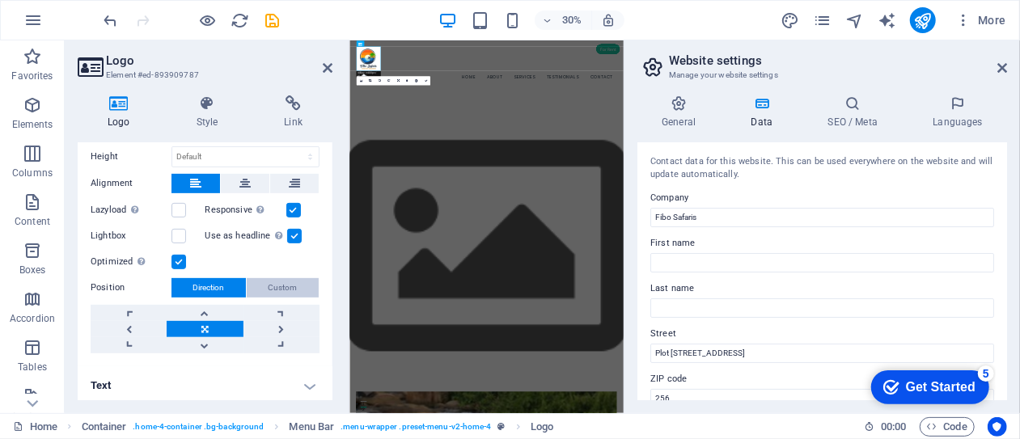
click at [280, 282] on span "Custom" at bounding box center [283, 287] width 29 height 19
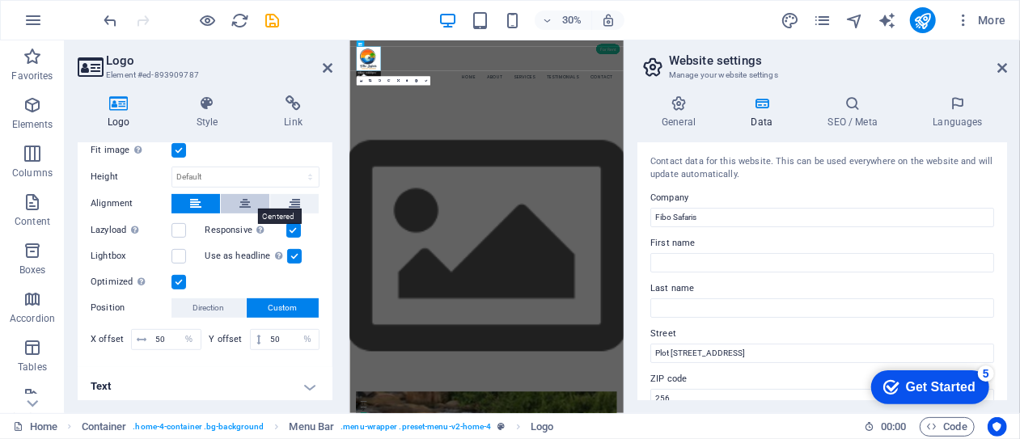
click at [241, 200] on icon at bounding box center [245, 203] width 11 height 19
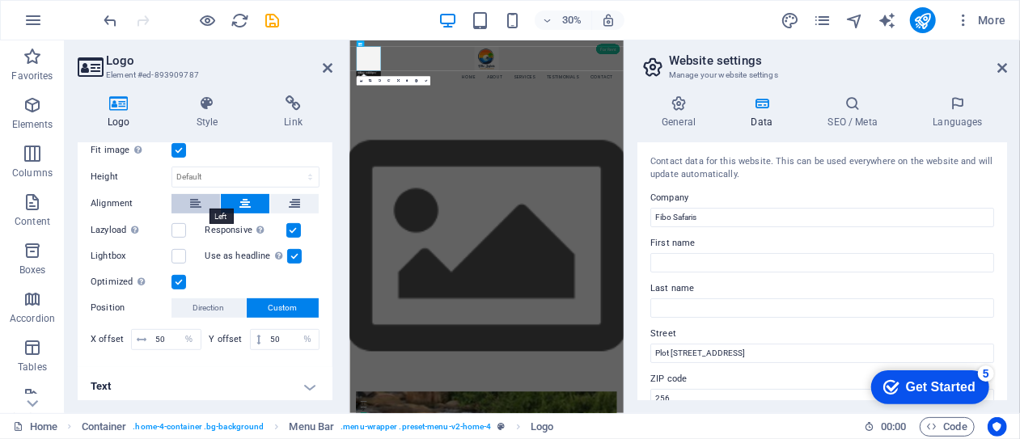
click at [193, 200] on icon at bounding box center [195, 203] width 11 height 19
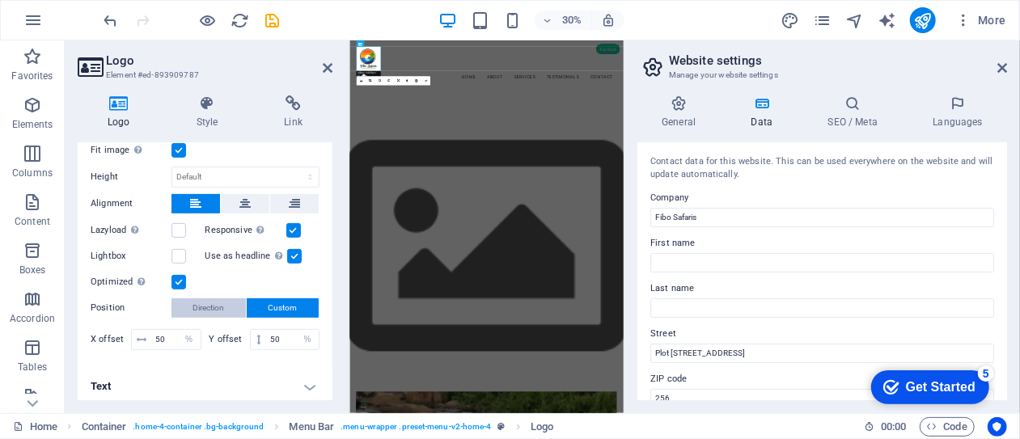
click at [218, 299] on span "Direction" at bounding box center [209, 308] width 32 height 19
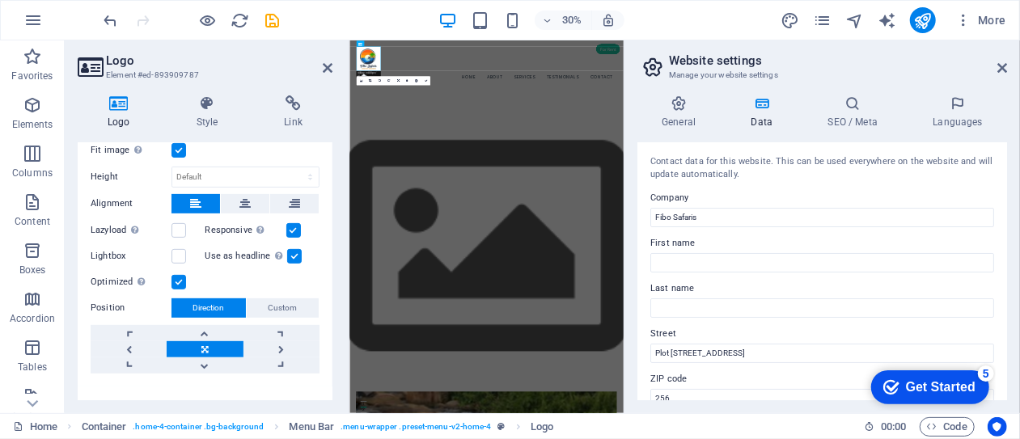
drag, startPoint x: 329, startPoint y: 327, endPoint x: 334, endPoint y: 411, distance: 84.3
click at [334, 411] on div "Logo Style Link Logo Image Text Drag files here, click to choose files or selec…" at bounding box center [205, 248] width 281 height 331
click at [210, 112] on h4 "Style" at bounding box center [211, 112] width 88 height 34
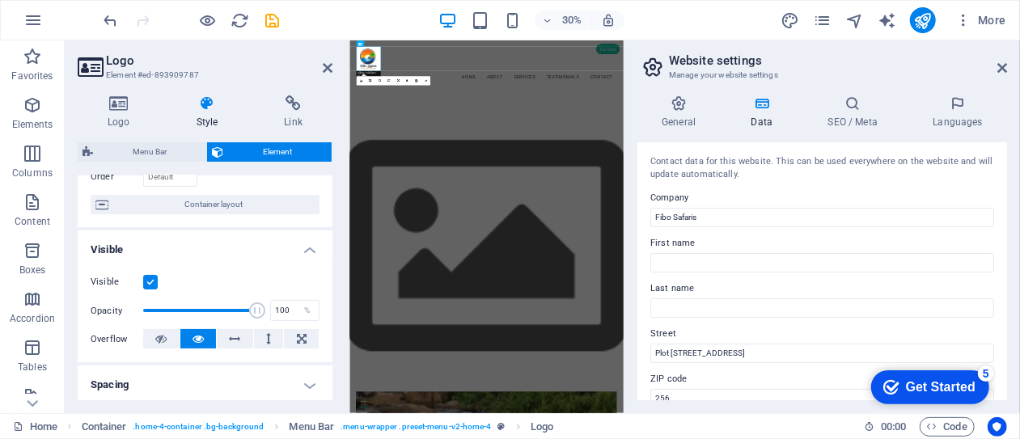
scroll to position [123, 0]
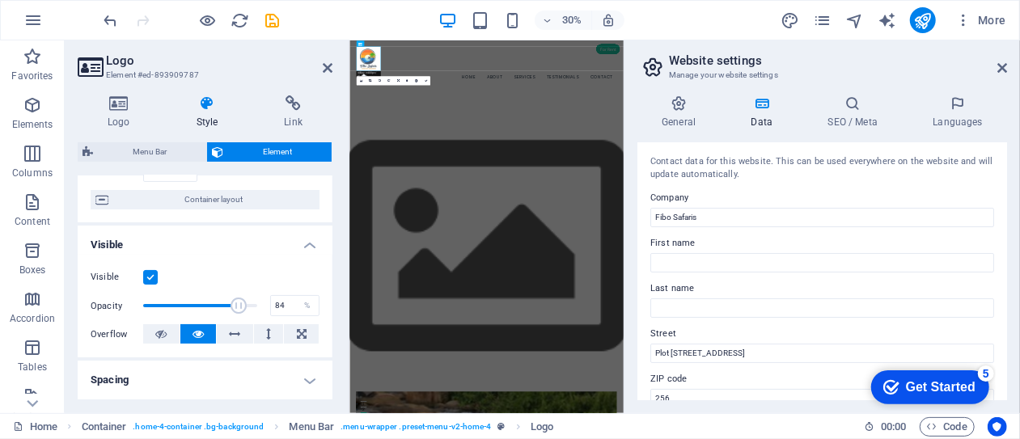
drag, startPoint x: 255, startPoint y: 304, endPoint x: 236, endPoint y: 305, distance: 18.6
click at [236, 305] on span at bounding box center [239, 306] width 16 height 16
type input "78"
click at [230, 307] on span at bounding box center [232, 306] width 16 height 16
drag, startPoint x: 333, startPoint y: 286, endPoint x: 333, endPoint y: 306, distance: 20.2
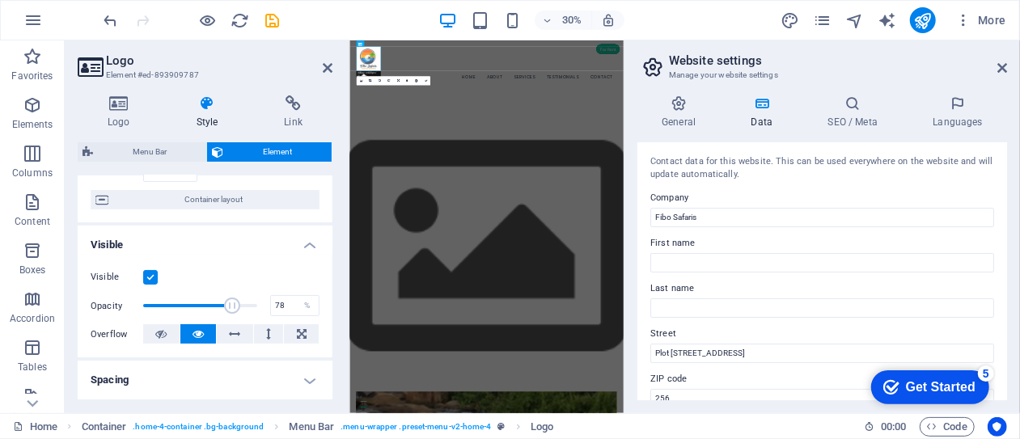
click at [333, 306] on div "Logo Style Link Logo Image Text Drag files here, click to choose files or selec…" at bounding box center [205, 248] width 281 height 331
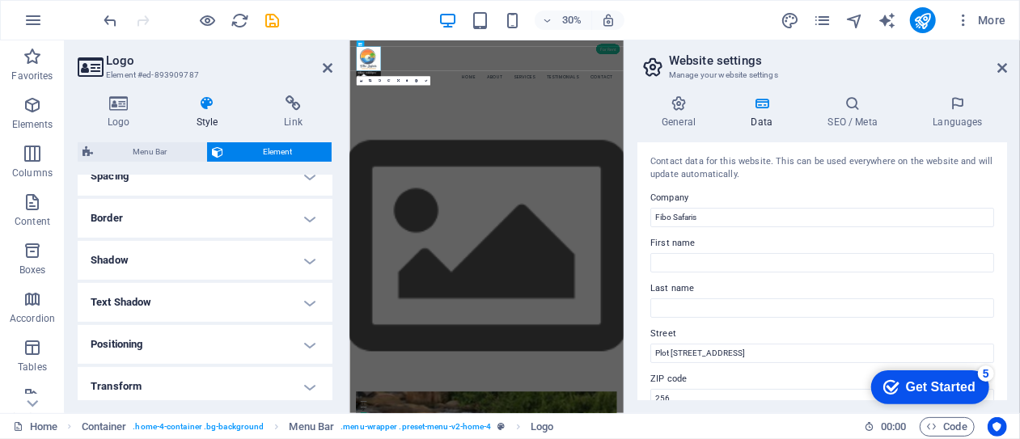
scroll to position [354, 0]
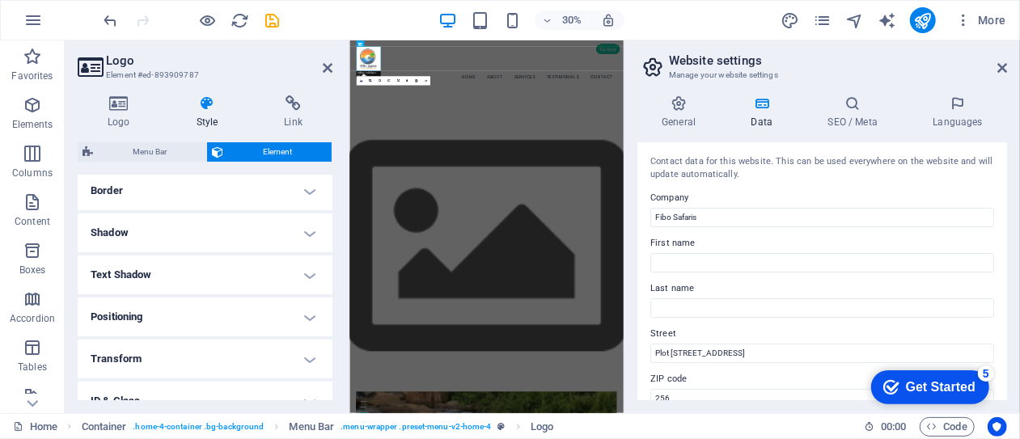
click at [306, 315] on h4 "Positioning" at bounding box center [205, 317] width 255 height 39
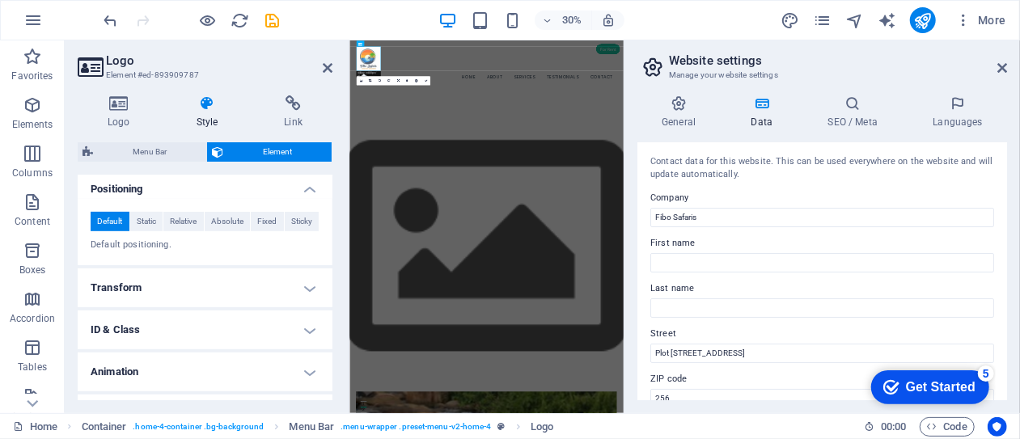
scroll to position [514, 0]
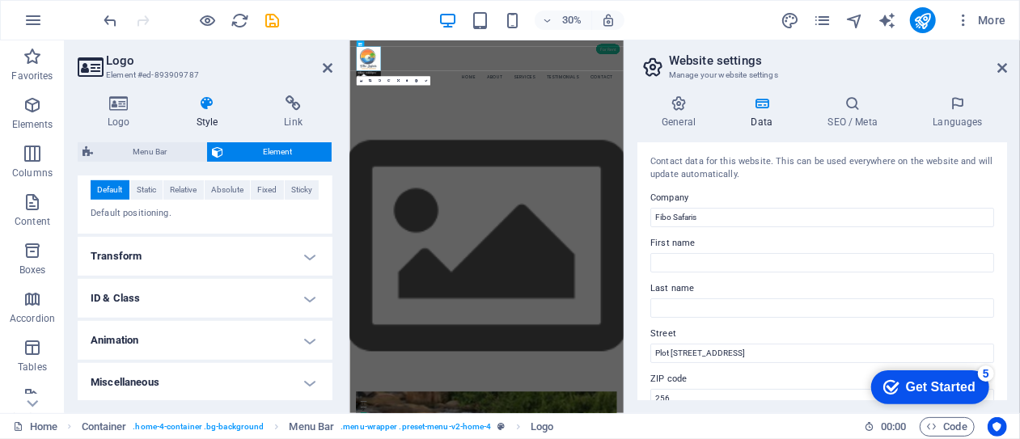
click at [306, 346] on h4 "Animation" at bounding box center [205, 340] width 255 height 39
click at [306, 346] on h4 "Animation" at bounding box center [205, 335] width 255 height 29
click at [306, 346] on h4 "Animation" at bounding box center [205, 340] width 255 height 39
drag, startPoint x: 329, startPoint y: 365, endPoint x: 330, endPoint y: 395, distance: 30.0
click at [330, 395] on div "Layout How this element expands within the layout (Flexbox). Size Default auto …" at bounding box center [205, 288] width 255 height 225
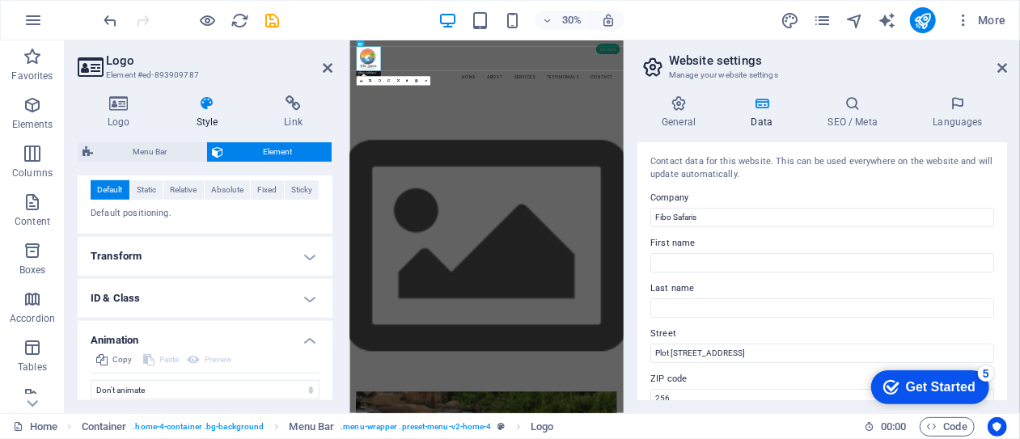
click at [304, 341] on h4 "Animation" at bounding box center [205, 335] width 255 height 29
click at [309, 383] on h4 "Miscellaneous" at bounding box center [205, 382] width 255 height 39
drag, startPoint x: 329, startPoint y: 361, endPoint x: 329, endPoint y: 391, distance: 29.9
click at [329, 391] on ul "Layout How this element expands within the layout (Flexbox). Size Default auto …" at bounding box center [205, 82] width 255 height 841
drag, startPoint x: 329, startPoint y: 371, endPoint x: 332, endPoint y: 388, distance: 18.1
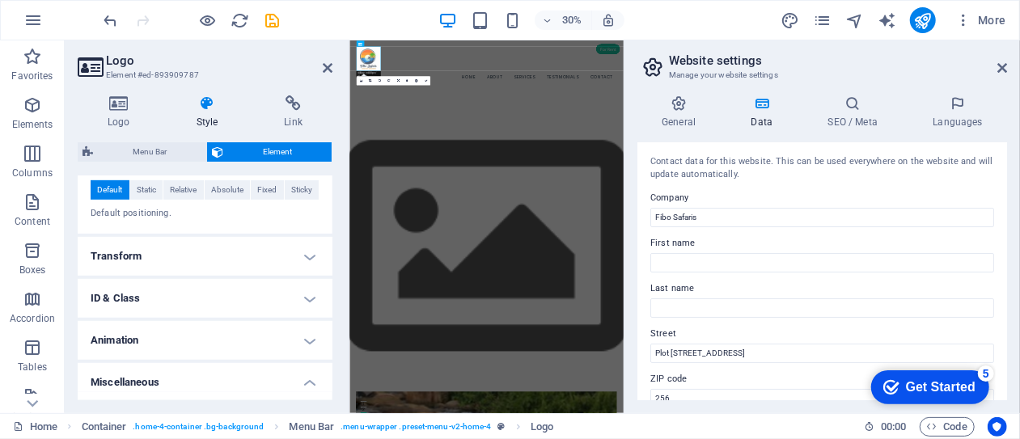
click at [332, 388] on div "Layout How this element expands within the layout (Flexbox). Size Default auto …" at bounding box center [205, 288] width 255 height 225
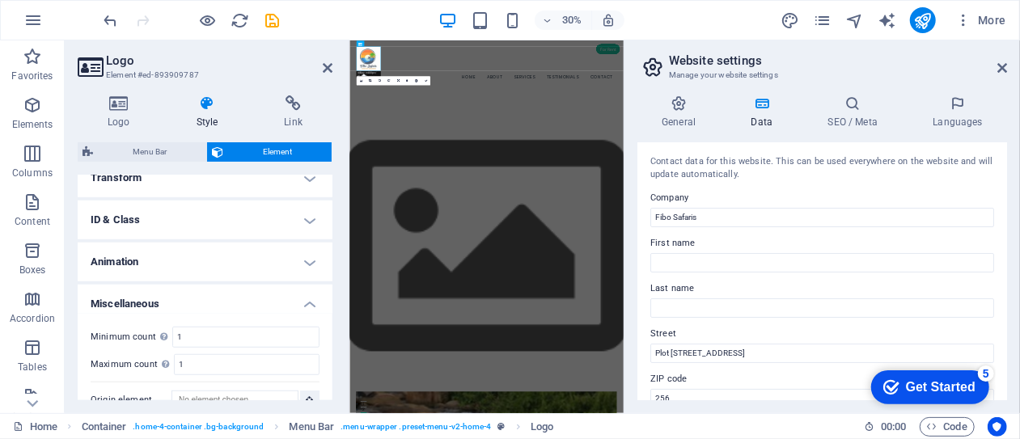
scroll to position [613, 0]
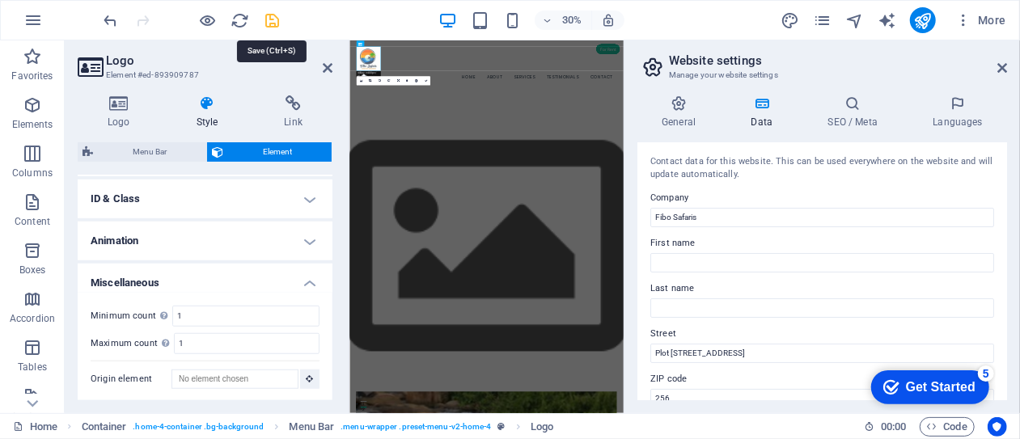
click at [271, 15] on icon "save" at bounding box center [273, 20] width 19 height 19
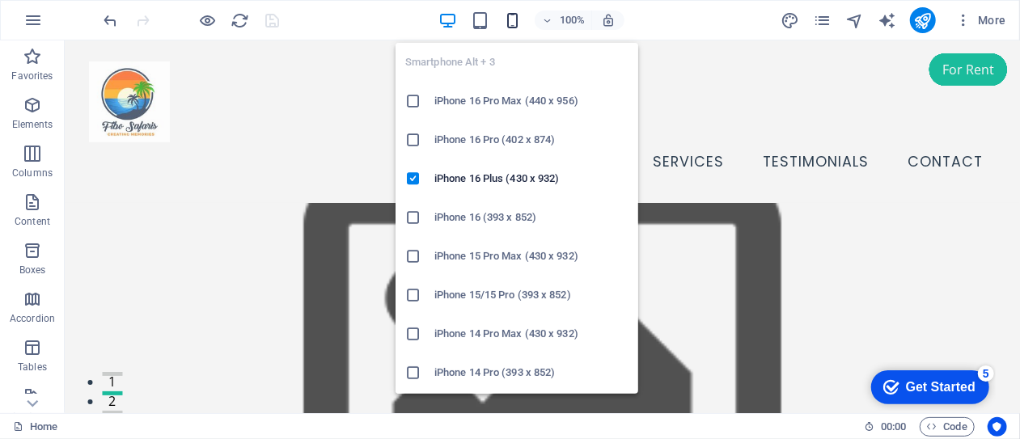
click at [515, 20] on icon "button" at bounding box center [512, 20] width 19 height 19
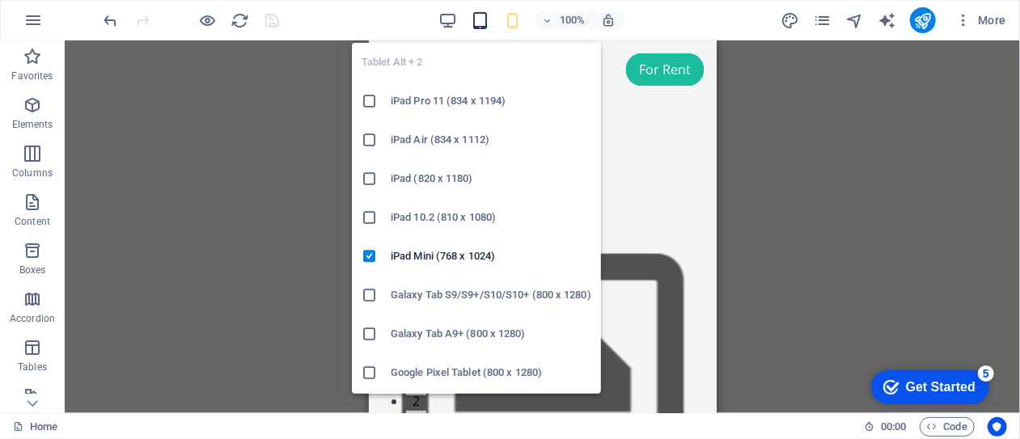
click at [483, 23] on icon "button" at bounding box center [480, 20] width 19 height 19
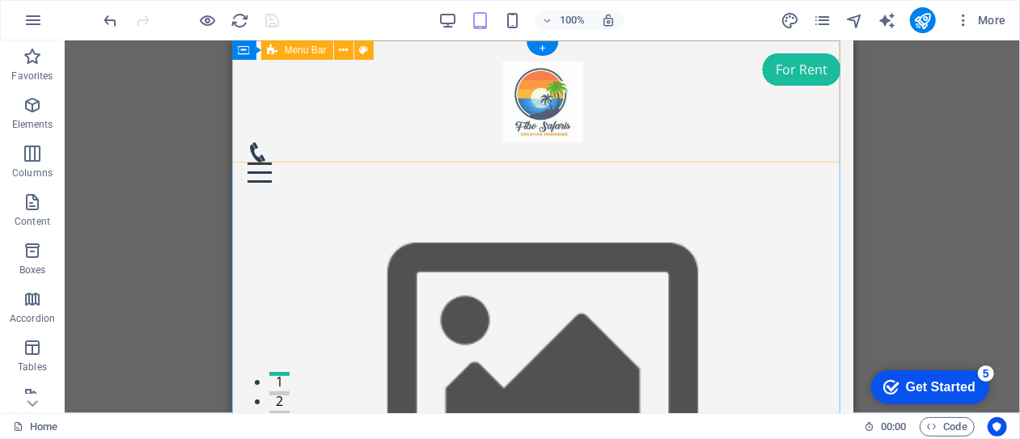
click at [680, 134] on div "Menu Home About Services Testimonials Contact" at bounding box center [541, 121] width 621 height 163
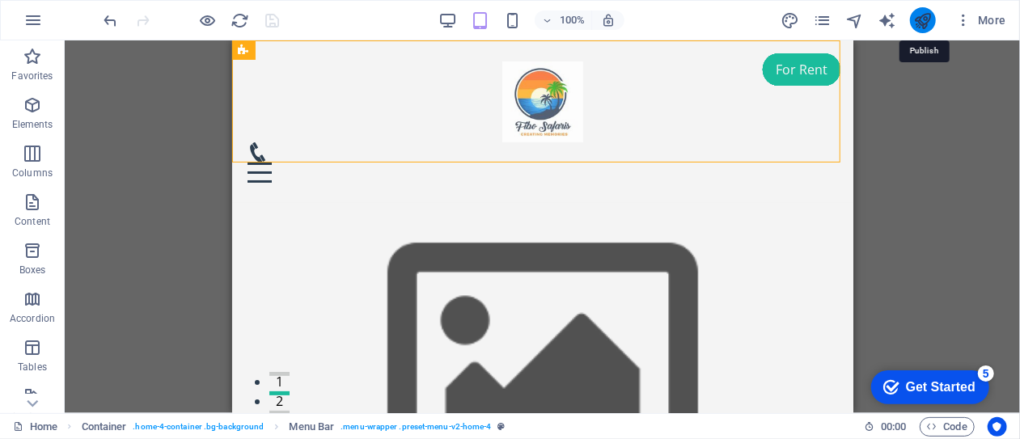
click at [927, 22] on icon "publish" at bounding box center [923, 20] width 19 height 19
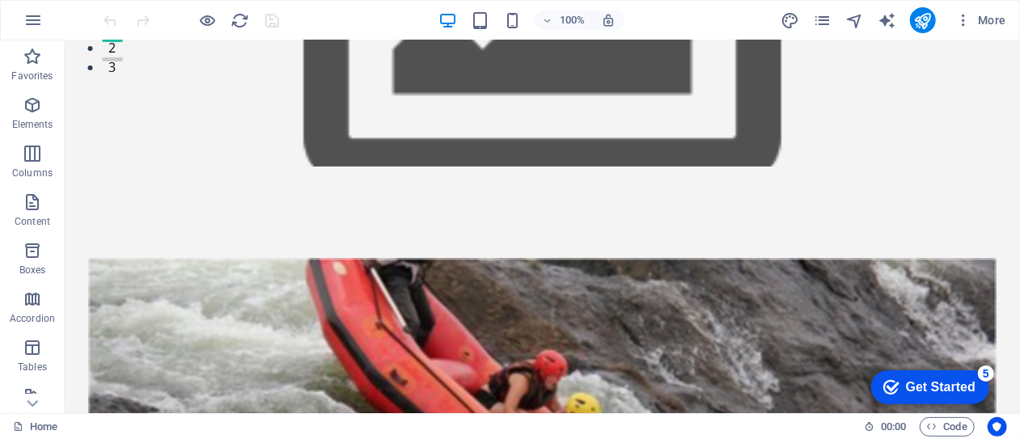
scroll to position [391, 0]
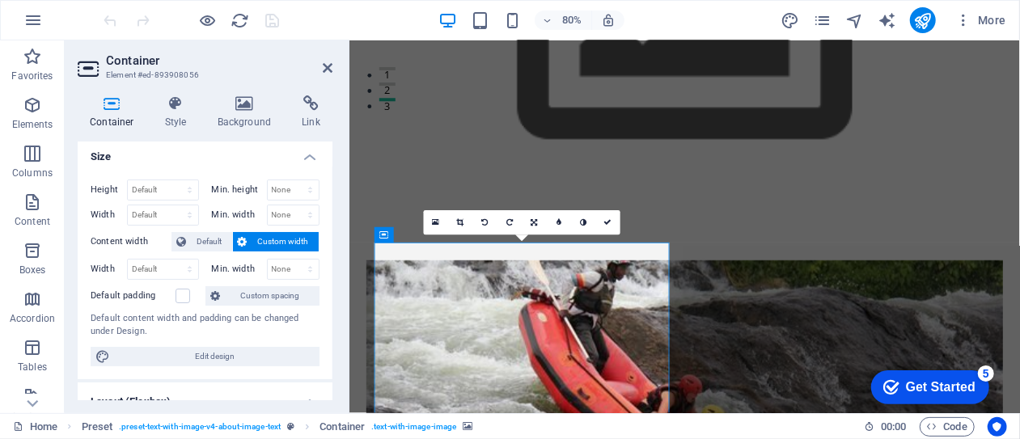
scroll to position [0, 0]
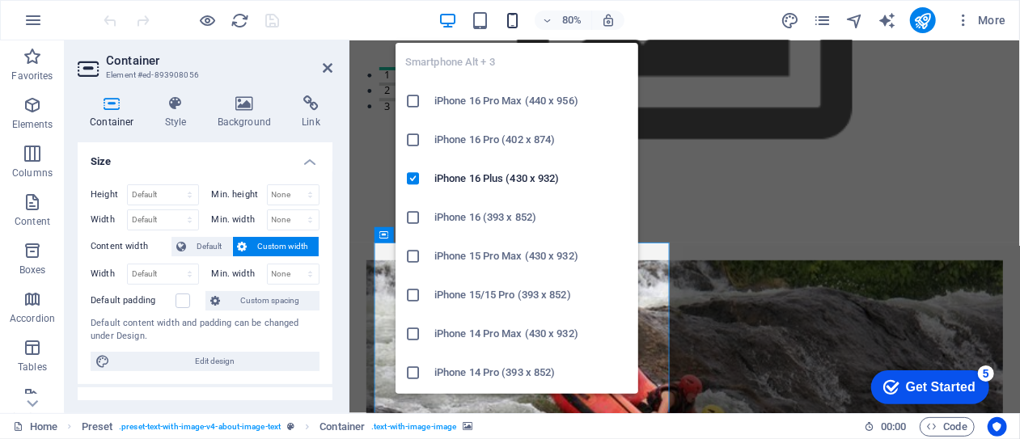
click at [511, 15] on icon "button" at bounding box center [512, 20] width 19 height 19
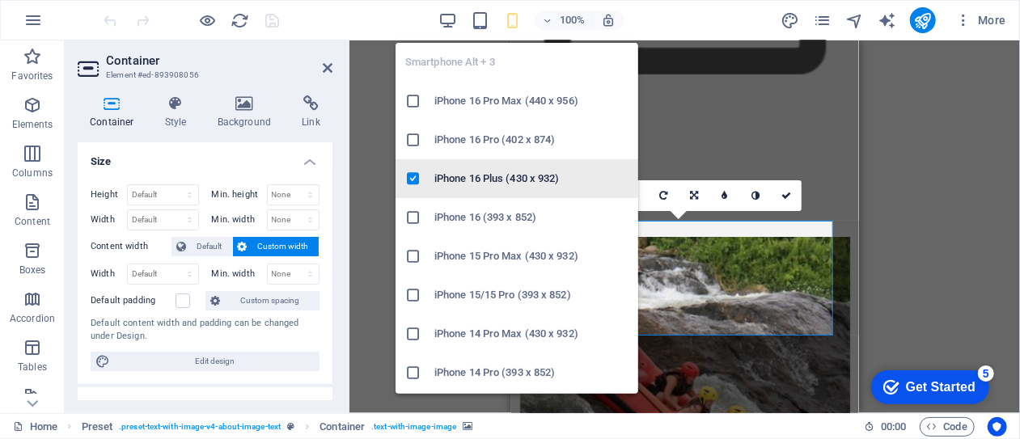
click at [498, 180] on h6 "iPhone 16 Plus (430 x 932)" at bounding box center [532, 178] width 194 height 19
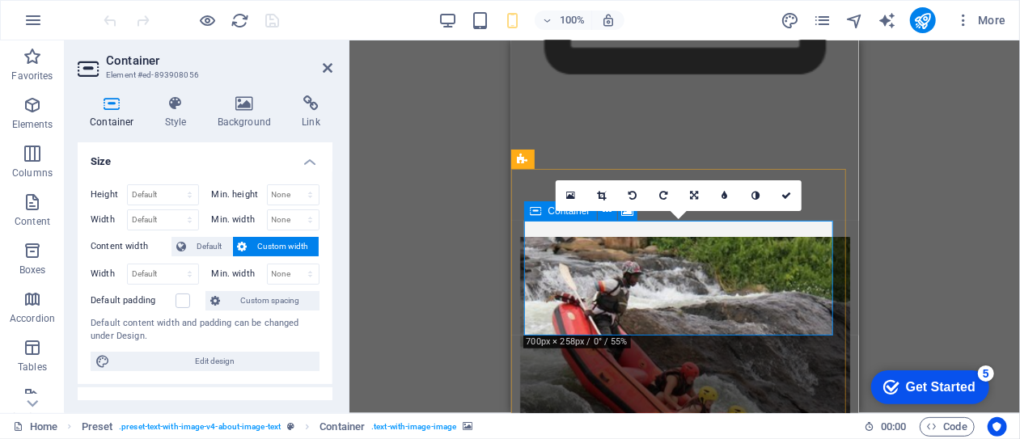
click at [176, 122] on h4 "Style" at bounding box center [179, 112] width 53 height 34
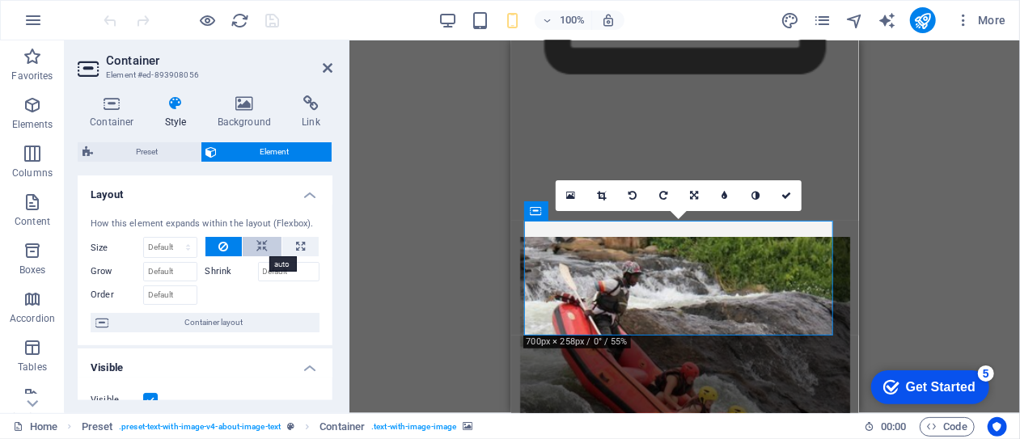
click at [257, 250] on icon at bounding box center [262, 246] width 11 height 19
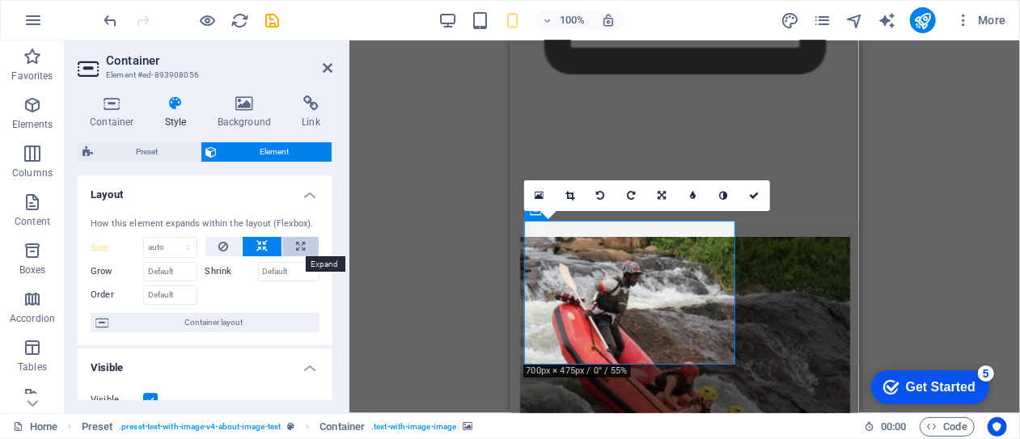
click at [296, 249] on icon at bounding box center [300, 246] width 9 height 19
type input "100"
select select "%"
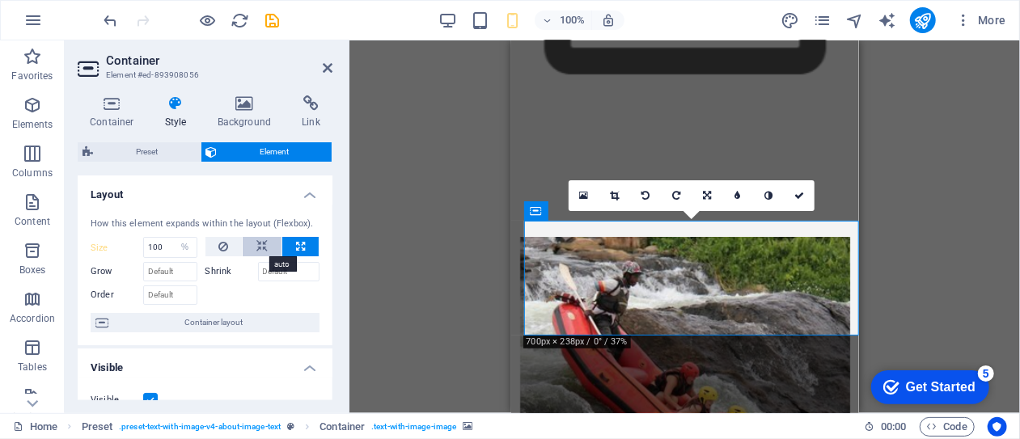
click at [265, 248] on button at bounding box center [262, 246] width 39 height 19
select select "DISABLED_OPTION_VALUE"
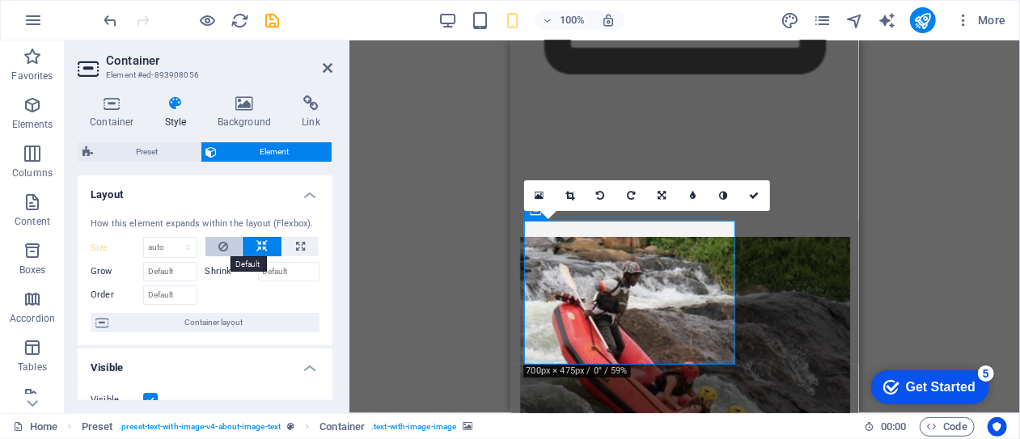
click at [225, 248] on icon at bounding box center [223, 246] width 10 height 19
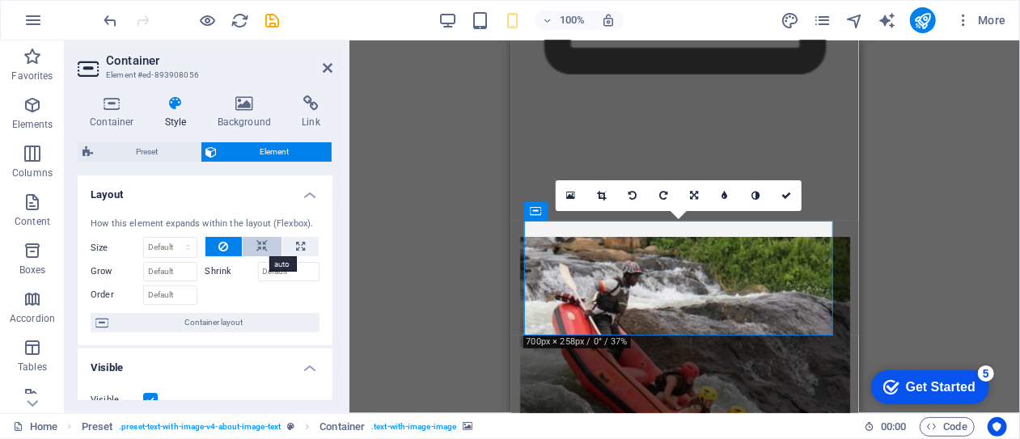
click at [262, 242] on icon at bounding box center [262, 246] width 11 height 19
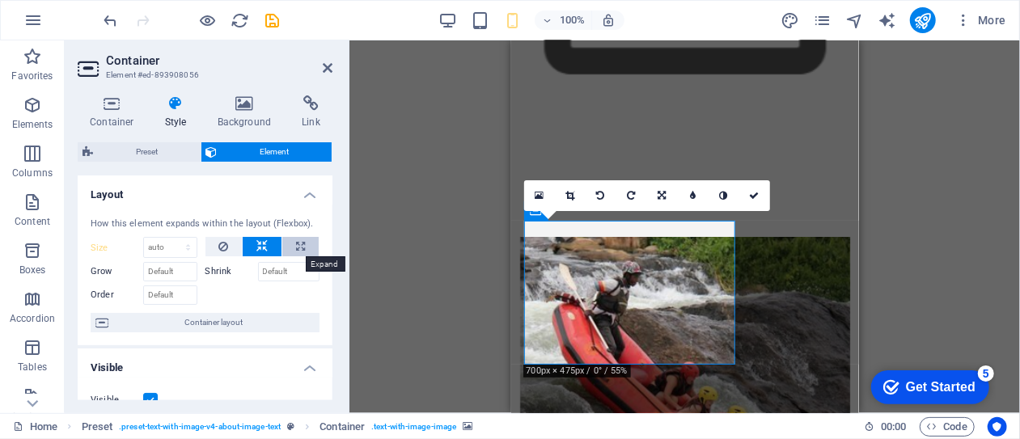
click at [296, 251] on icon at bounding box center [300, 246] width 9 height 19
type input "100"
select select "%"
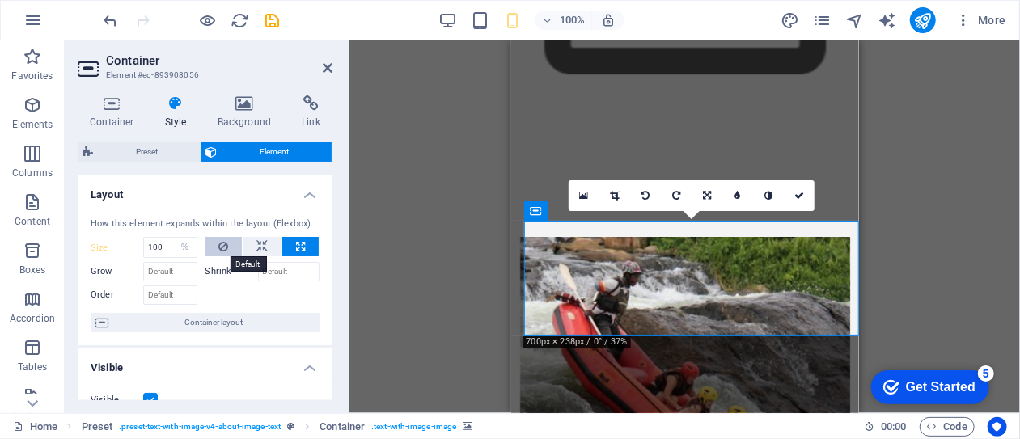
click at [226, 248] on icon at bounding box center [223, 246] width 10 height 19
select select "DISABLED_OPTION_VALUE"
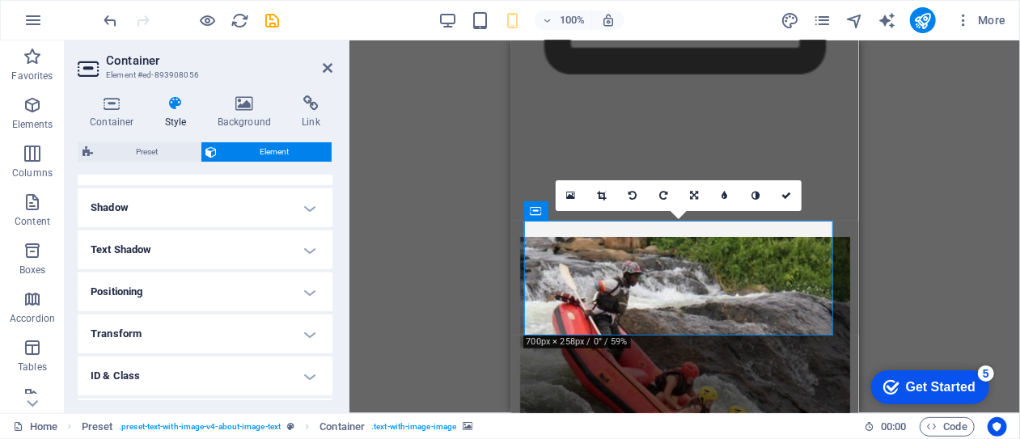
scroll to position [385, 0]
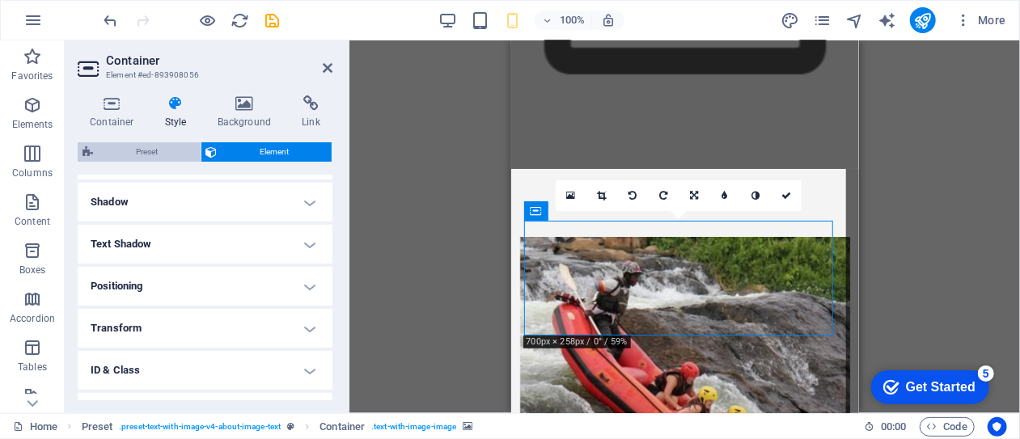
click at [146, 151] on span "Preset" at bounding box center [147, 151] width 98 height 19
select select "rem"
select select "px"
select select "preset-text-with-image-v4-about-image-text"
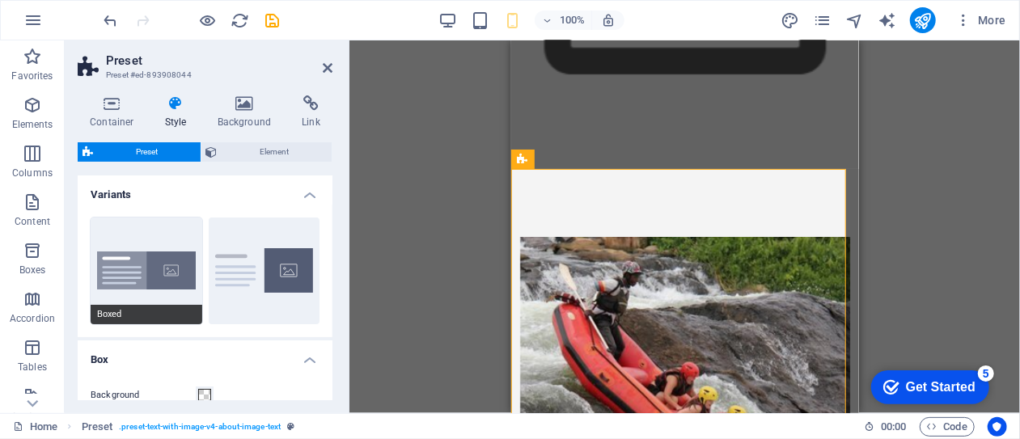
click at [166, 265] on button "Boxed" at bounding box center [147, 271] width 112 height 107
type input "0"
type input "1.5"
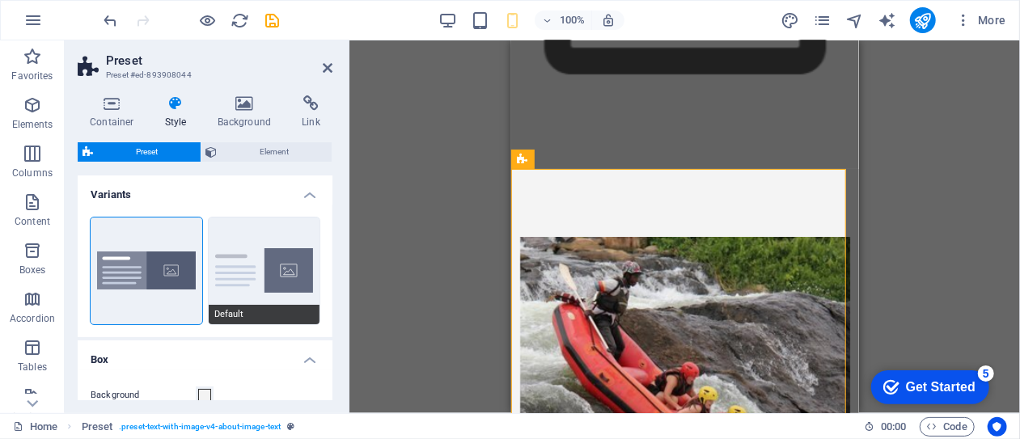
click at [251, 274] on button "Default" at bounding box center [265, 271] width 112 height 107
type input "2"
type input "0"
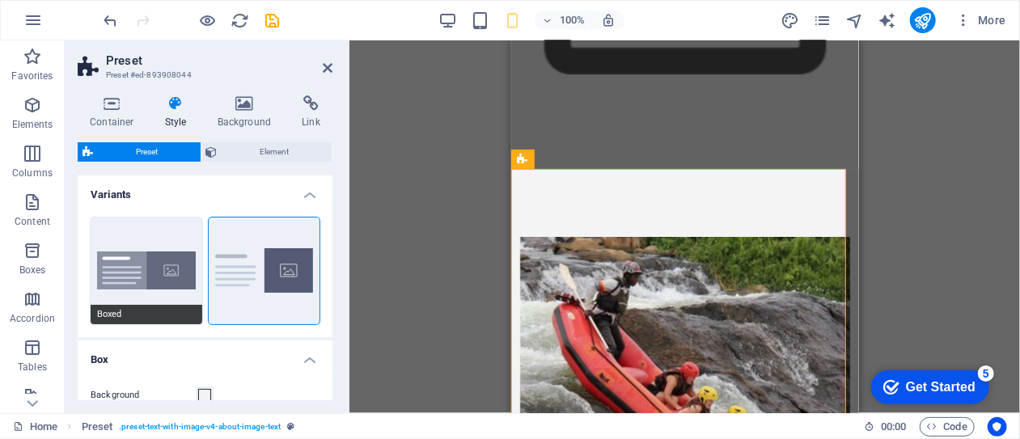
click at [152, 273] on button "Boxed" at bounding box center [147, 271] width 112 height 107
type input "0"
type input "1.5"
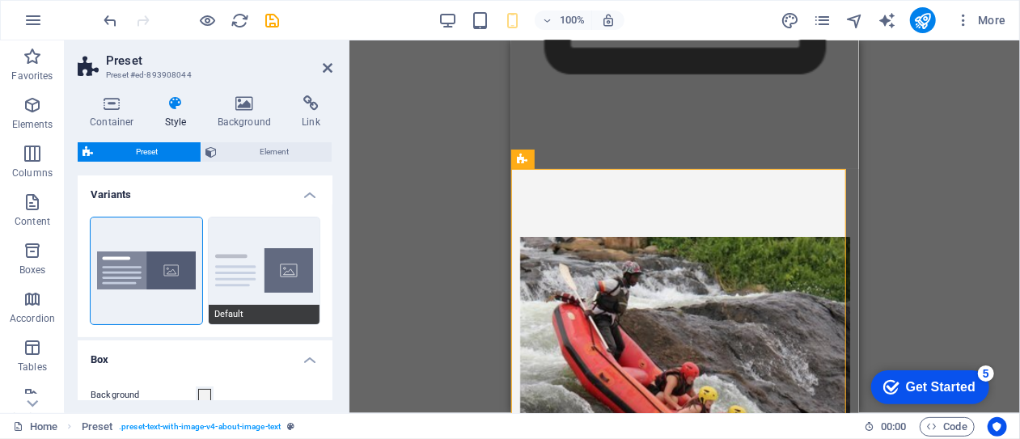
click at [243, 265] on button "Default" at bounding box center [265, 271] width 112 height 107
type input "2"
type input "0"
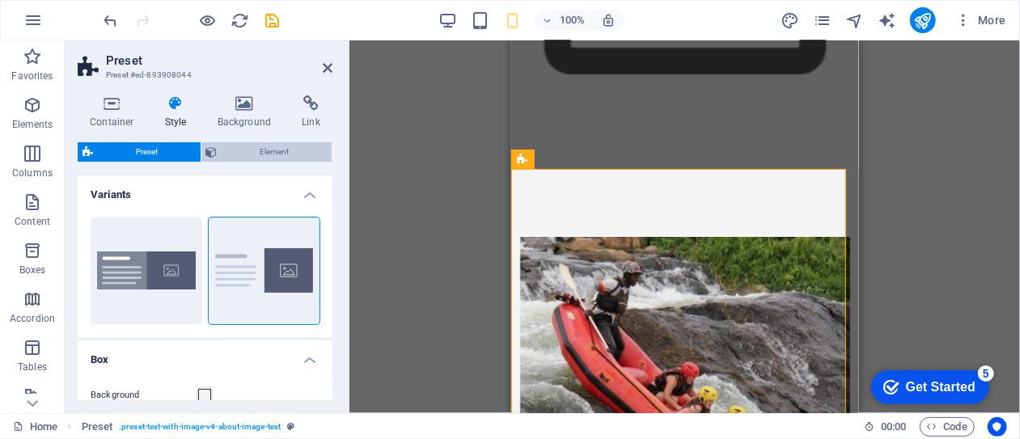
click at [274, 151] on span "Element" at bounding box center [275, 151] width 105 height 19
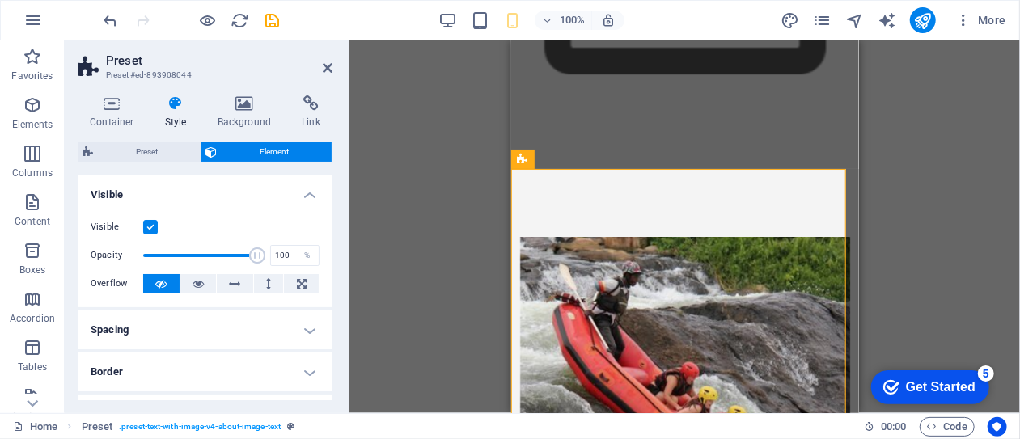
drag, startPoint x: 329, startPoint y: 252, endPoint x: 332, endPoint y: 263, distance: 11.8
click at [332, 263] on div "Layout How this element expands within the layout (Flexbox). Size Default auto …" at bounding box center [205, 288] width 255 height 225
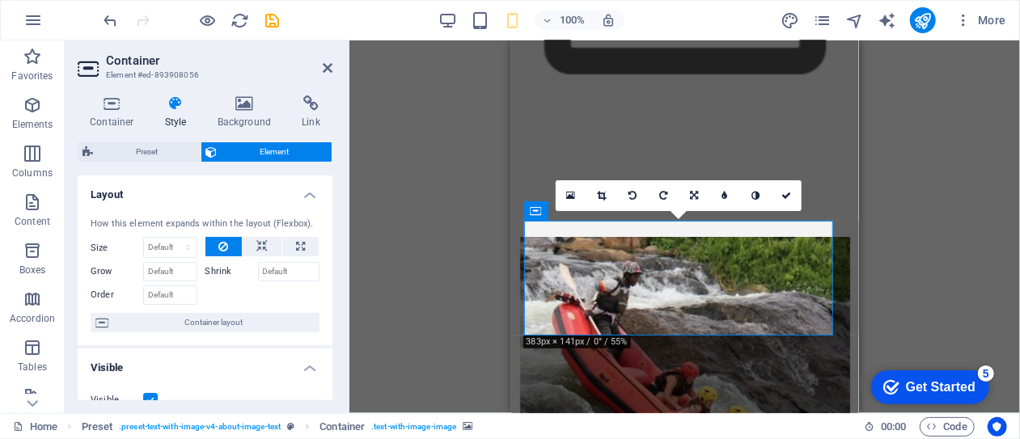
scroll to position [23, 0]
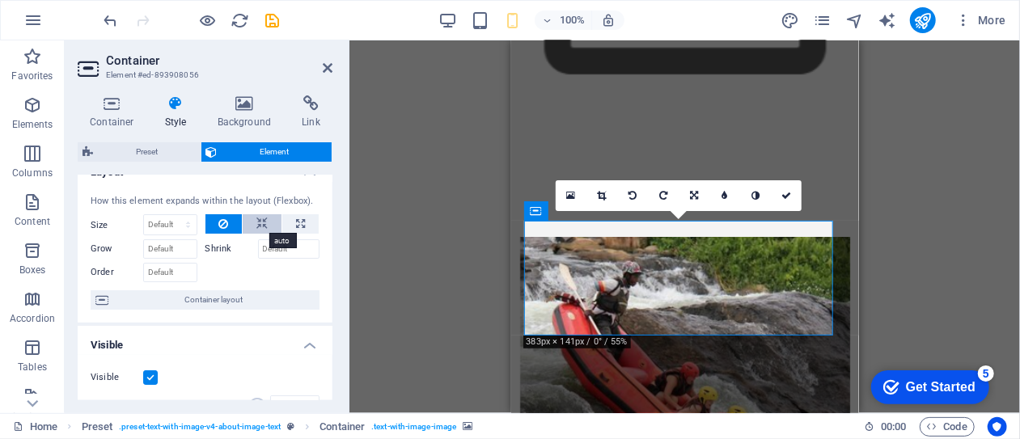
click at [260, 221] on icon at bounding box center [262, 223] width 11 height 19
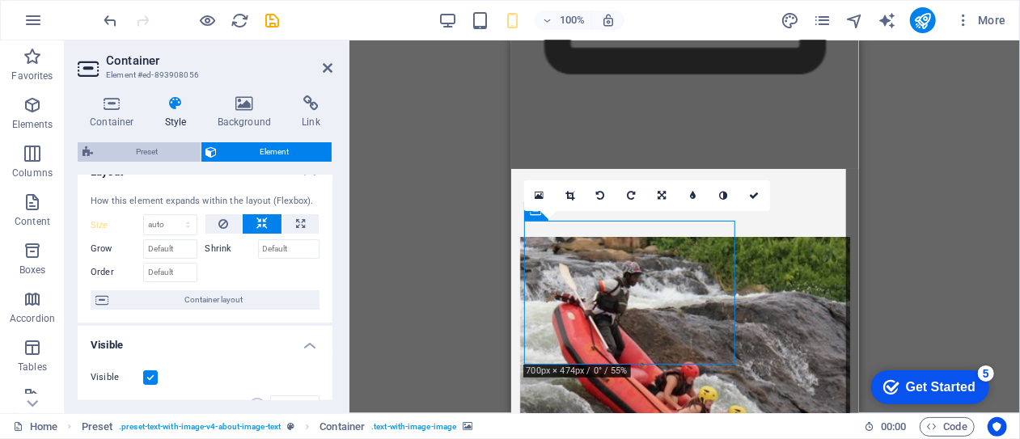
click at [149, 151] on span "Preset" at bounding box center [147, 151] width 98 height 19
select select "rem"
select select "px"
select select "preset-text-with-image-v4-about-image-text"
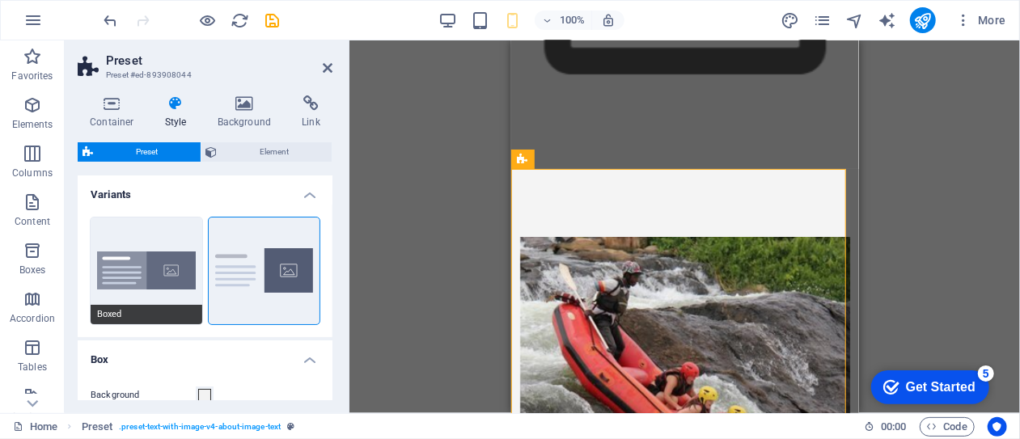
click at [159, 265] on button "Boxed" at bounding box center [147, 271] width 112 height 107
type input "0"
type input "1.5"
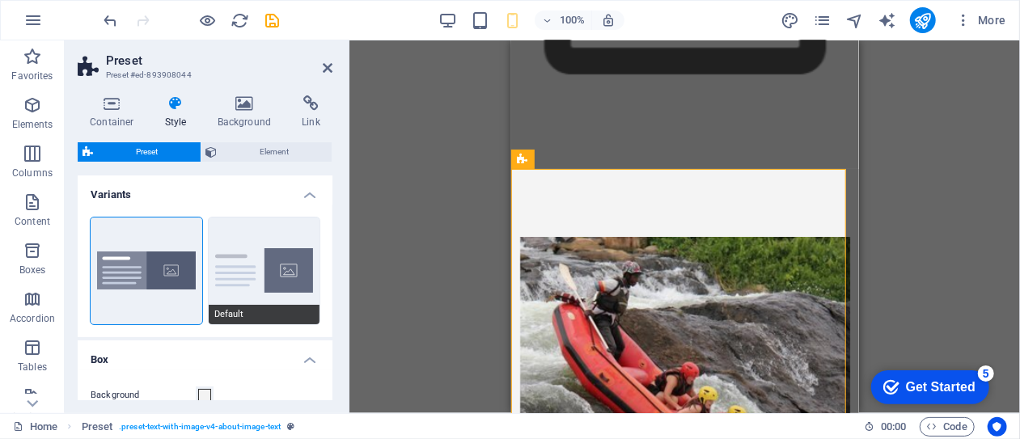
click at [258, 267] on button "Default" at bounding box center [265, 271] width 112 height 107
type input "2"
type input "0"
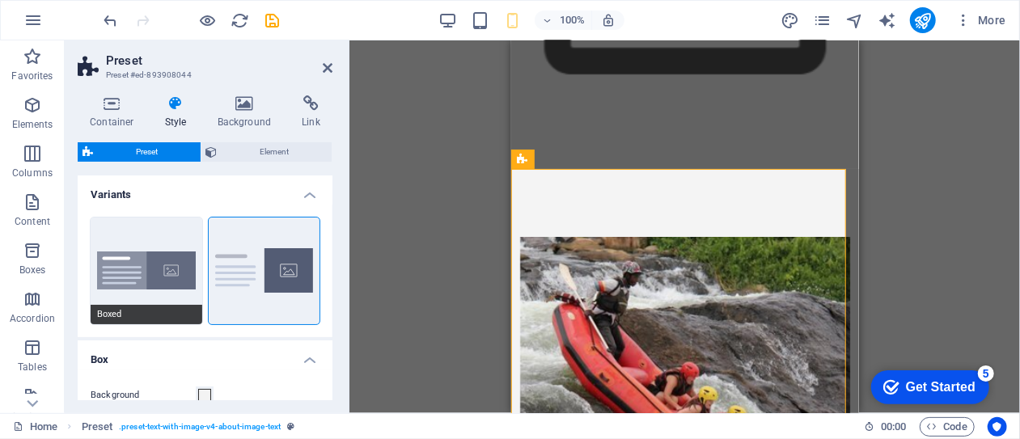
click at [151, 257] on button "Boxed" at bounding box center [147, 271] width 112 height 107
type input "0"
type input "1.5"
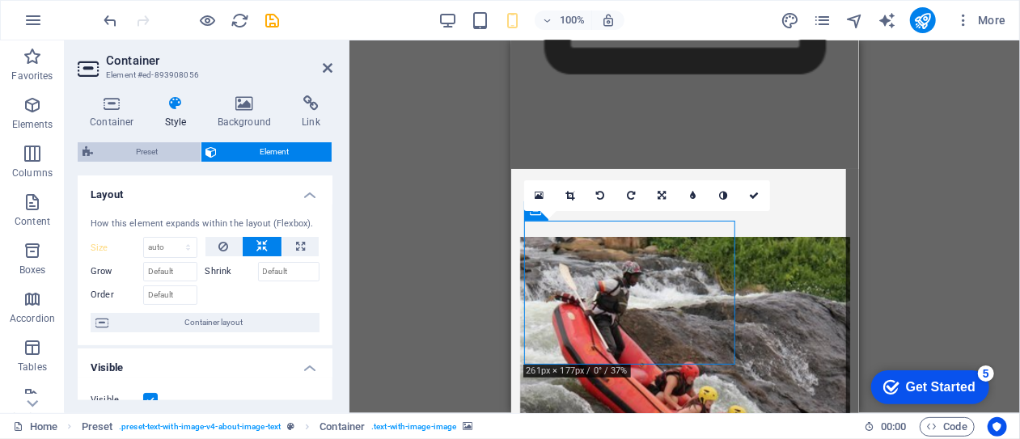
click at [147, 154] on span "Preset" at bounding box center [147, 151] width 98 height 19
select select "rem"
select select "px"
select select "preset-text-with-image-v4-about-image-text"
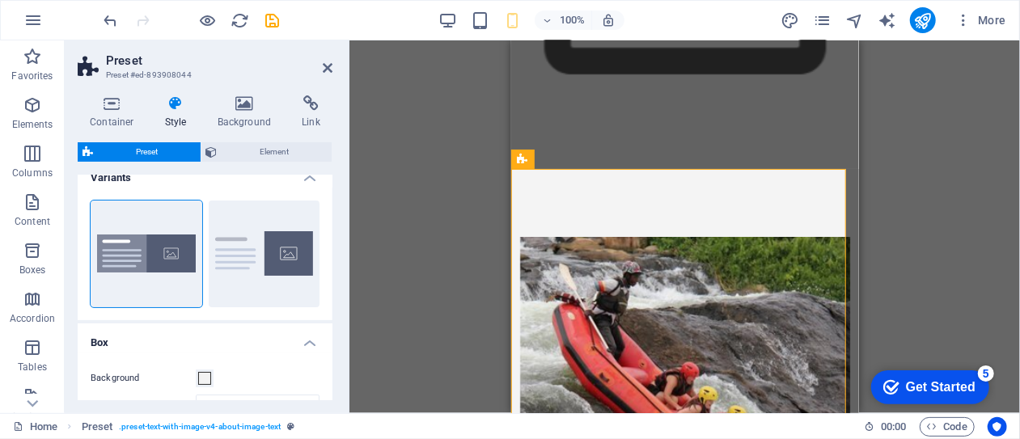
scroll to position [11, 0]
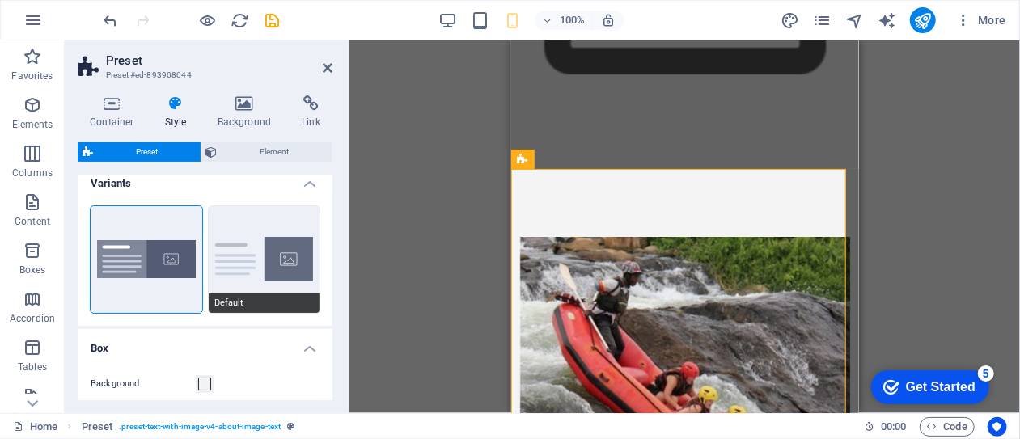
click at [234, 273] on button "Default" at bounding box center [265, 259] width 112 height 107
type input "2"
type input "0"
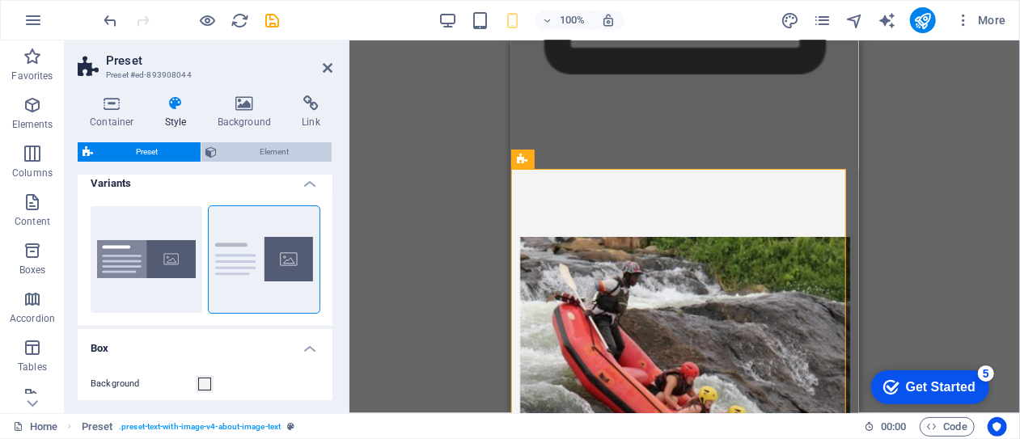
click at [269, 156] on span "Element" at bounding box center [275, 151] width 105 height 19
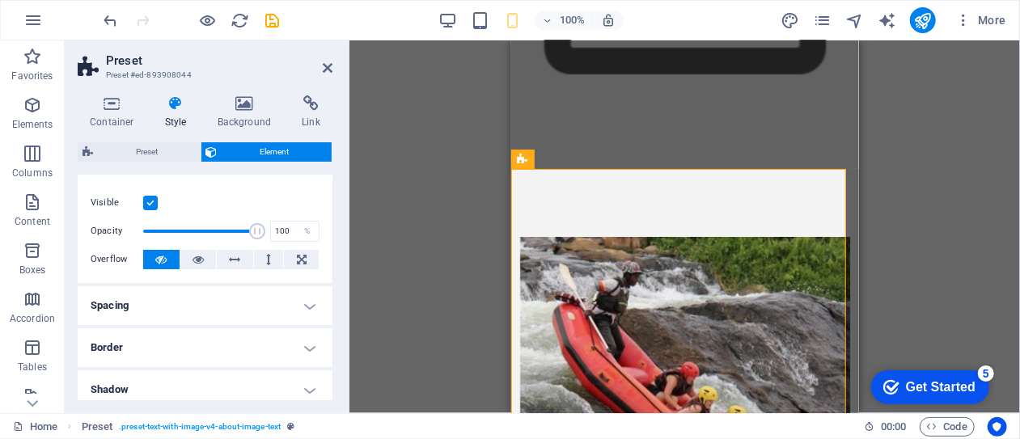
scroll to position [0, 0]
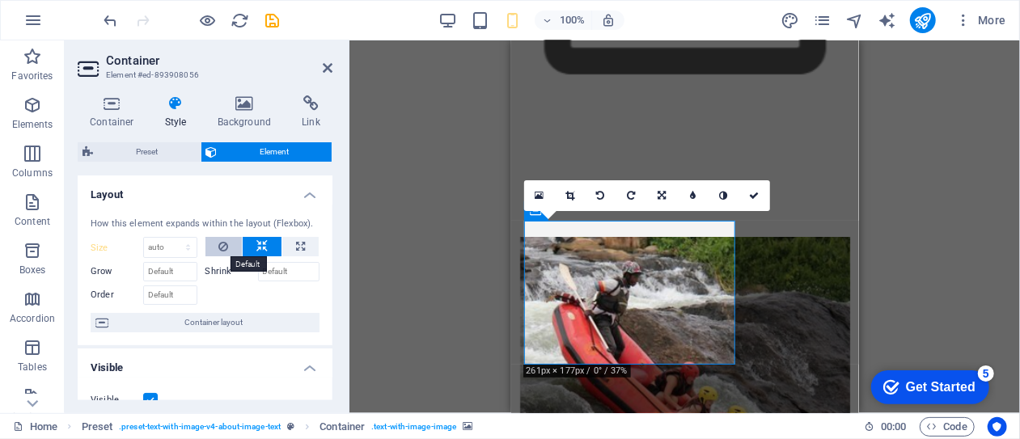
click at [224, 244] on icon at bounding box center [223, 246] width 10 height 19
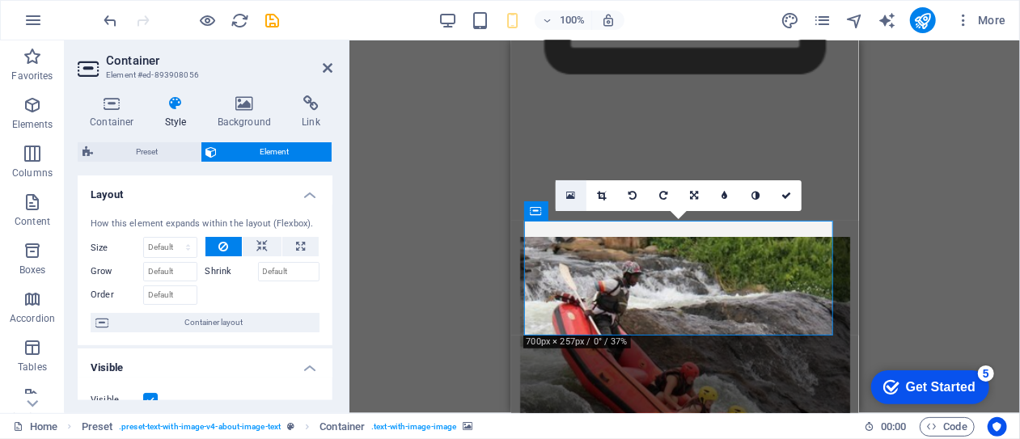
click at [568, 197] on icon at bounding box center [570, 195] width 9 height 11
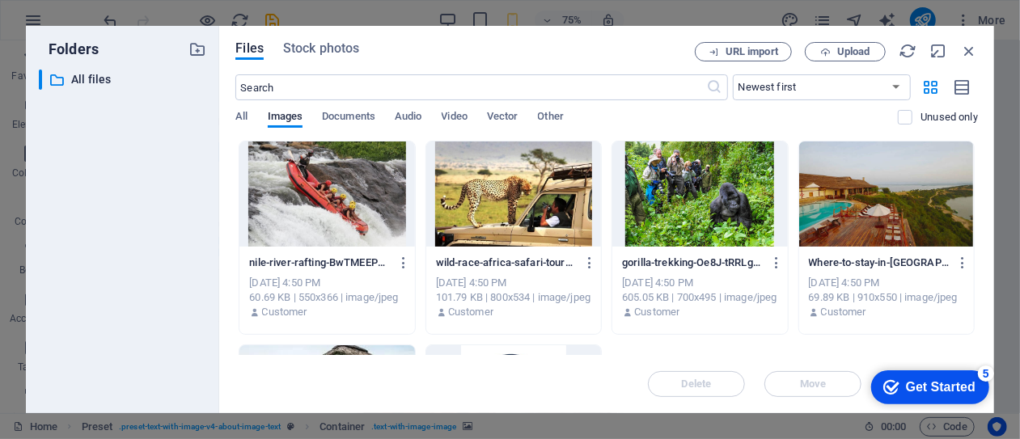
click at [529, 201] on div at bounding box center [513, 194] width 175 height 105
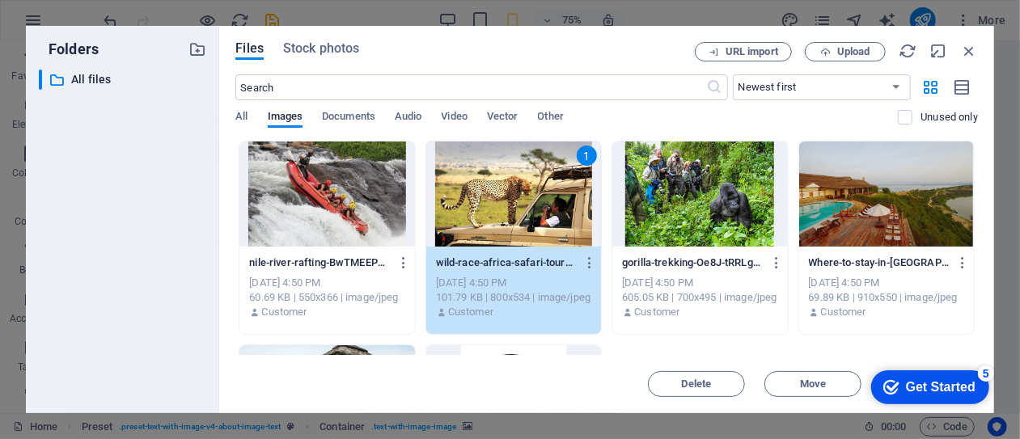
click at [513, 205] on div "1" at bounding box center [513, 194] width 175 height 105
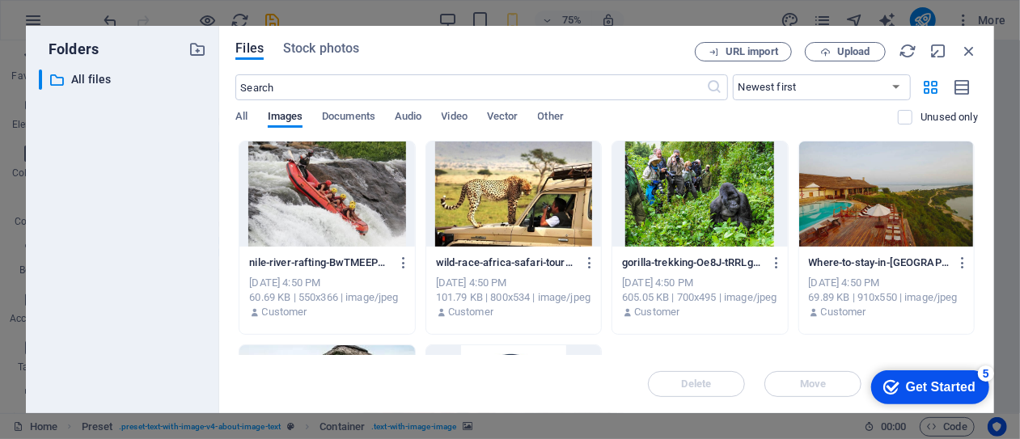
click at [513, 205] on div at bounding box center [513, 194] width 175 height 105
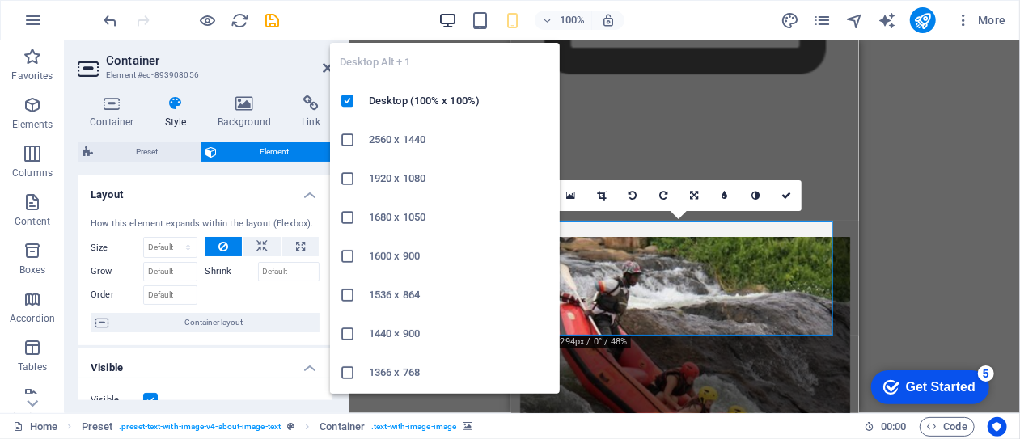
click at [447, 22] on icon "button" at bounding box center [448, 20] width 19 height 19
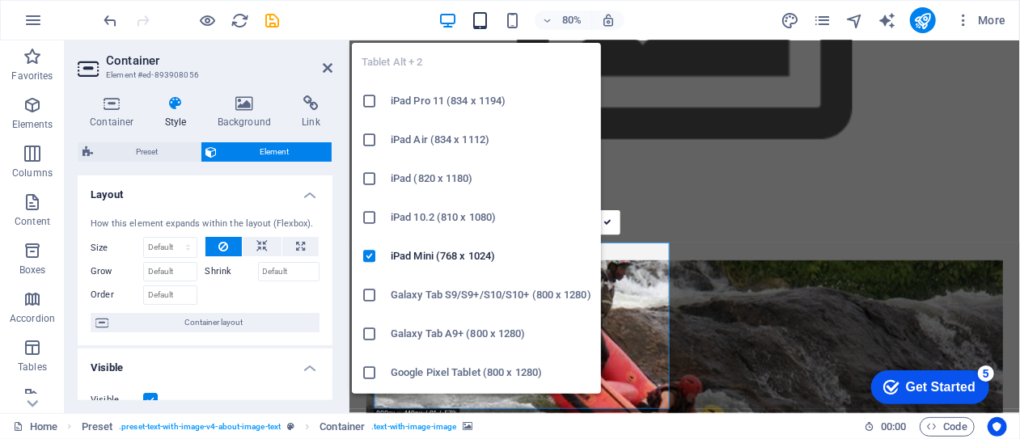
click at [481, 20] on icon "button" at bounding box center [480, 20] width 19 height 19
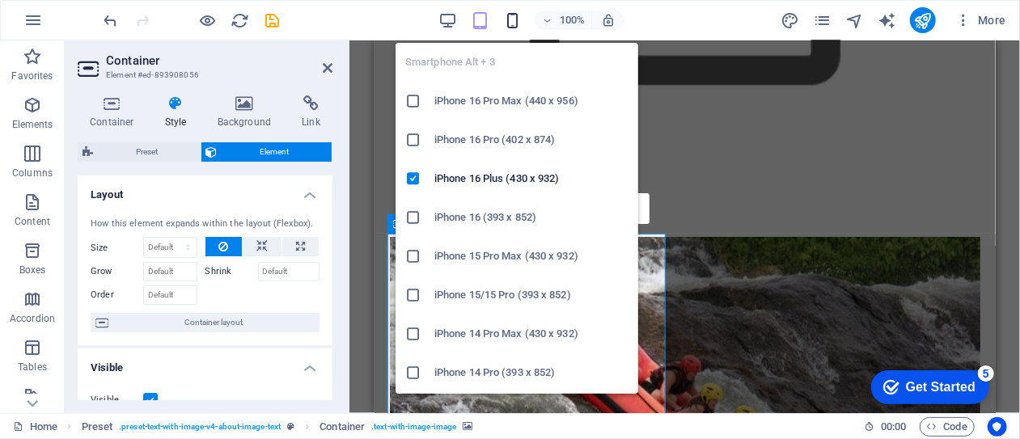
click at [515, 18] on icon "button" at bounding box center [512, 20] width 19 height 19
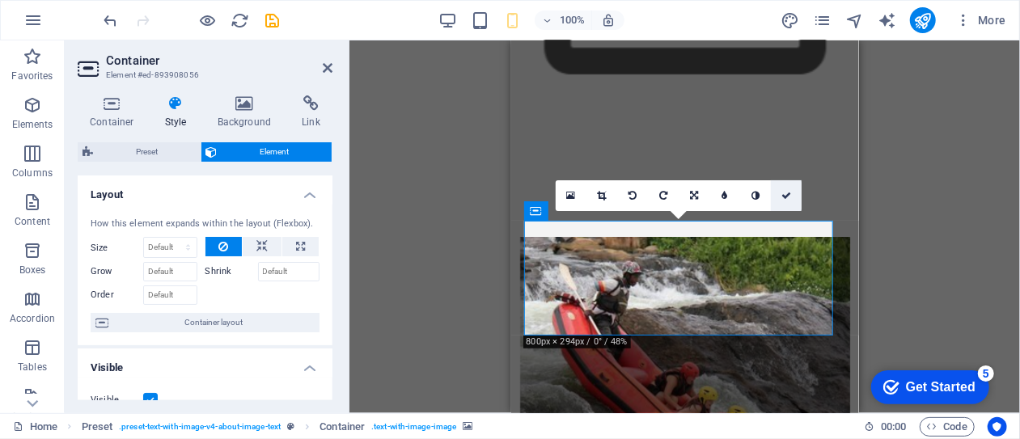
click at [788, 193] on icon at bounding box center [787, 196] width 10 height 10
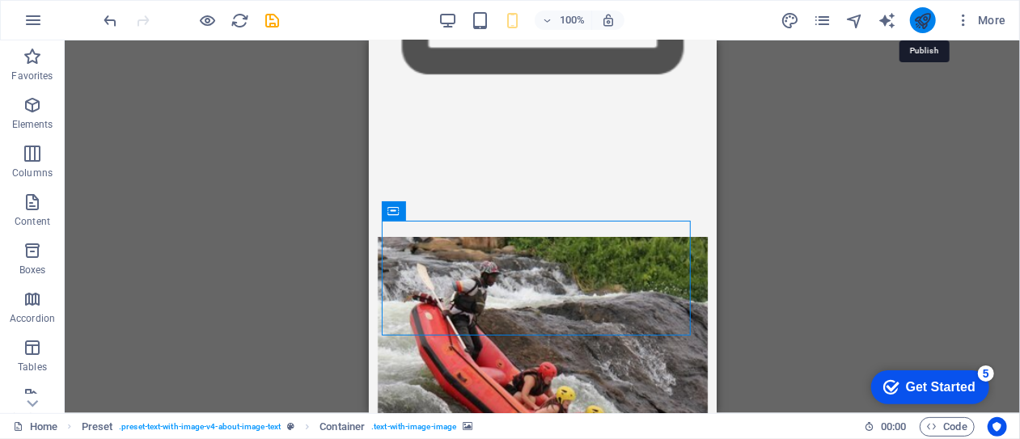
click at [924, 28] on icon "publish" at bounding box center [923, 20] width 19 height 19
